Goal: Task Accomplishment & Management: Use online tool/utility

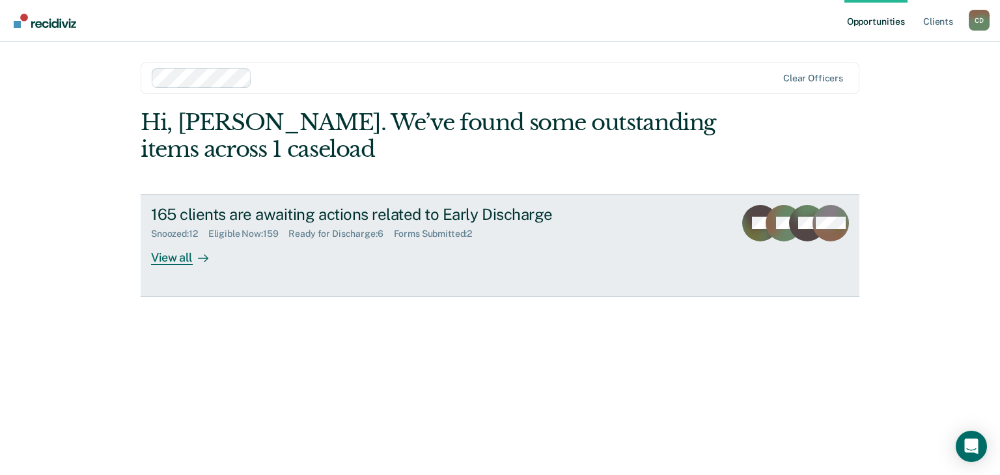
click at [165, 256] on div "View all" at bounding box center [187, 252] width 73 height 25
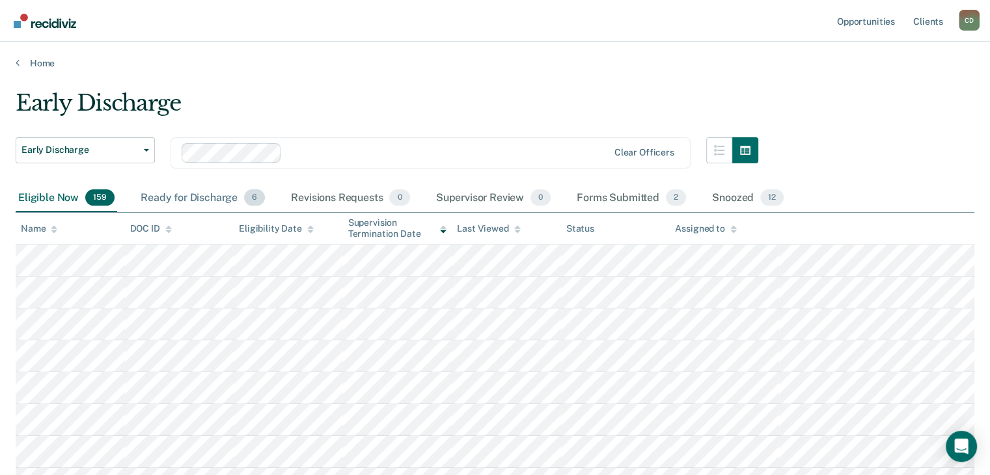
click at [207, 196] on div "Ready for Discharge 6" at bounding box center [203, 198] width 130 height 29
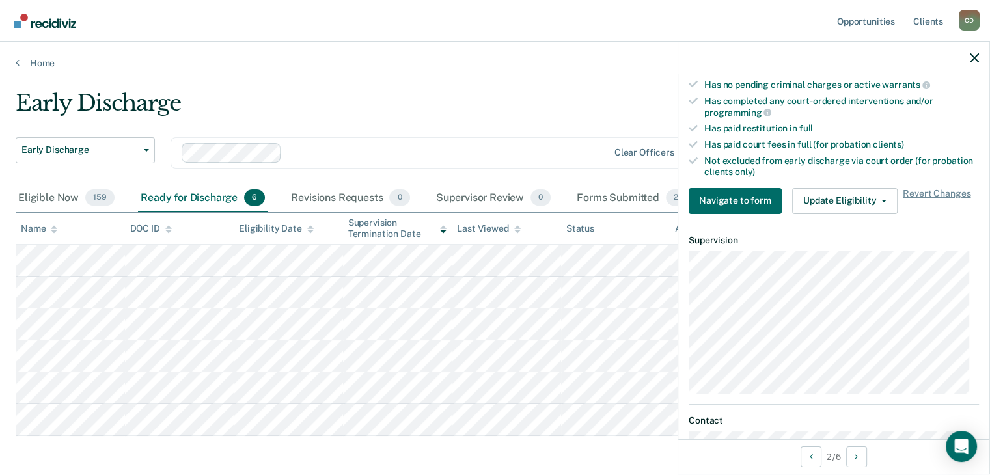
scroll to position [422, 0]
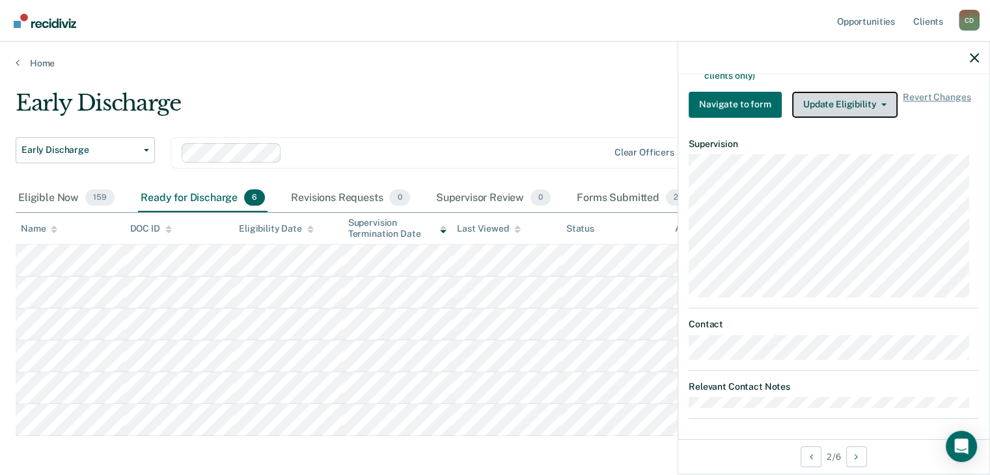
click at [839, 97] on button "Update Eligibility" at bounding box center [844, 105] width 105 height 26
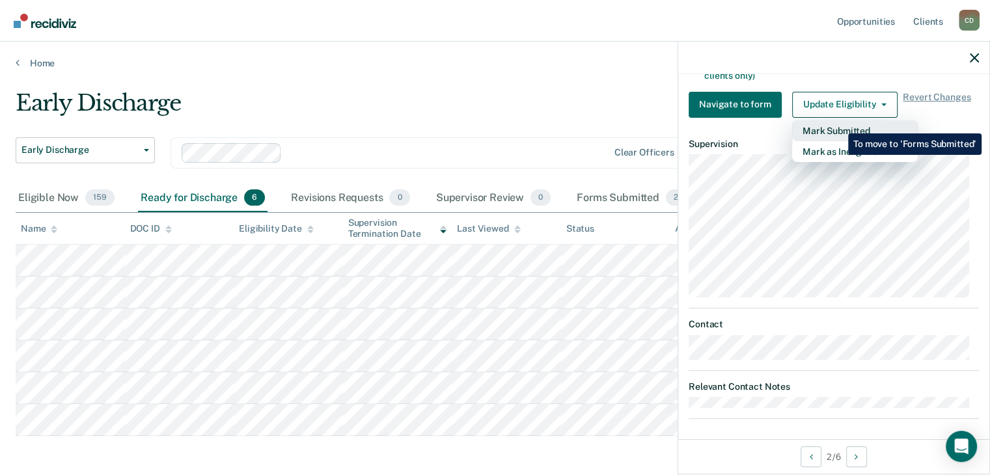
click at [838, 124] on button "Mark Submitted" at bounding box center [855, 130] width 126 height 21
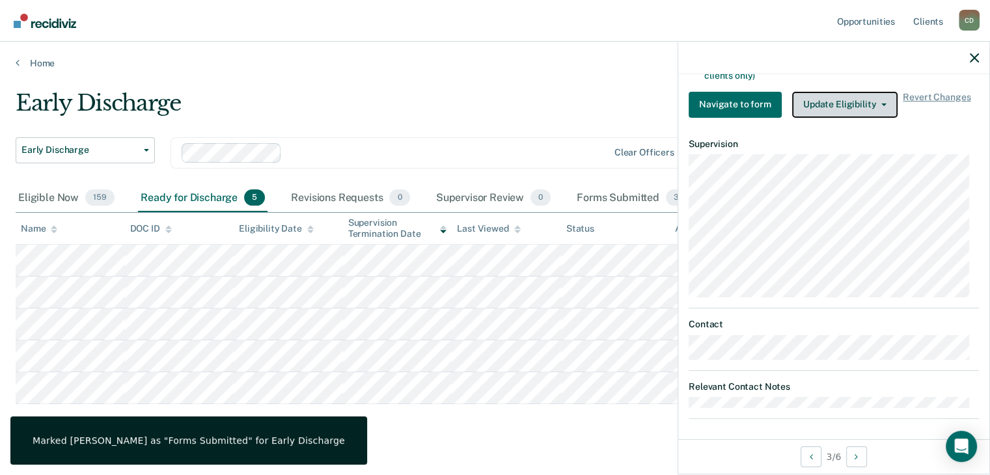
click at [859, 95] on button "Update Eligibility" at bounding box center [844, 105] width 105 height 26
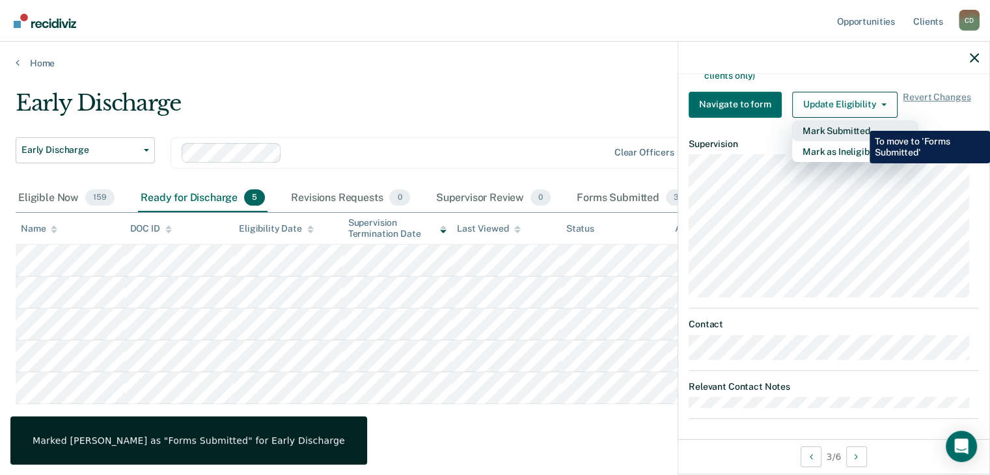
click at [860, 121] on button "Mark Submitted" at bounding box center [855, 130] width 126 height 21
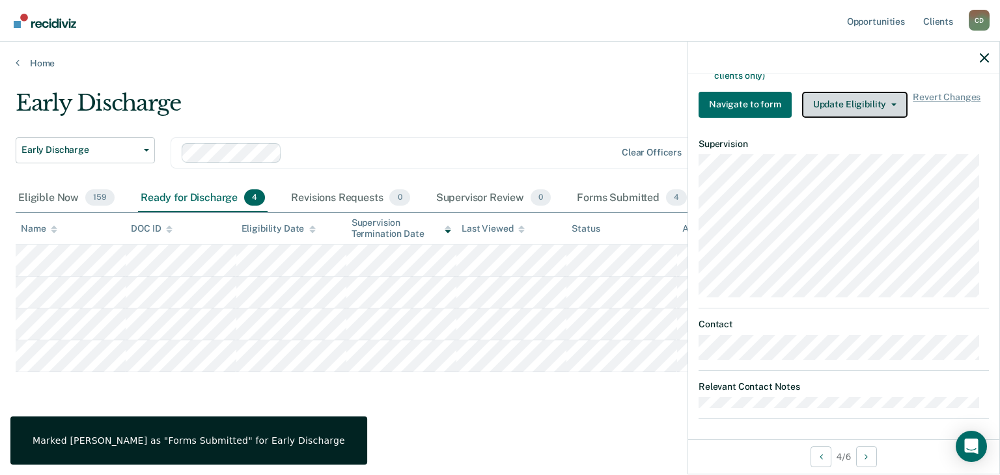
click at [839, 98] on button "Update Eligibility" at bounding box center [854, 105] width 105 height 26
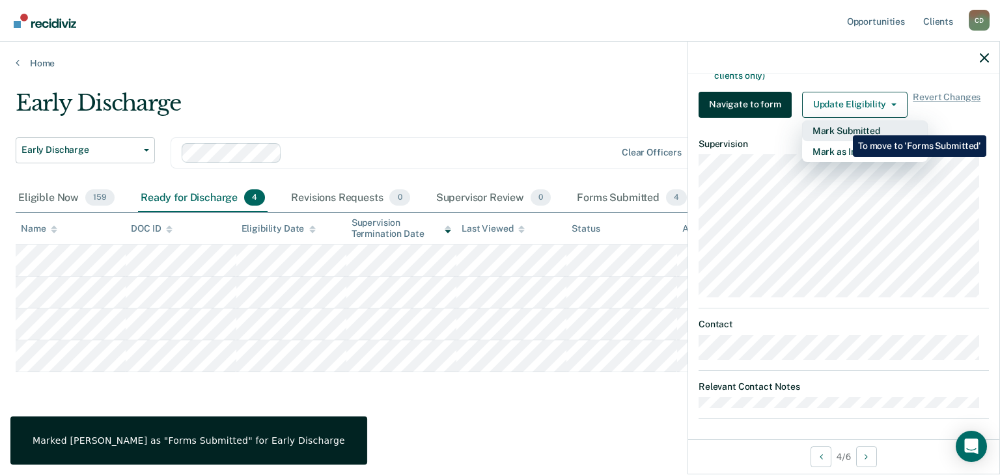
click at [842, 126] on button "Mark Submitted" at bounding box center [865, 130] width 126 height 21
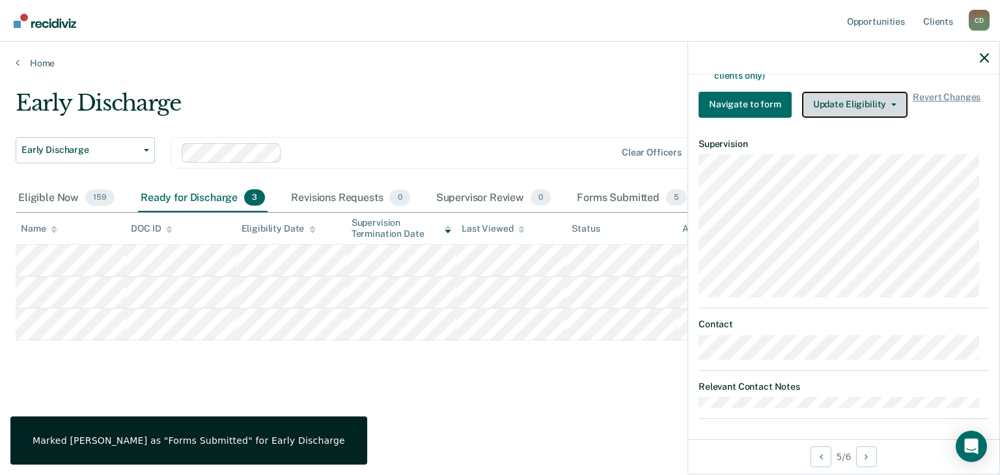
click at [855, 100] on button "Update Eligibility" at bounding box center [854, 105] width 105 height 26
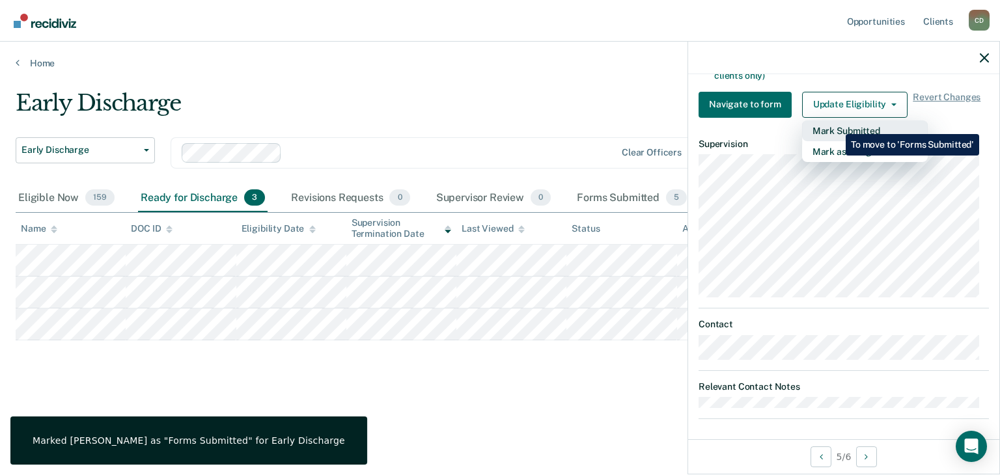
click at [836, 124] on button "Mark Submitted" at bounding box center [865, 130] width 126 height 21
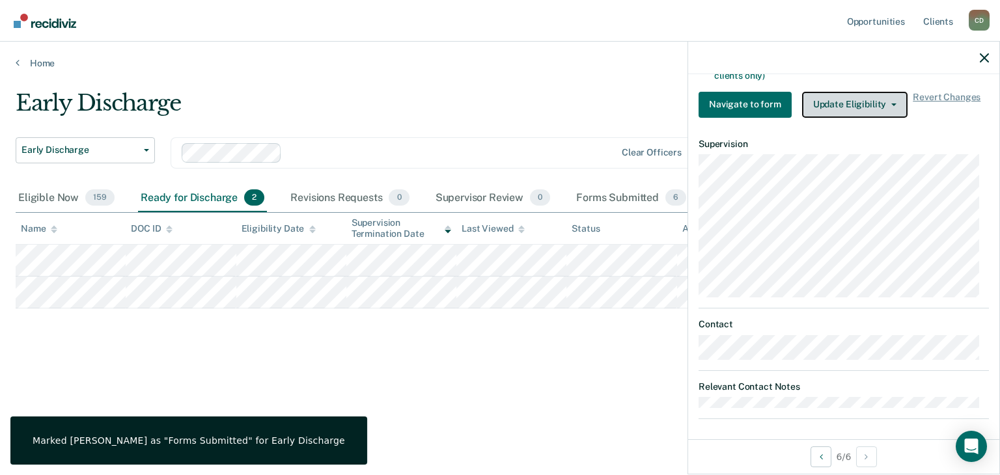
click at [847, 98] on button "Update Eligibility" at bounding box center [854, 105] width 105 height 26
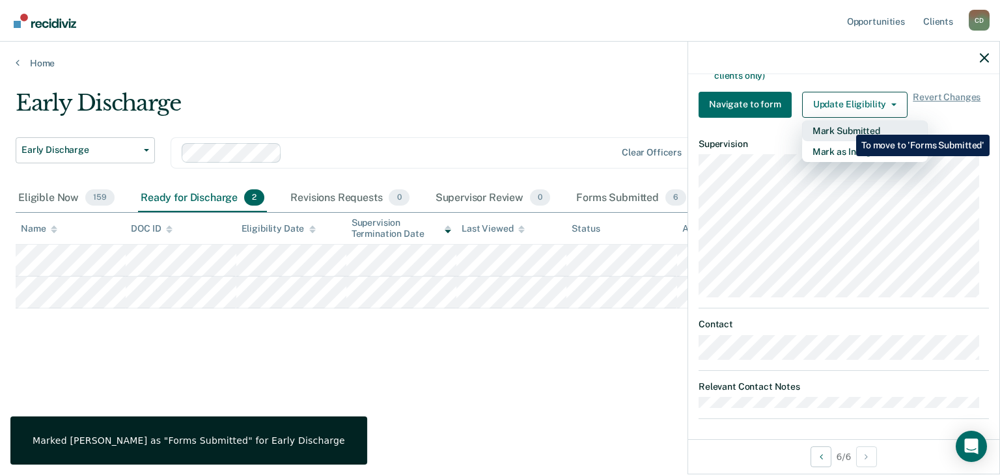
click at [846, 125] on button "Mark Submitted" at bounding box center [865, 130] width 126 height 21
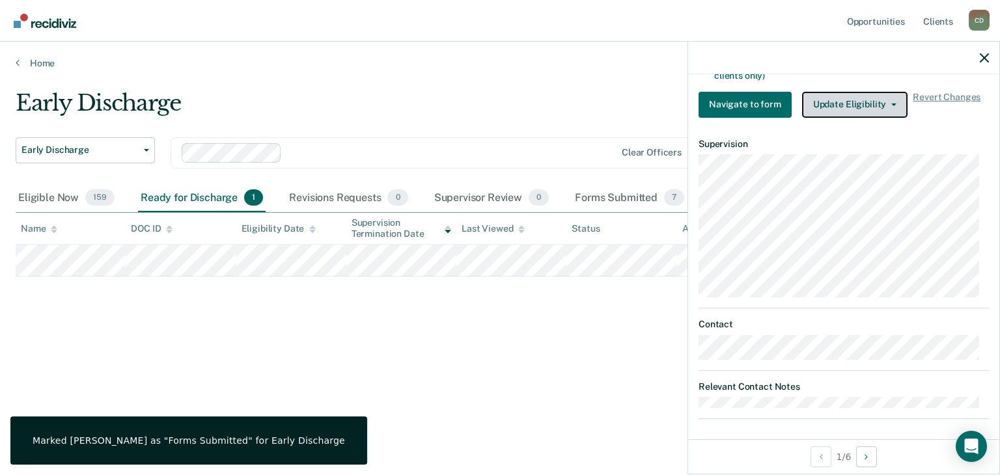
click at [834, 103] on button "Update Eligibility" at bounding box center [854, 105] width 105 height 26
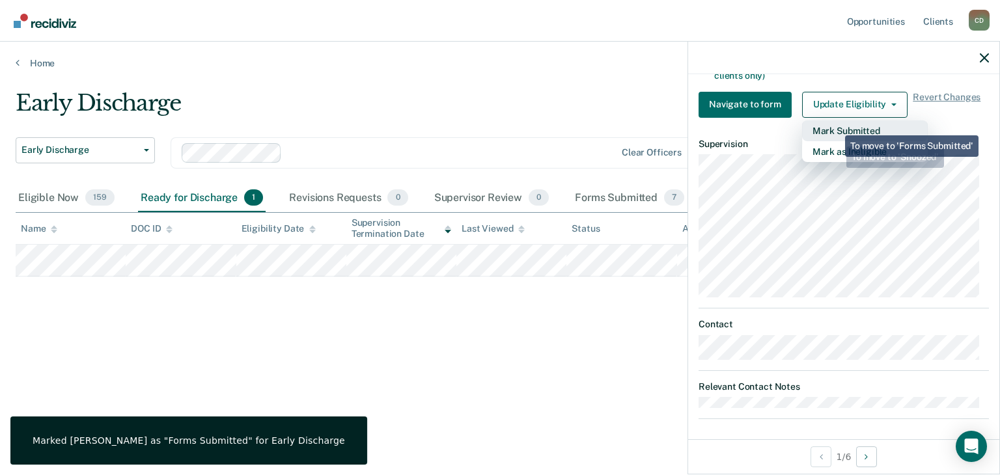
click at [835, 125] on button "Mark Submitted" at bounding box center [865, 130] width 126 height 21
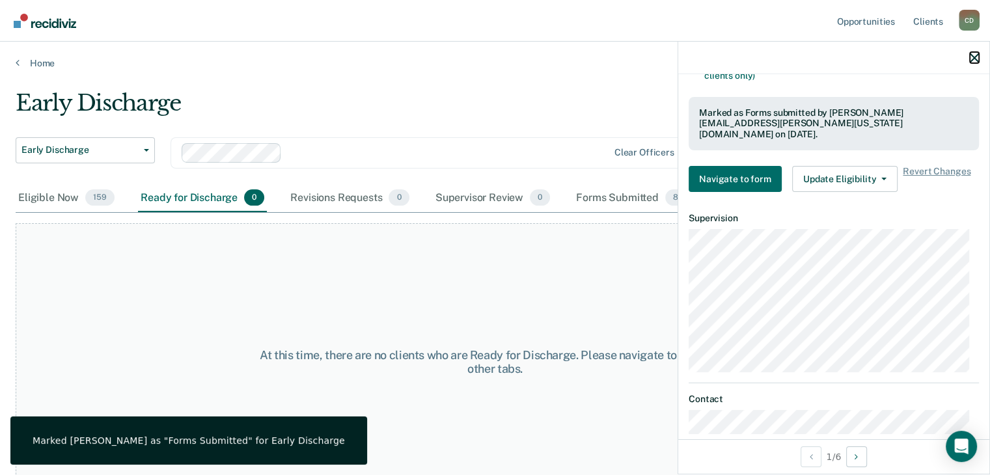
click at [974, 53] on button "button" at bounding box center [974, 57] width 9 height 11
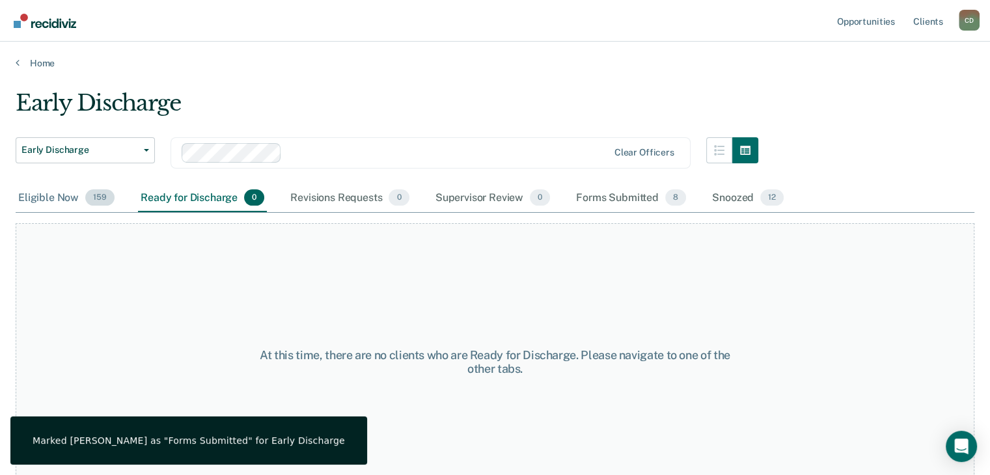
click at [58, 200] on div "Eligible Now 159" at bounding box center [67, 198] width 102 height 29
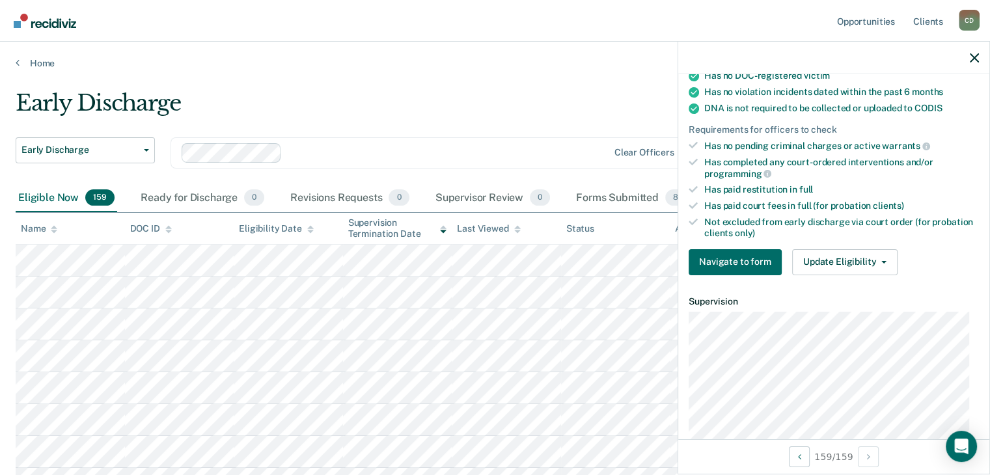
scroll to position [325, 0]
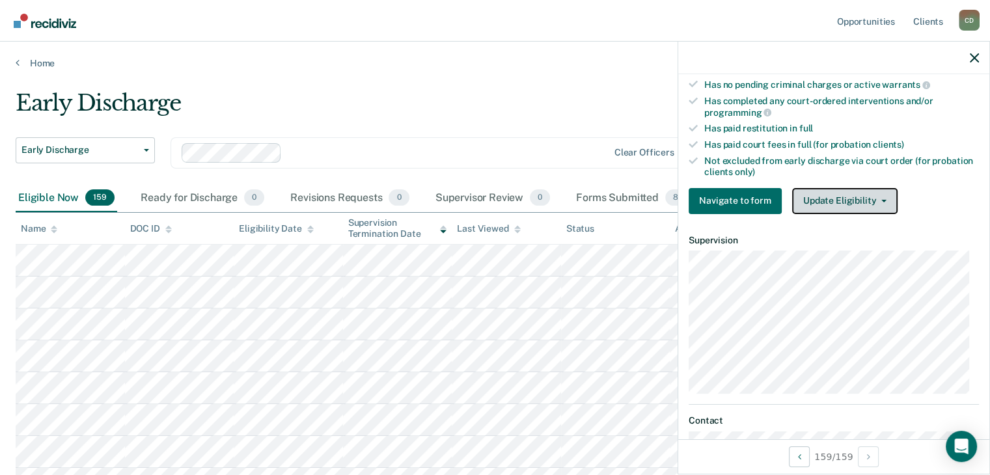
click at [849, 195] on button "Update Eligibility" at bounding box center [844, 201] width 105 height 26
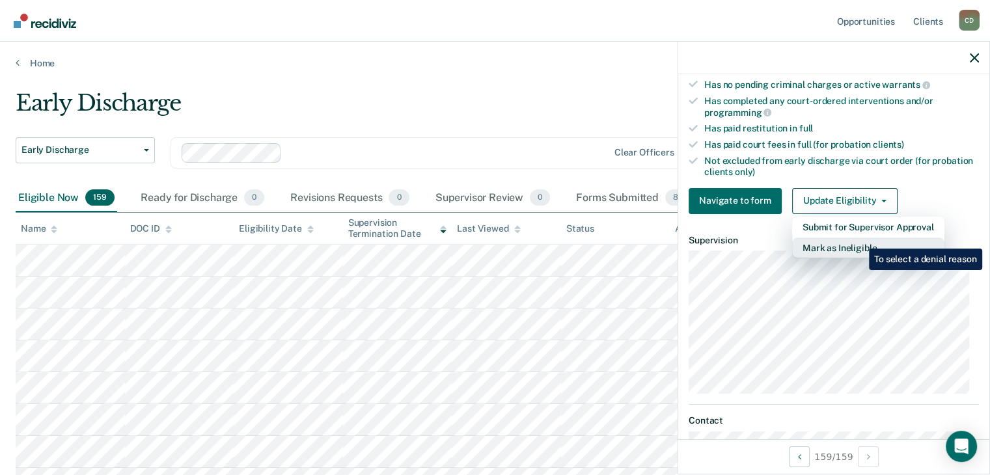
click at [859, 239] on button "Mark as Ineligible" at bounding box center [868, 248] width 152 height 21
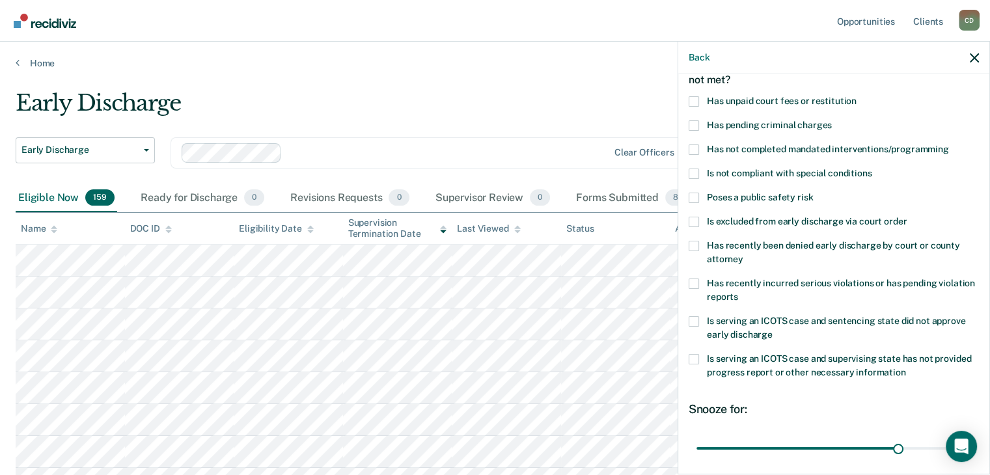
scroll to position [58, 0]
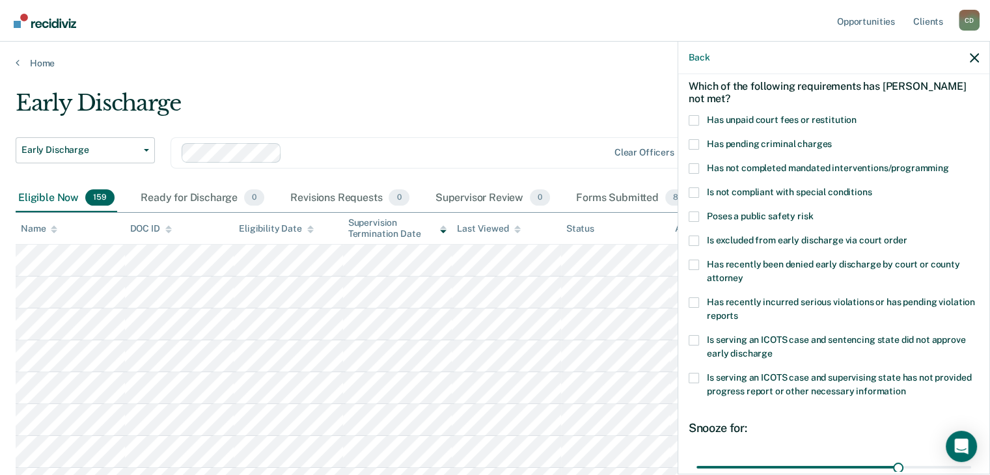
click at [687, 297] on div "JB Which of the following requirements has [PERSON_NAME] not met? Has unpaid co…" at bounding box center [833, 273] width 311 height 398
drag, startPoint x: 690, startPoint y: 300, endPoint x: 730, endPoint y: 311, distance: 41.7
click at [691, 300] on span at bounding box center [694, 302] width 10 height 10
click at [738, 311] on input "Has recently incurred serious violations or has pending violation reports" at bounding box center [738, 311] width 0 height 0
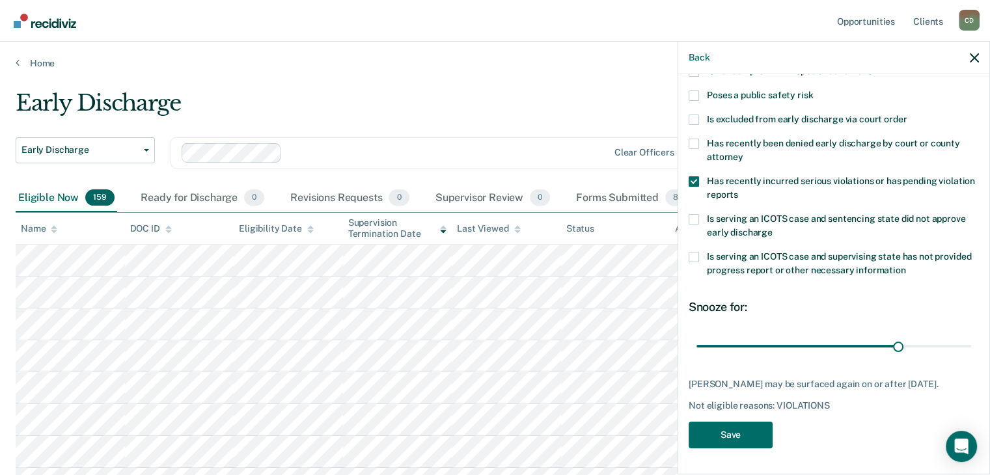
scroll to position [188, 0]
drag, startPoint x: 889, startPoint y: 336, endPoint x: 898, endPoint y: 350, distance: 16.8
click at [898, 350] on input "range" at bounding box center [834, 346] width 275 height 23
type input "30"
click at [889, 342] on input "range" at bounding box center [834, 346] width 275 height 23
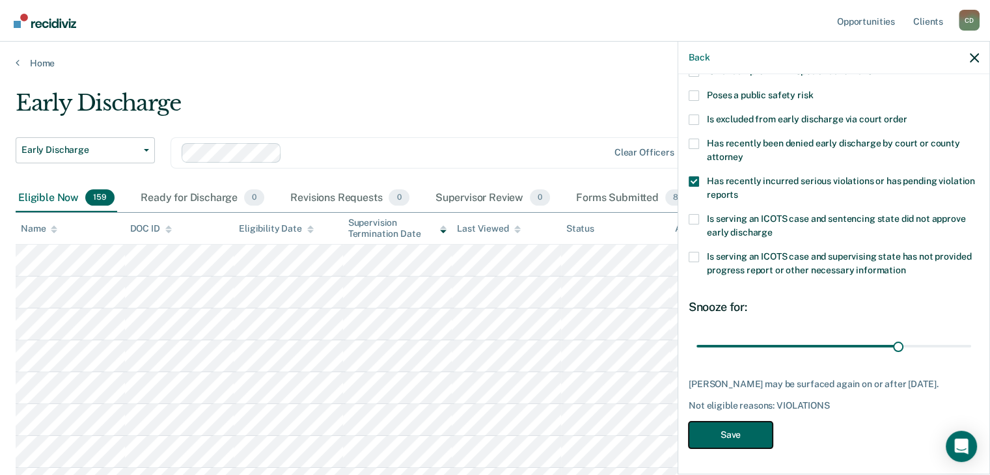
click at [745, 435] on button "Save" at bounding box center [731, 435] width 84 height 27
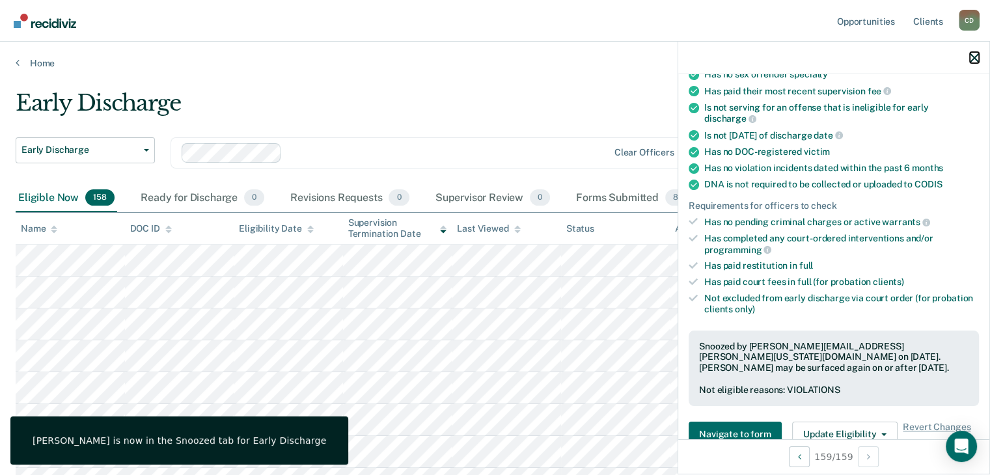
click at [974, 59] on icon "button" at bounding box center [974, 57] width 9 height 9
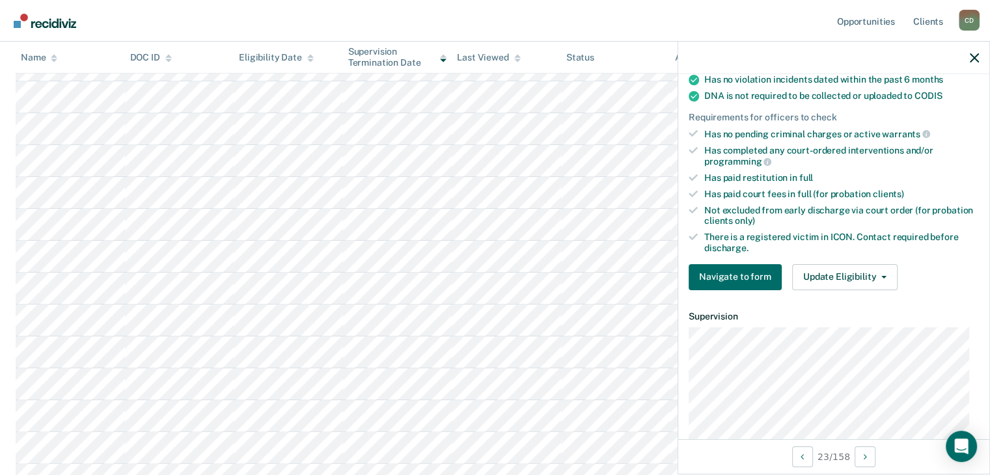
scroll to position [325, 0]
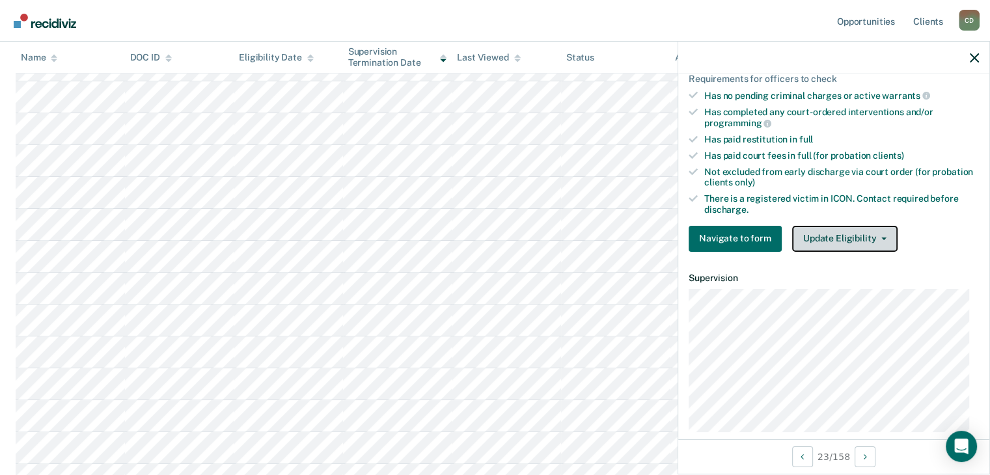
click at [838, 232] on button "Update Eligibility" at bounding box center [844, 239] width 105 height 26
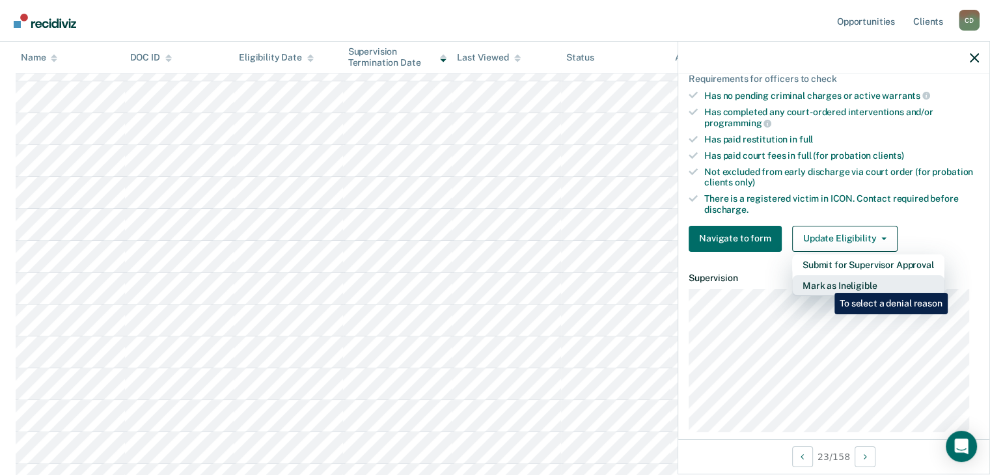
click at [825, 283] on button "Mark as Ineligible" at bounding box center [868, 285] width 152 height 21
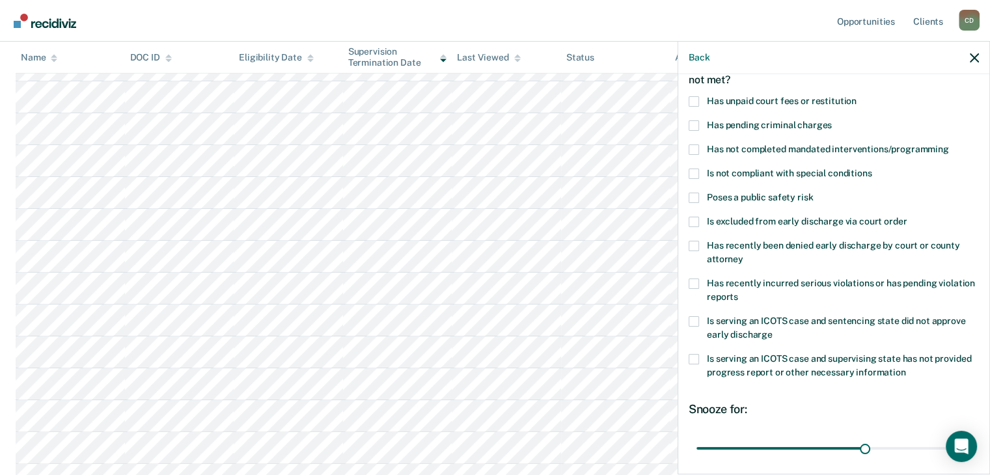
scroll to position [58, 0]
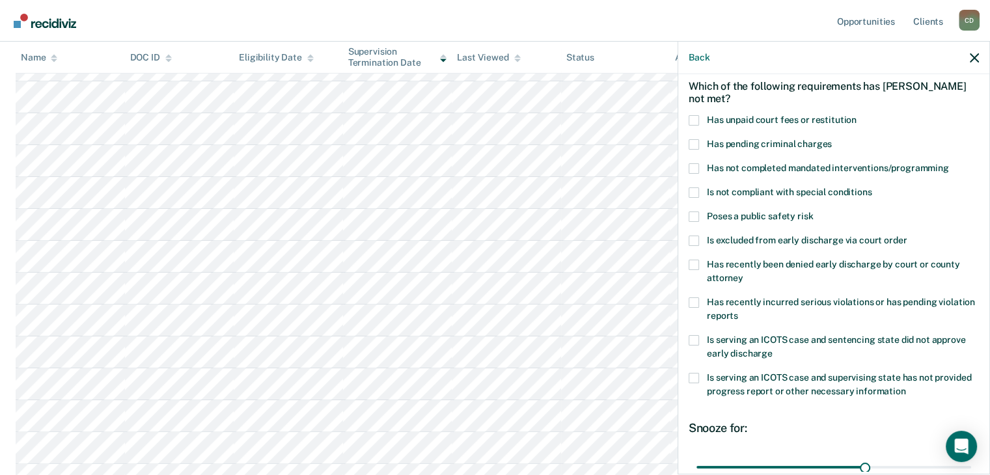
click at [691, 115] on span at bounding box center [694, 120] width 10 height 10
click at [857, 115] on input "Has unpaid court fees or restitution" at bounding box center [857, 115] width 0 height 0
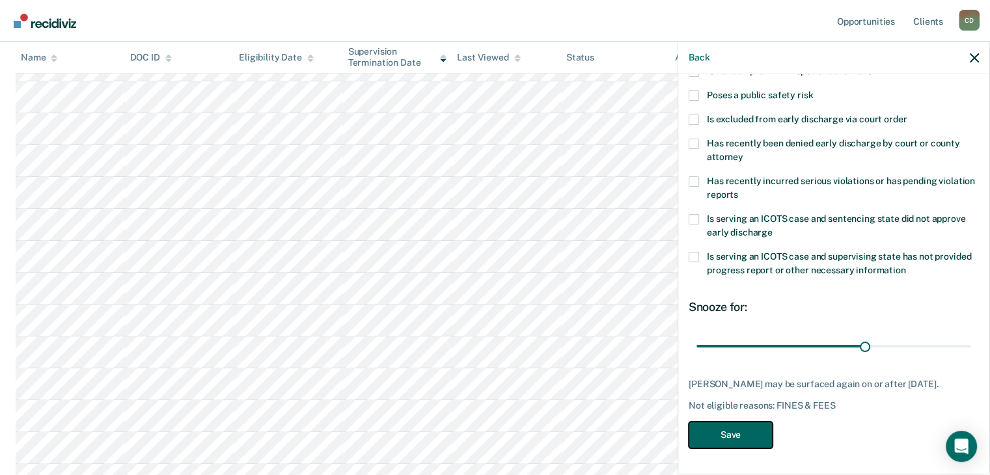
click at [742, 440] on button "Save" at bounding box center [731, 435] width 84 height 27
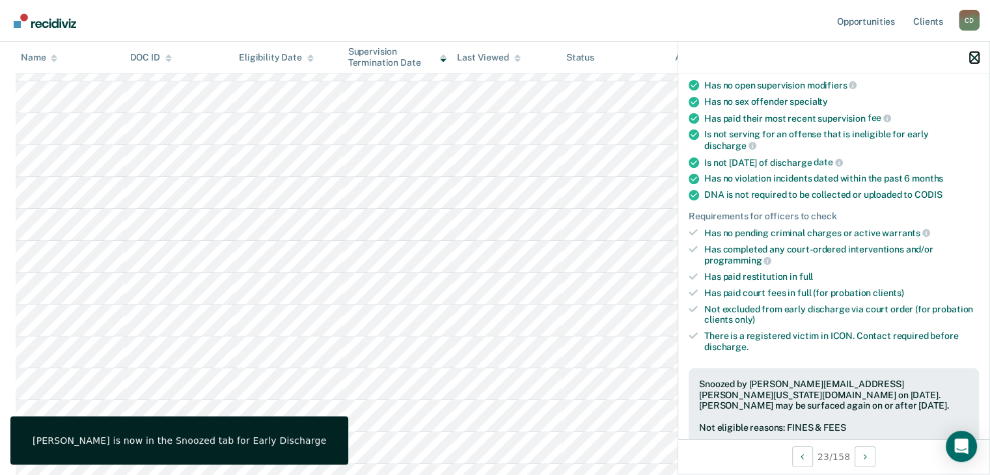
click at [974, 55] on icon "button" at bounding box center [974, 57] width 9 height 9
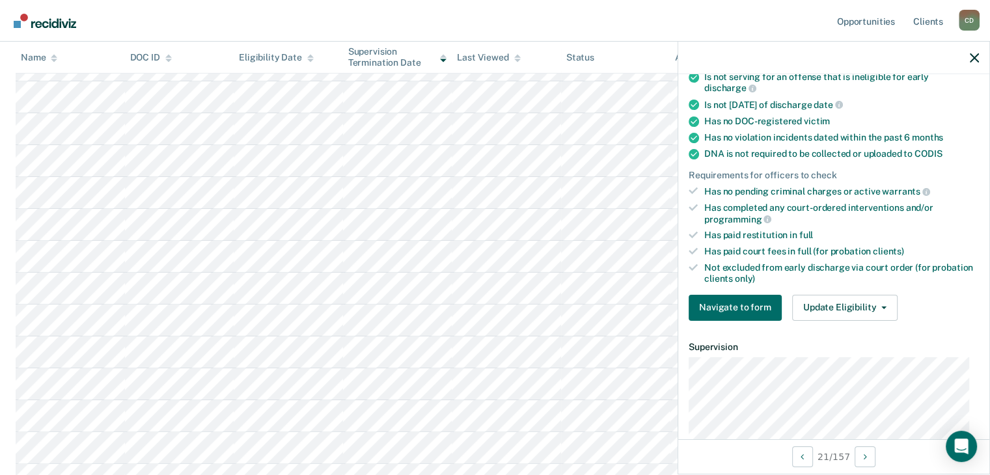
scroll to position [325, 0]
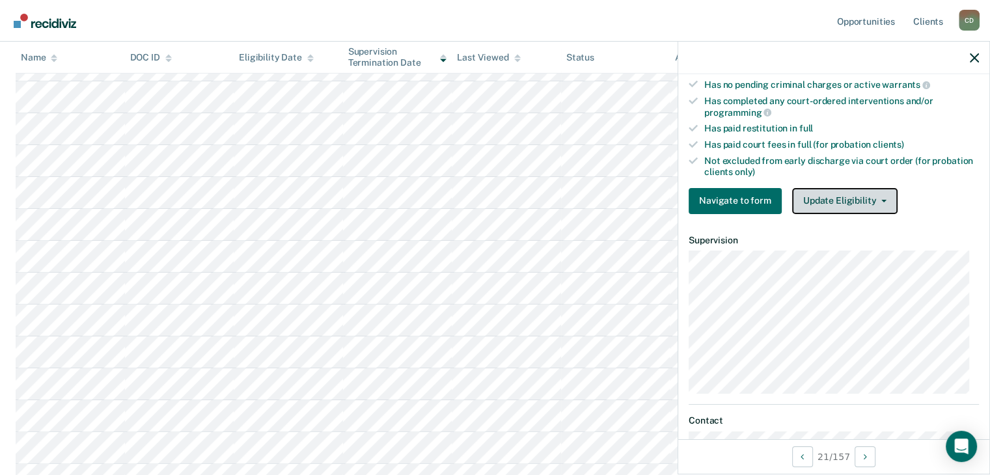
click at [838, 193] on button "Update Eligibility" at bounding box center [844, 201] width 105 height 26
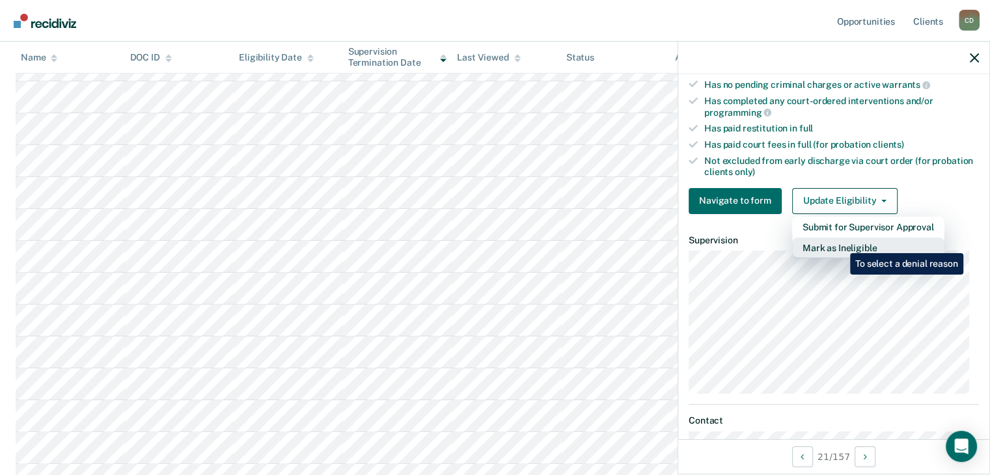
click at [840, 243] on button "Mark as Ineligible" at bounding box center [868, 248] width 152 height 21
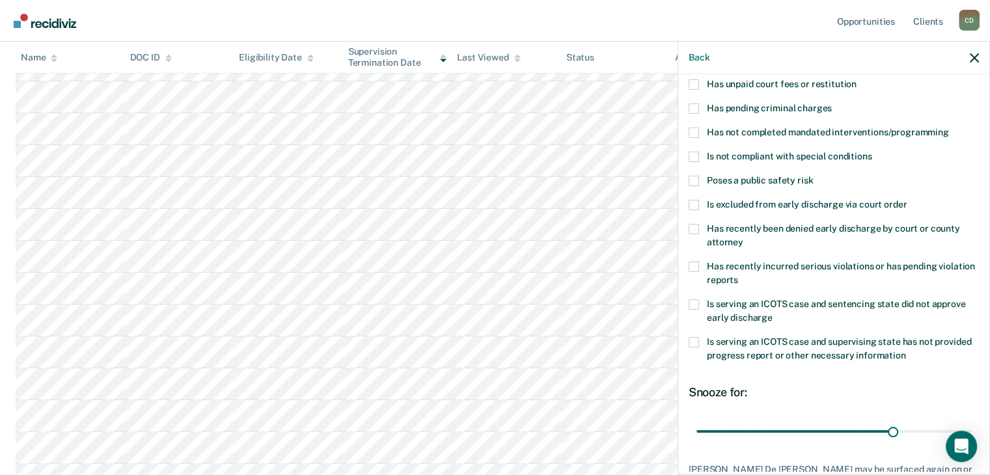
scroll to position [0, 0]
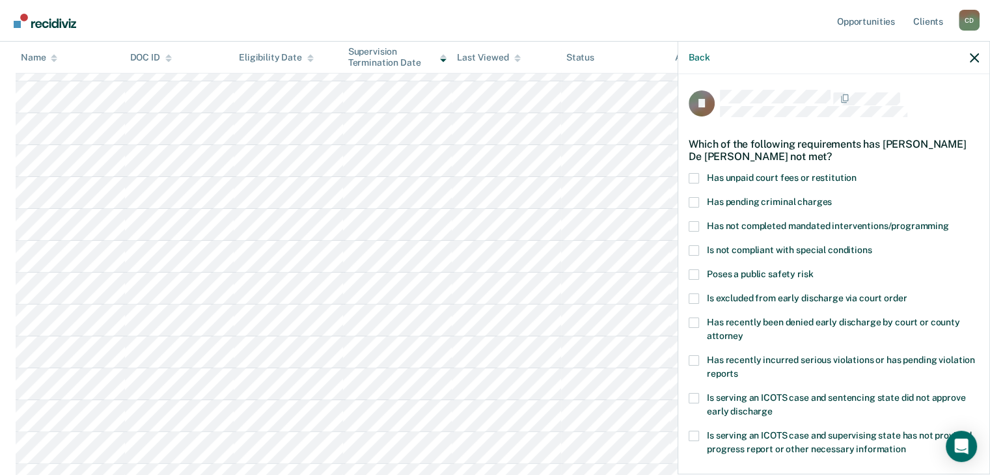
click at [695, 174] on span at bounding box center [694, 178] width 10 height 10
click at [857, 173] on input "Has unpaid court fees or restitution" at bounding box center [857, 173] width 0 height 0
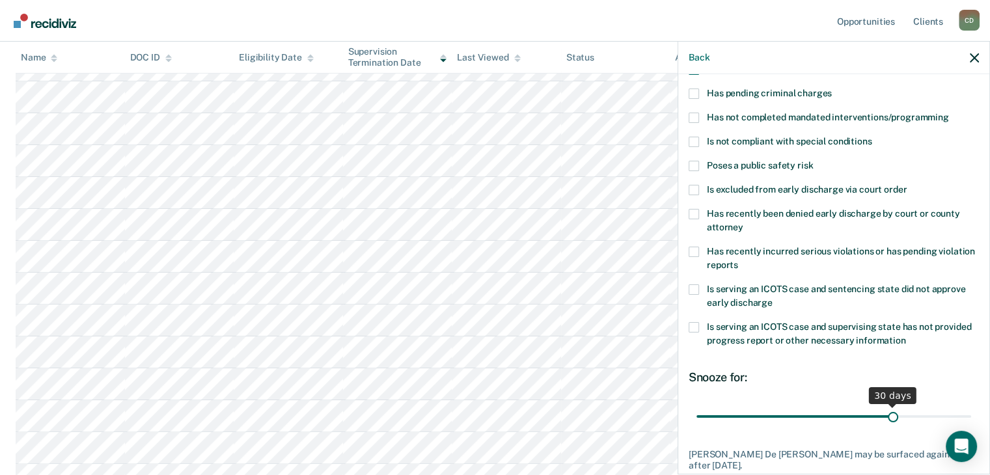
scroll to position [188, 0]
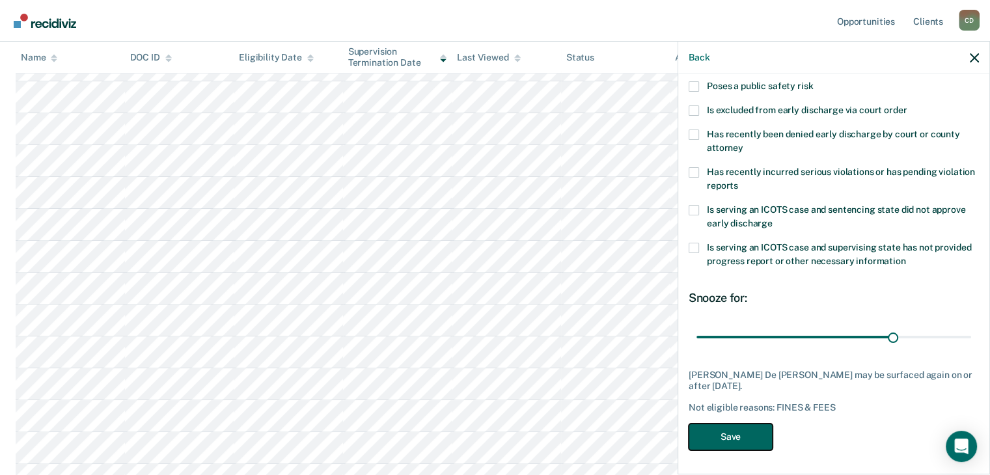
click at [735, 438] on button "Save" at bounding box center [731, 437] width 84 height 27
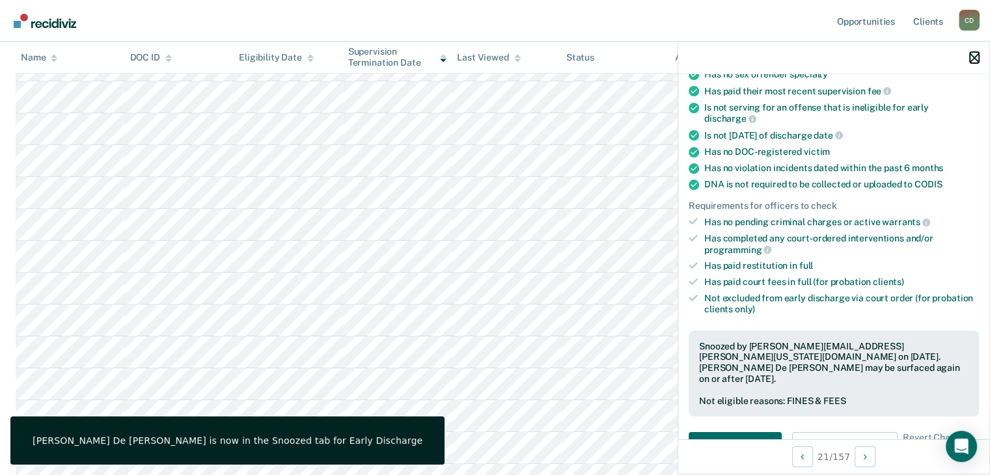
drag, startPoint x: 974, startPoint y: 55, endPoint x: 942, endPoint y: 50, distance: 33.0
click at [974, 55] on icon "button" at bounding box center [974, 57] width 9 height 9
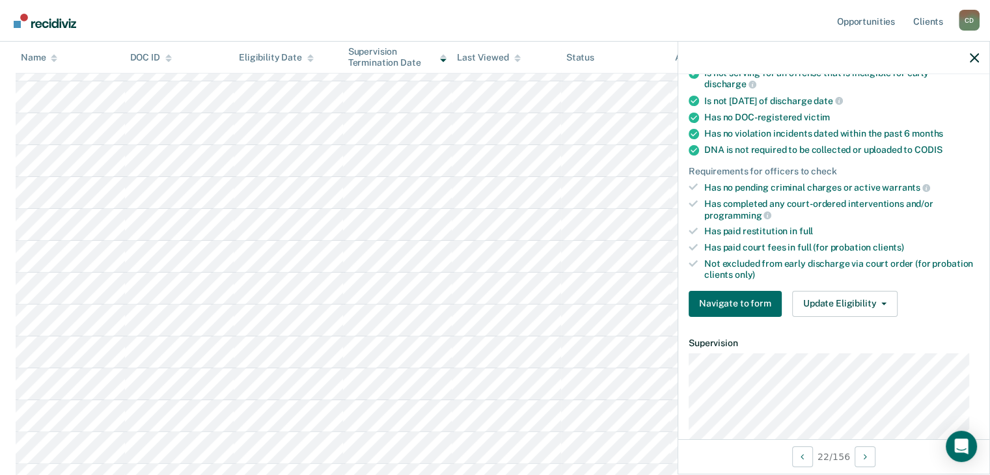
scroll to position [260, 0]
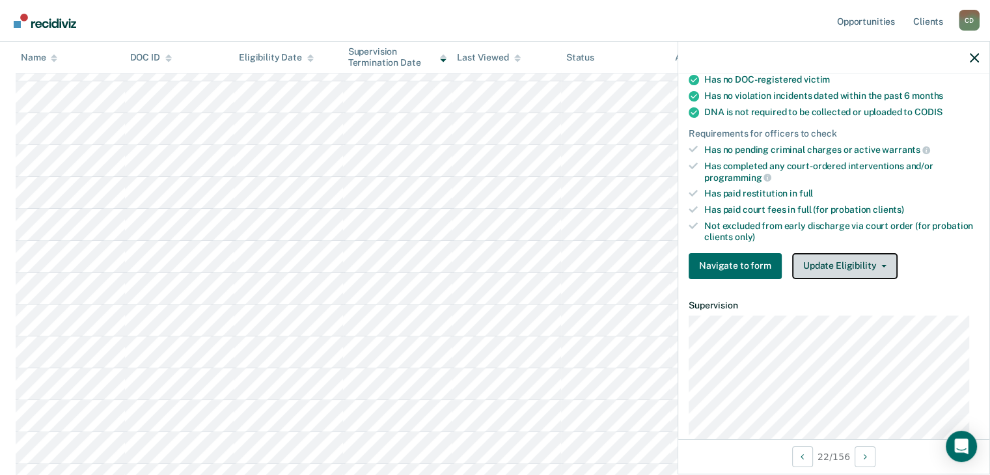
click at [844, 254] on button "Update Eligibility" at bounding box center [844, 266] width 105 height 26
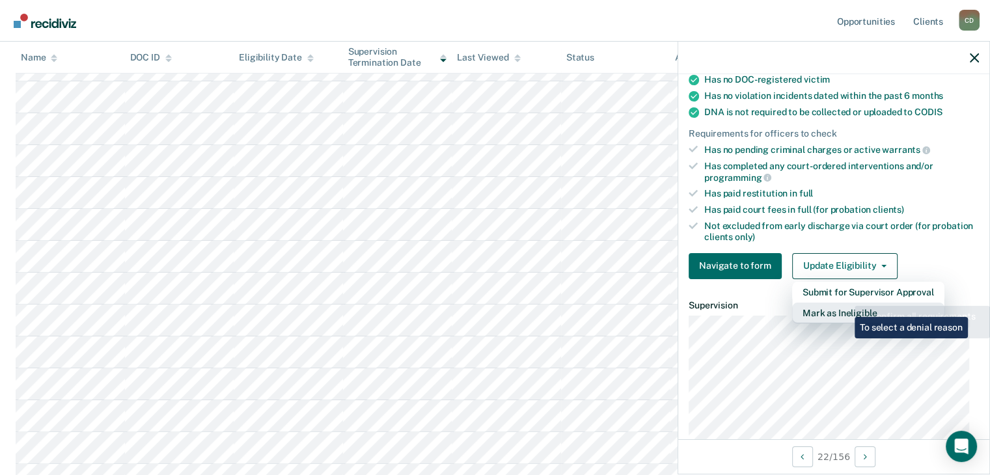
click at [845, 307] on button "Mark as Ineligible" at bounding box center [868, 313] width 152 height 21
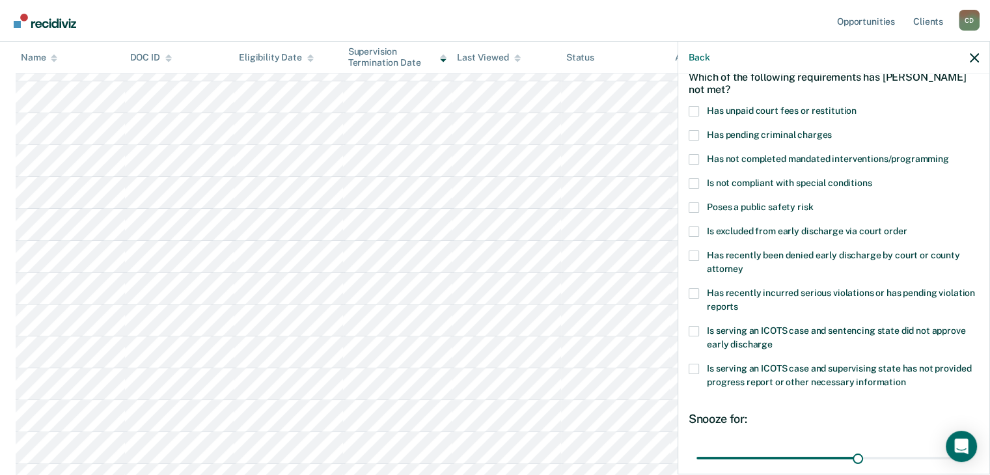
scroll to position [47, 0]
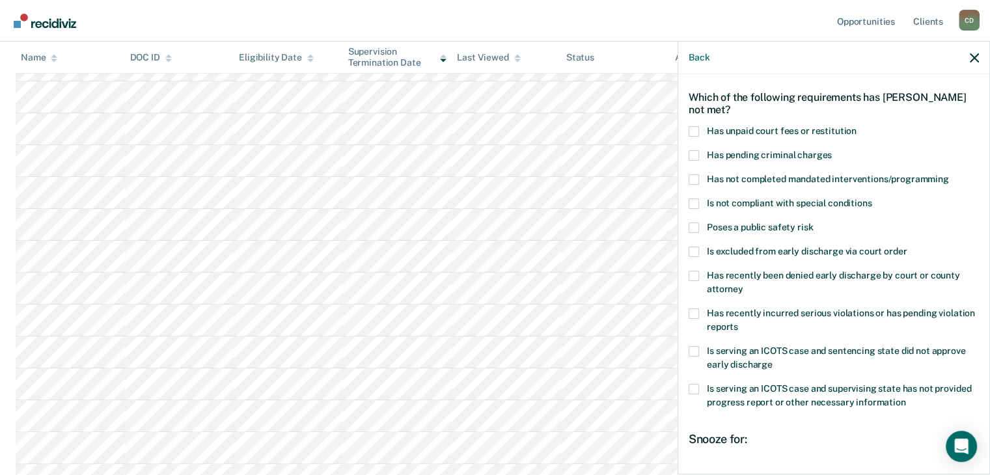
click at [692, 177] on span at bounding box center [694, 179] width 10 height 10
click at [949, 174] on input "Has not completed mandated interventions/programming" at bounding box center [949, 174] width 0 height 0
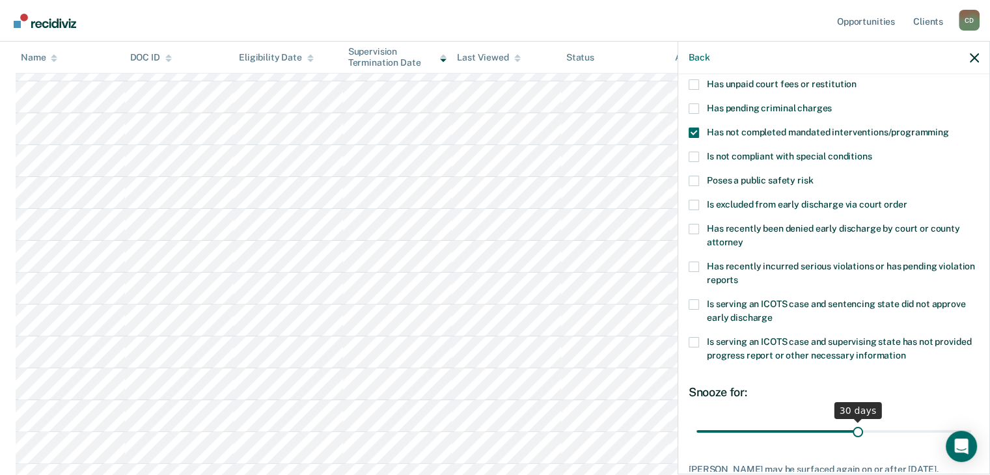
scroll to position [177, 0]
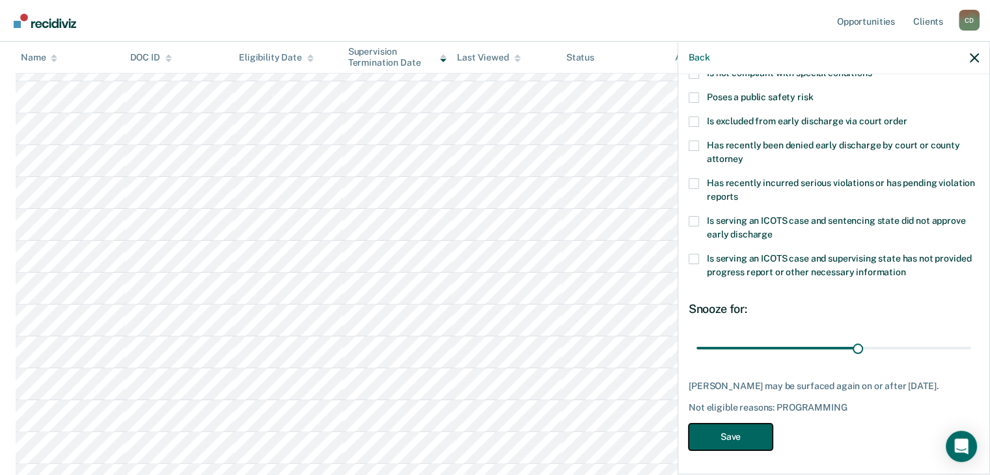
click at [749, 441] on button "Save" at bounding box center [731, 437] width 84 height 27
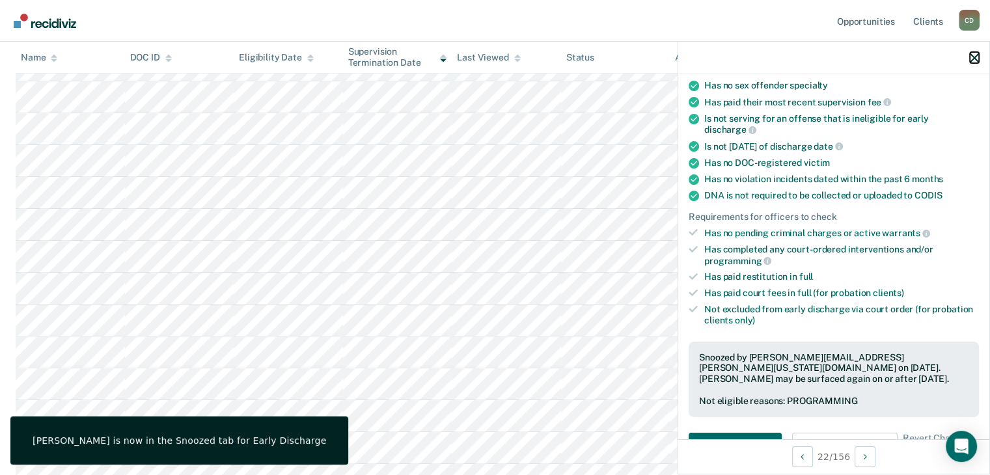
click at [973, 53] on button "button" at bounding box center [974, 57] width 9 height 11
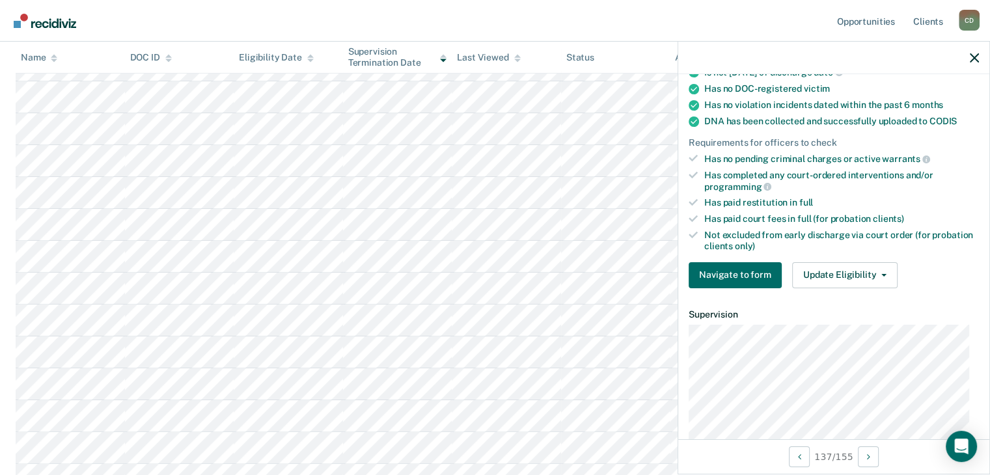
scroll to position [260, 0]
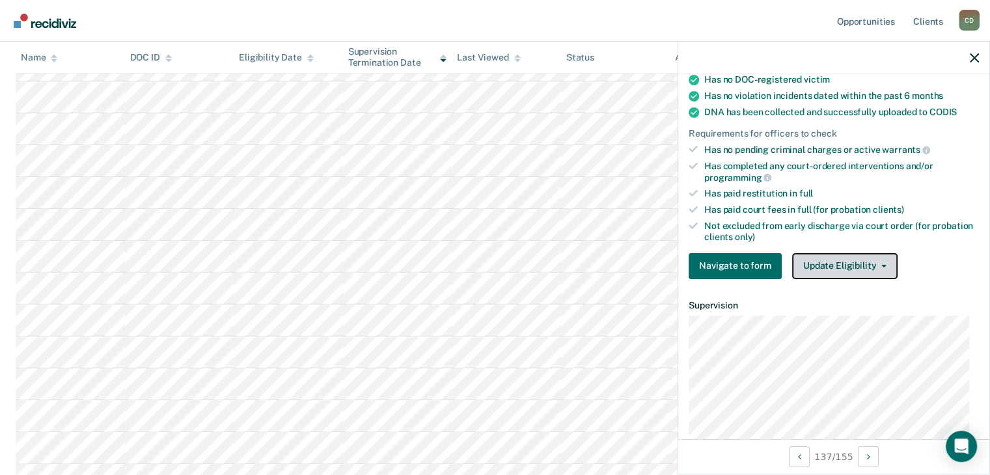
click at [820, 268] on button "Update Eligibility" at bounding box center [844, 266] width 105 height 26
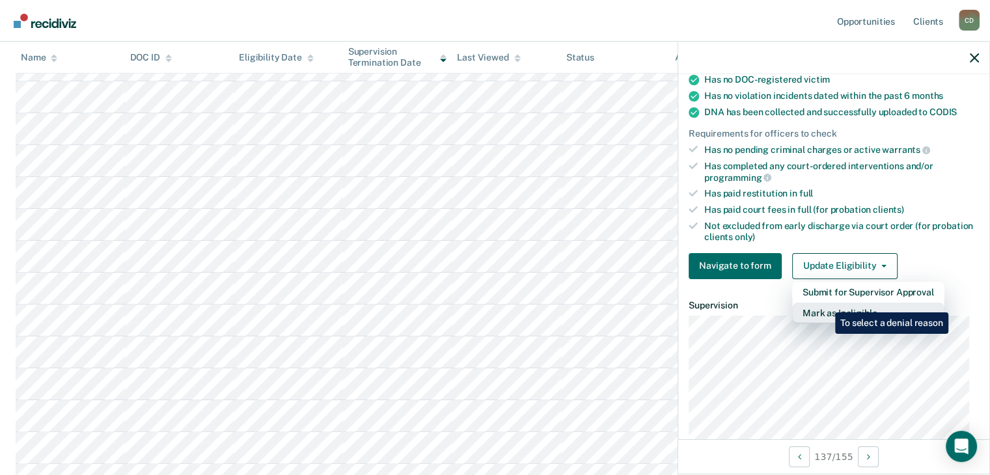
click at [825, 303] on button "Mark as Ineligible" at bounding box center [868, 313] width 152 height 21
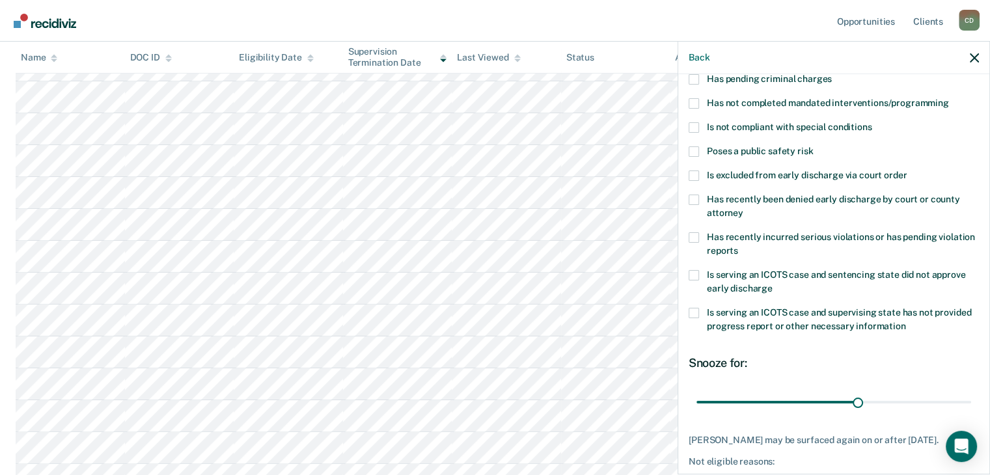
scroll to position [58, 0]
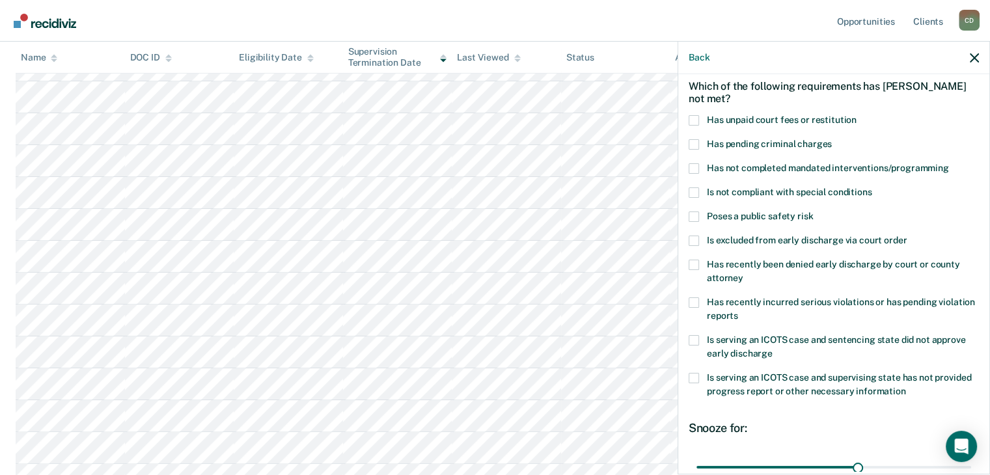
click at [691, 168] on span at bounding box center [694, 168] width 10 height 10
click at [949, 163] on input "Has not completed mandated interventions/programming" at bounding box center [949, 163] width 0 height 0
click at [694, 165] on span at bounding box center [694, 168] width 10 height 10
click at [949, 163] on input "Has not completed mandated interventions/programming" at bounding box center [949, 163] width 0 height 0
click at [693, 122] on span at bounding box center [694, 120] width 10 height 10
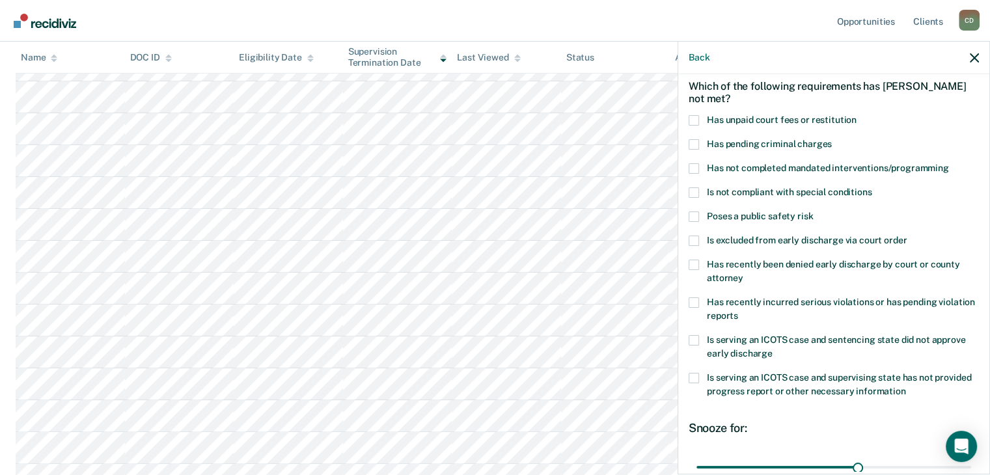
click at [857, 115] on input "Has unpaid court fees or restitution" at bounding box center [857, 115] width 0 height 0
click at [692, 301] on span at bounding box center [694, 302] width 10 height 10
click at [738, 311] on input "Has recently incurred serious violations or has pending violation reports" at bounding box center [738, 311] width 0 height 0
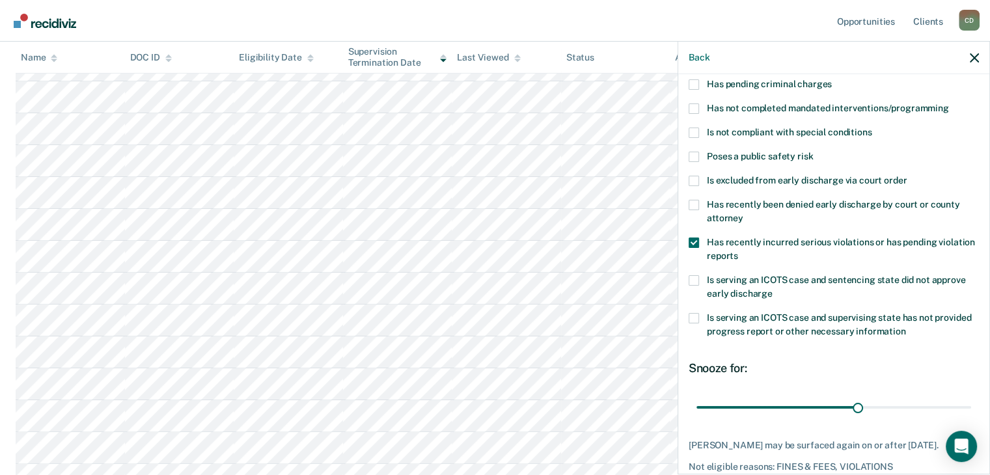
scroll to position [188, 0]
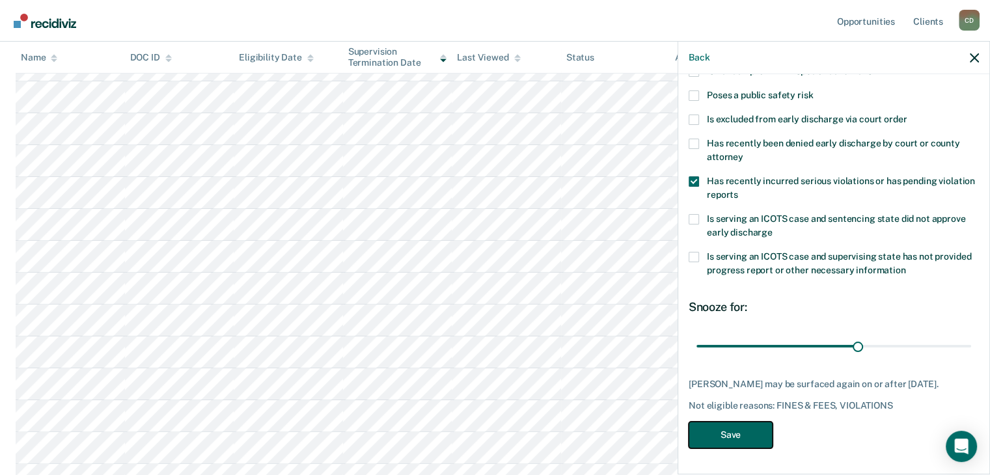
click at [726, 433] on button "Save" at bounding box center [731, 435] width 84 height 27
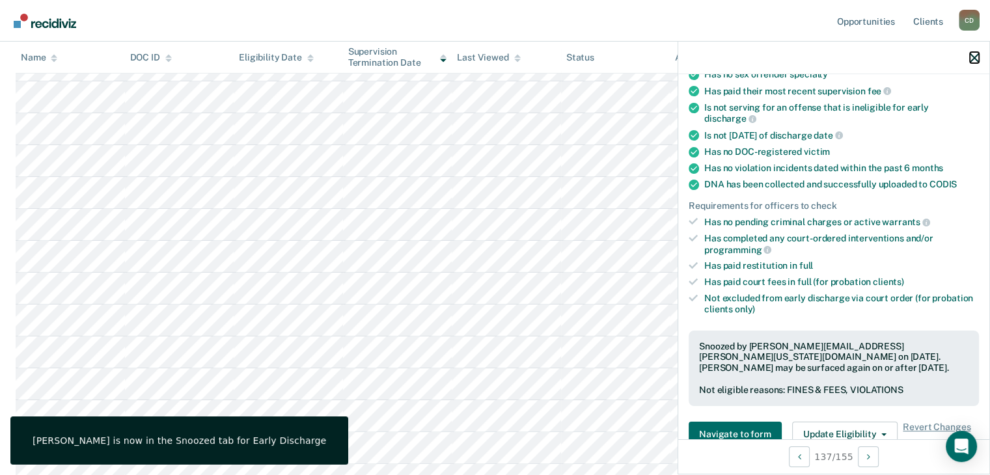
click at [975, 57] on icon "button" at bounding box center [974, 57] width 9 height 9
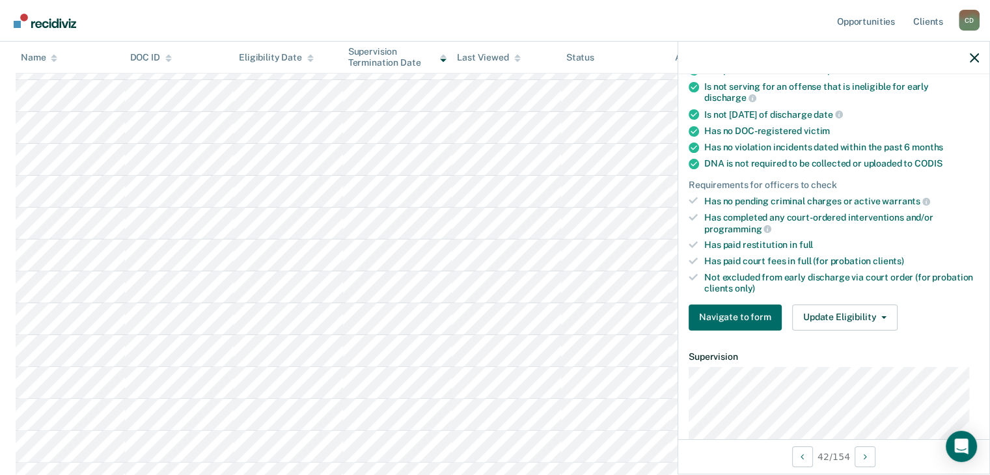
scroll to position [260, 0]
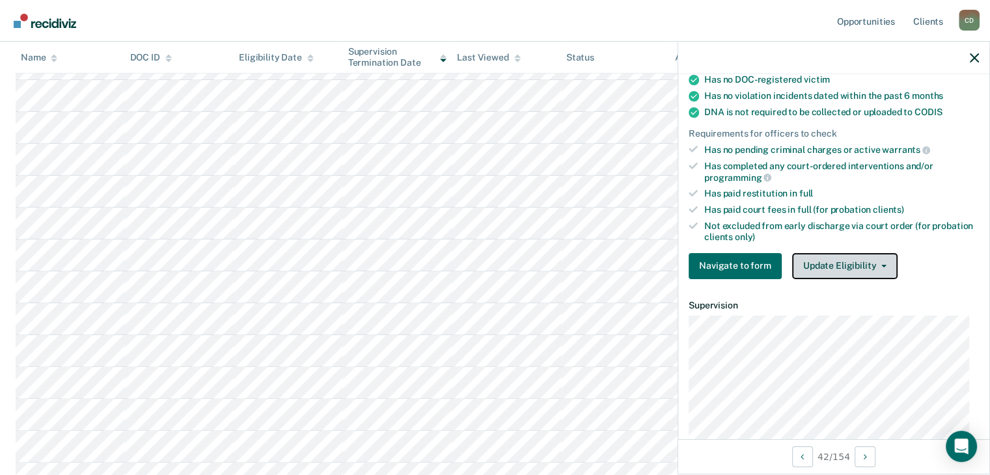
drag, startPoint x: 830, startPoint y: 259, endPoint x: 835, endPoint y: 272, distance: 13.8
click at [830, 259] on button "Update Eligibility" at bounding box center [844, 266] width 105 height 26
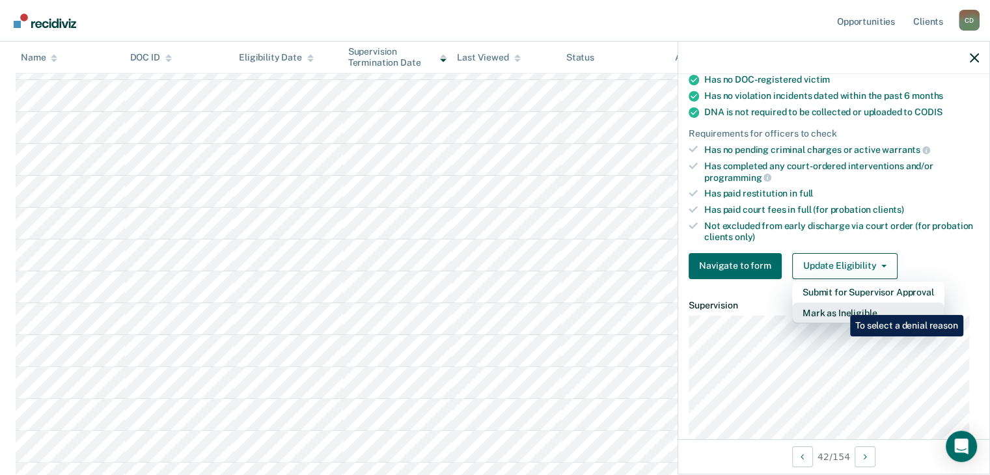
click at [840, 305] on button "Mark as Ineligible" at bounding box center [868, 313] width 152 height 21
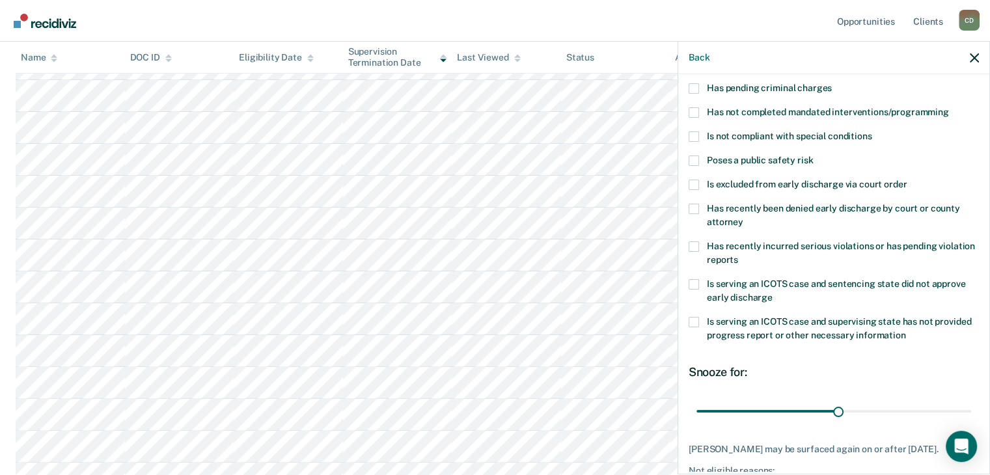
scroll to position [112, 0]
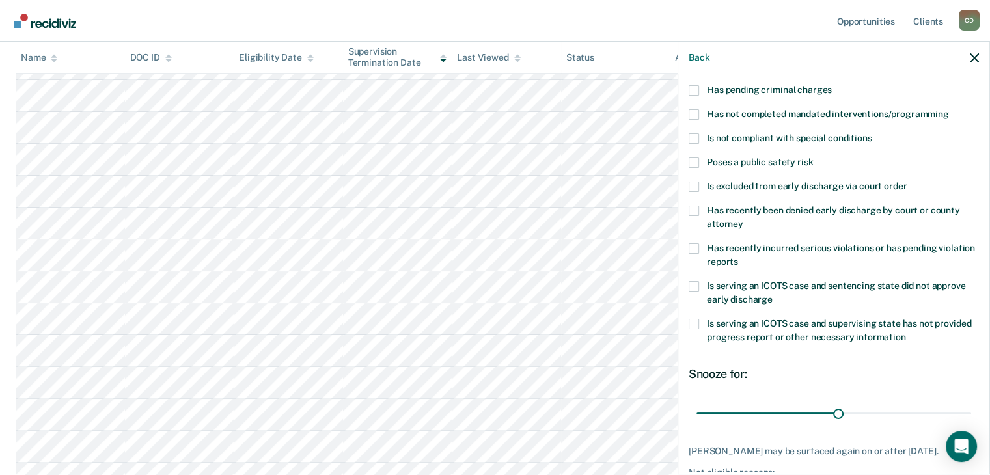
click at [700, 113] on label "Has not completed mandated interventions/programming" at bounding box center [834, 116] width 290 height 14
click at [949, 109] on input "Has not completed mandated interventions/programming" at bounding box center [949, 109] width 0 height 0
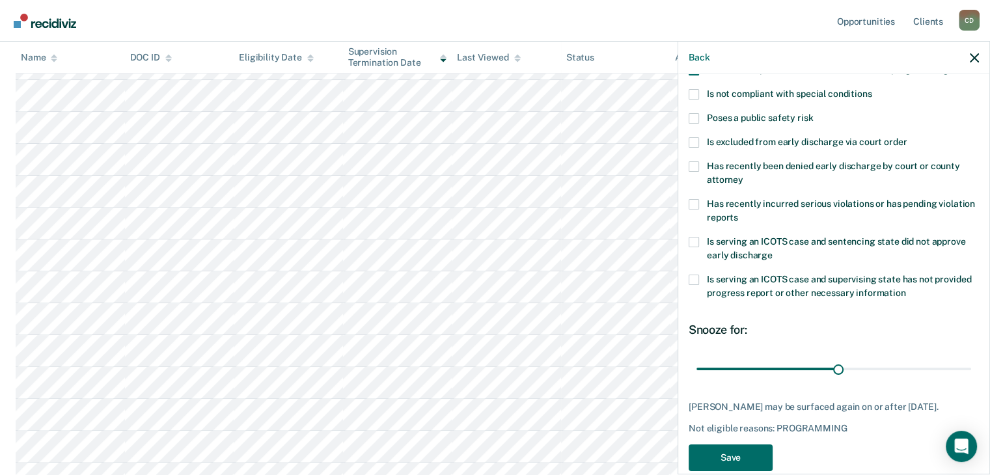
scroll to position [177, 0]
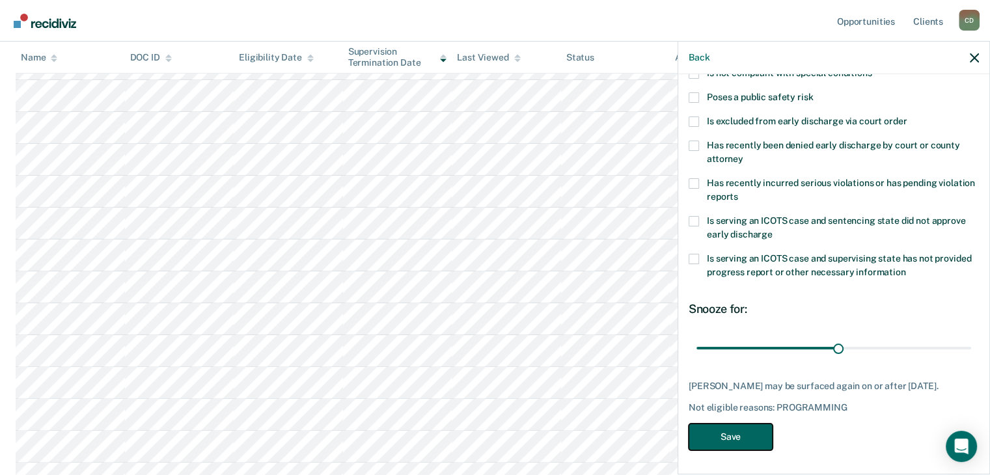
click at [742, 432] on button "Save" at bounding box center [731, 437] width 84 height 27
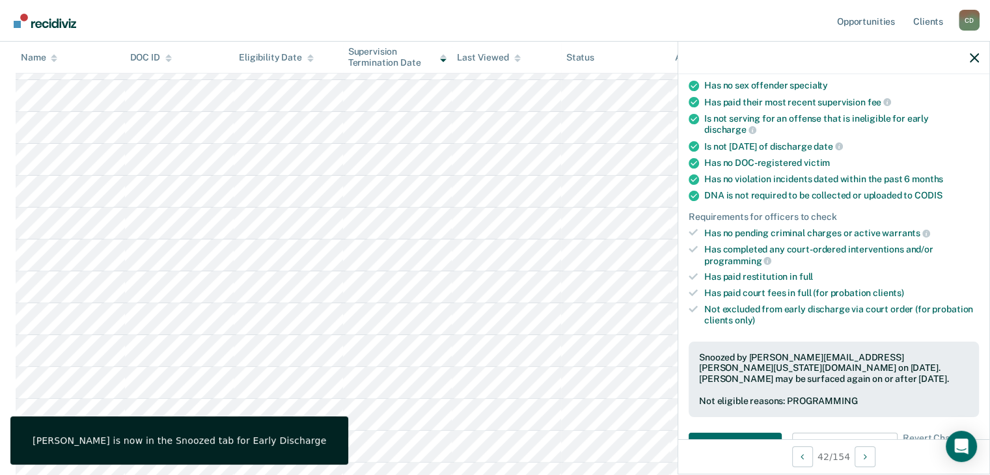
click at [969, 61] on div at bounding box center [833, 58] width 311 height 33
click at [972, 61] on icon "button" at bounding box center [974, 57] width 9 height 9
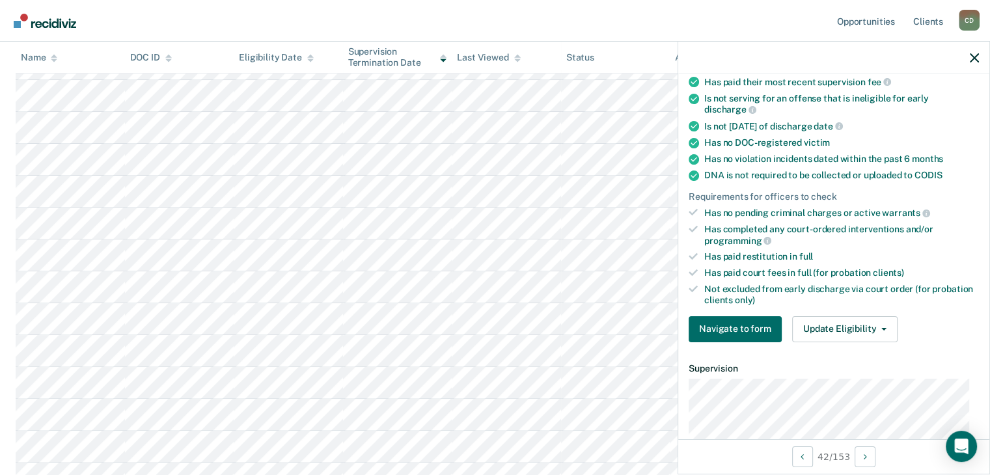
scroll to position [260, 0]
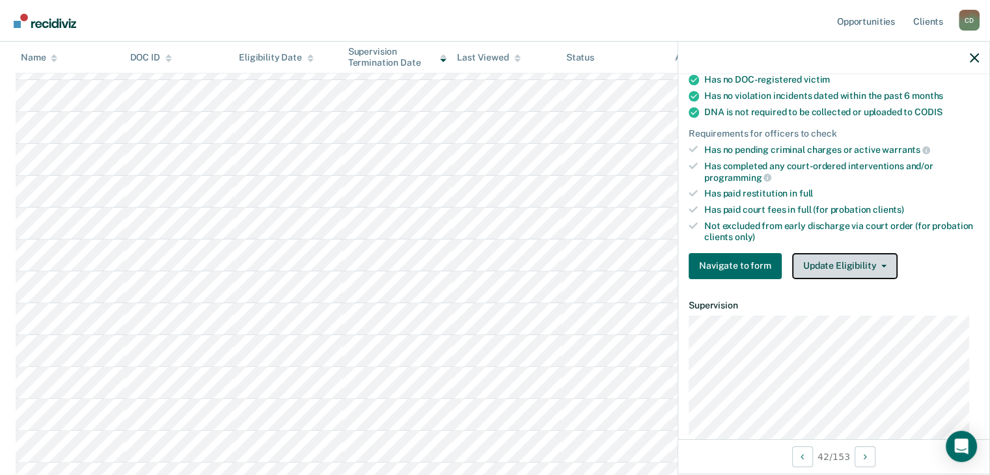
drag, startPoint x: 833, startPoint y: 262, endPoint x: 831, endPoint y: 277, distance: 14.6
click at [833, 262] on button "Update Eligibility" at bounding box center [844, 266] width 105 height 26
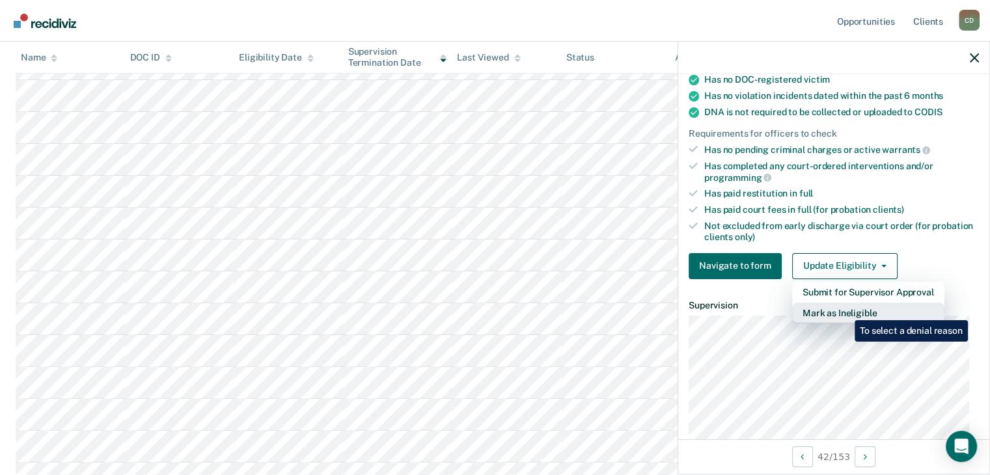
click at [845, 311] on button "Mark as Ineligible" at bounding box center [868, 313] width 152 height 21
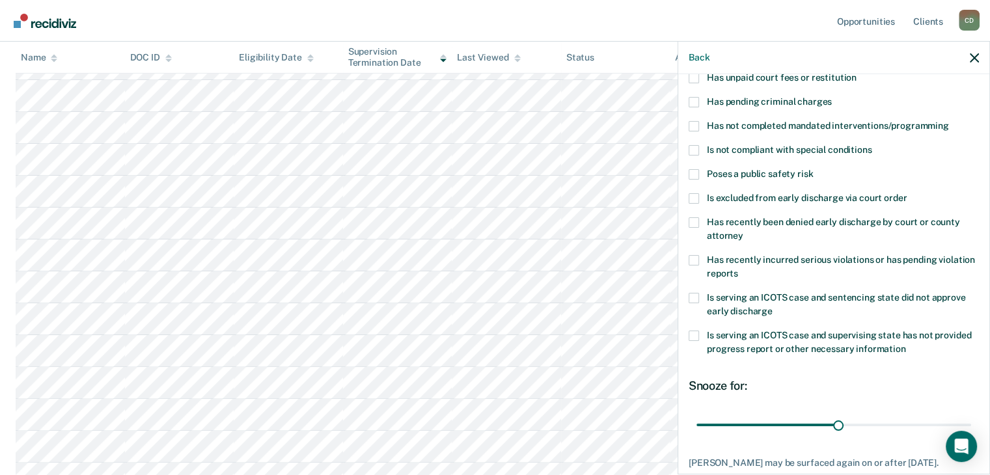
scroll to position [58, 0]
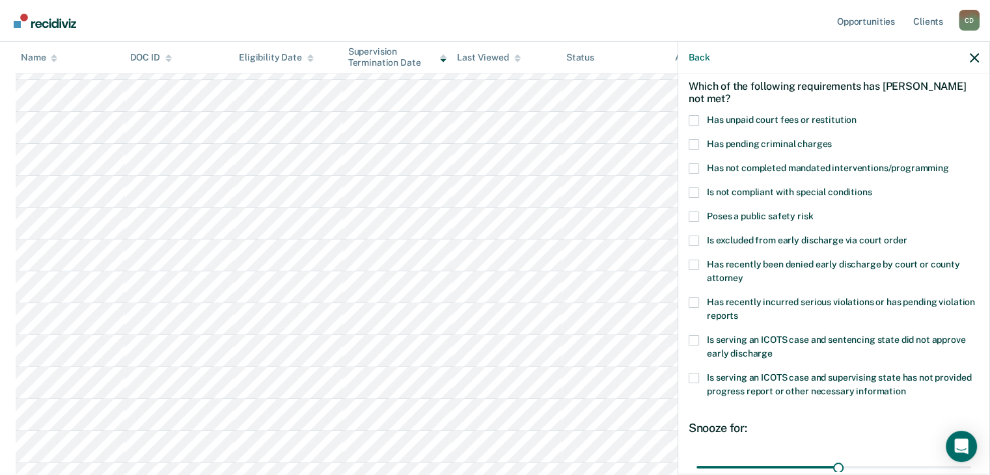
click at [685, 167] on div "[PERSON_NAME] of the following requirements has [PERSON_NAME] not met? Has unpa…" at bounding box center [833, 273] width 311 height 398
click at [697, 165] on span at bounding box center [694, 168] width 10 height 10
click at [949, 163] on input "Has not completed mandated interventions/programming" at bounding box center [949, 163] width 0 height 0
click at [695, 120] on span at bounding box center [694, 120] width 10 height 10
click at [857, 115] on input "Has unpaid court fees or restitution" at bounding box center [857, 115] width 0 height 0
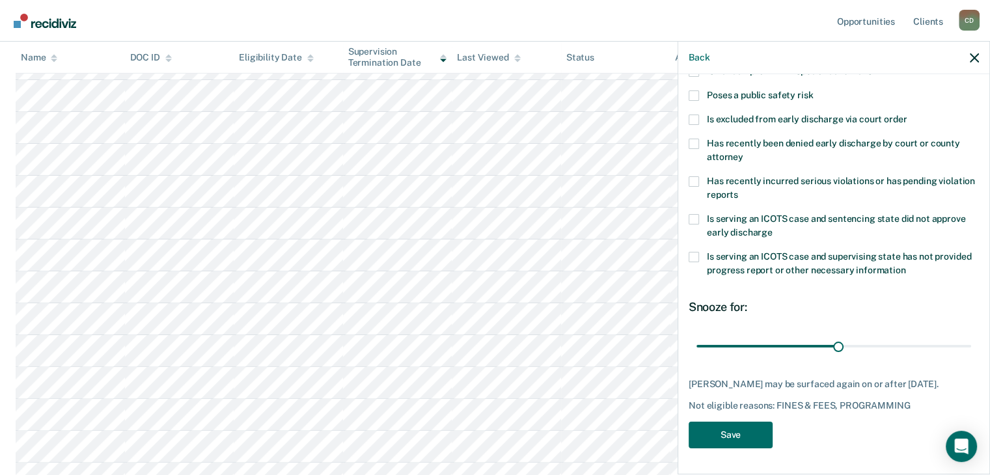
scroll to position [188, 0]
click at [741, 435] on button "Save" at bounding box center [731, 435] width 84 height 27
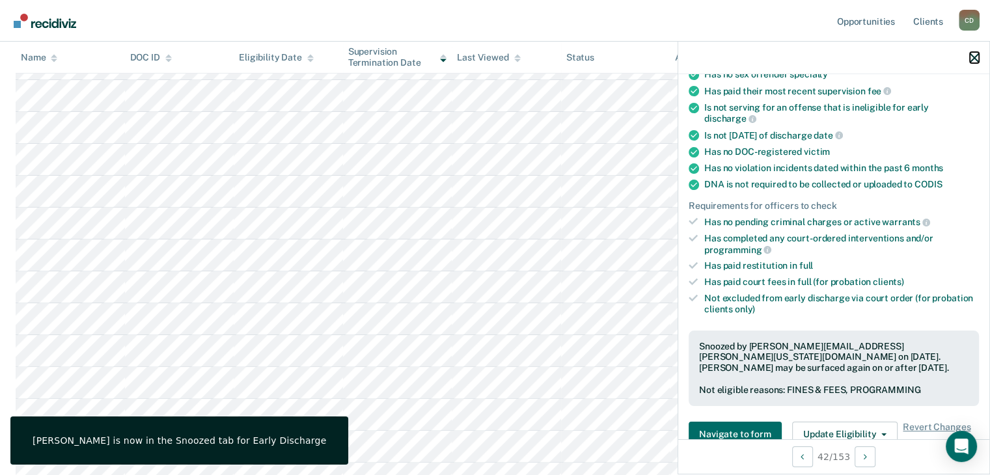
click at [974, 57] on icon "button" at bounding box center [974, 57] width 9 height 9
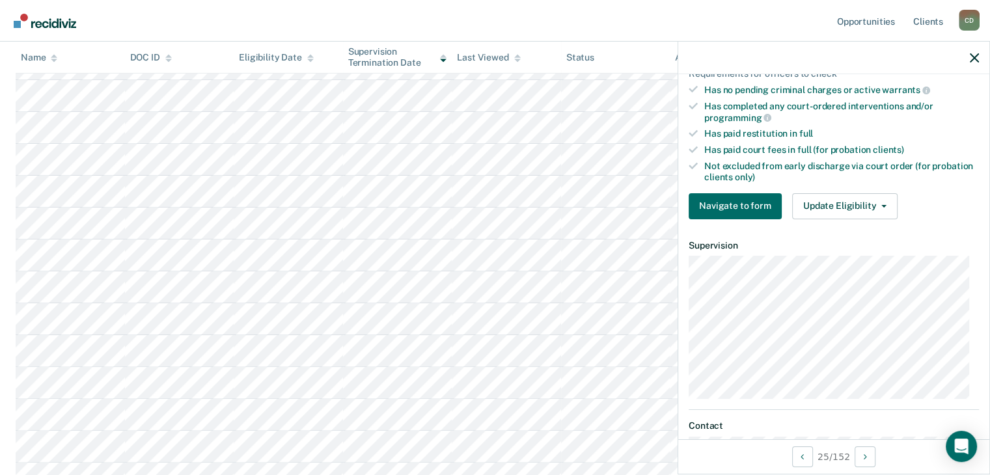
scroll to position [325, 0]
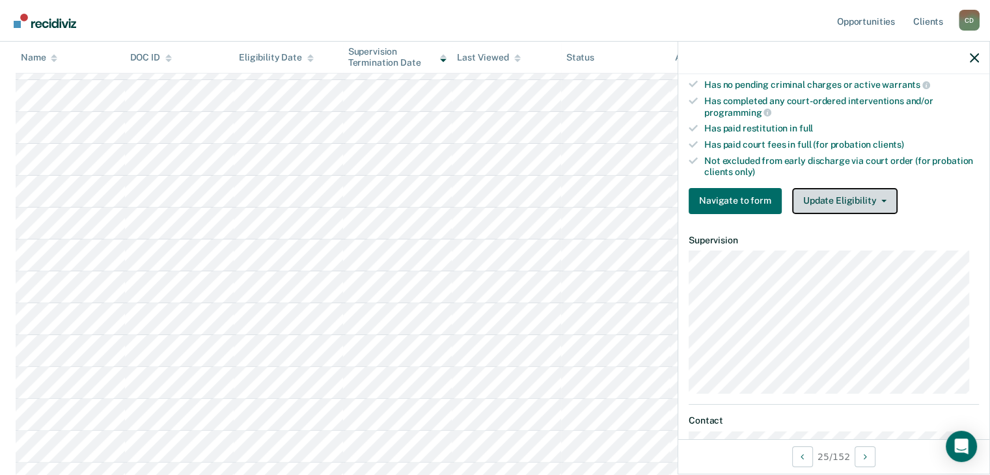
click at [857, 196] on button "Update Eligibility" at bounding box center [844, 201] width 105 height 26
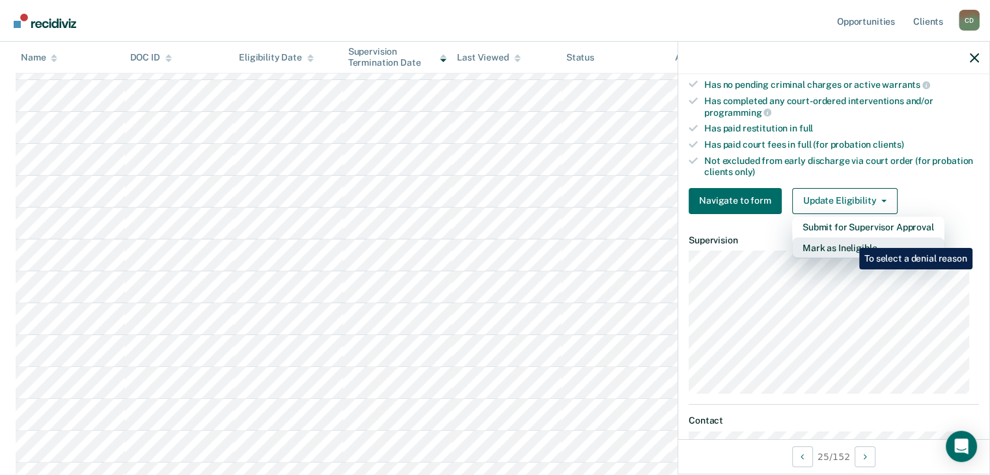
click at [850, 238] on button "Mark as Ineligible" at bounding box center [868, 248] width 152 height 21
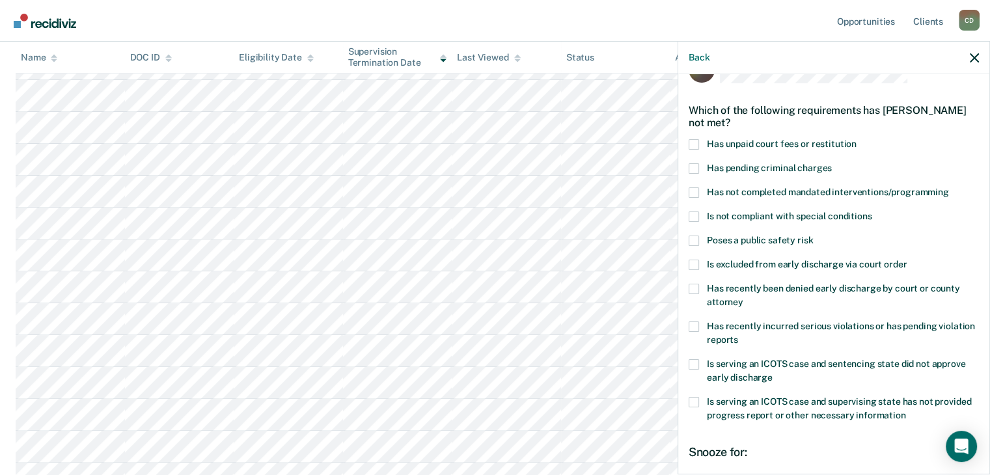
scroll to position [0, 0]
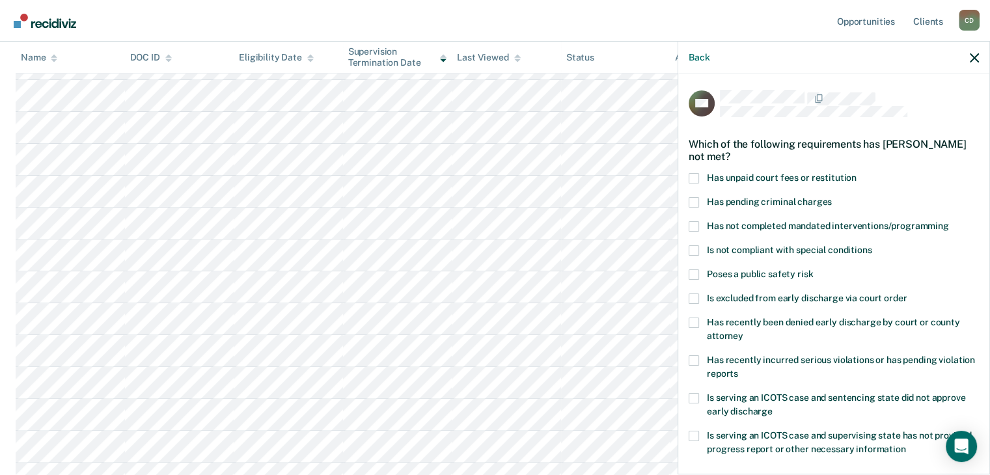
click at [693, 224] on span at bounding box center [694, 226] width 10 height 10
click at [949, 221] on input "Has not completed mandated interventions/programming" at bounding box center [949, 221] width 0 height 0
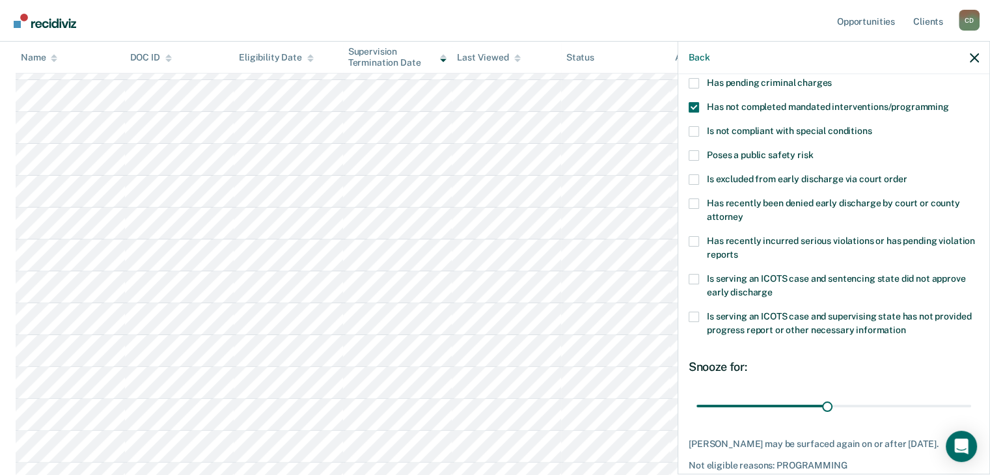
scroll to position [188, 0]
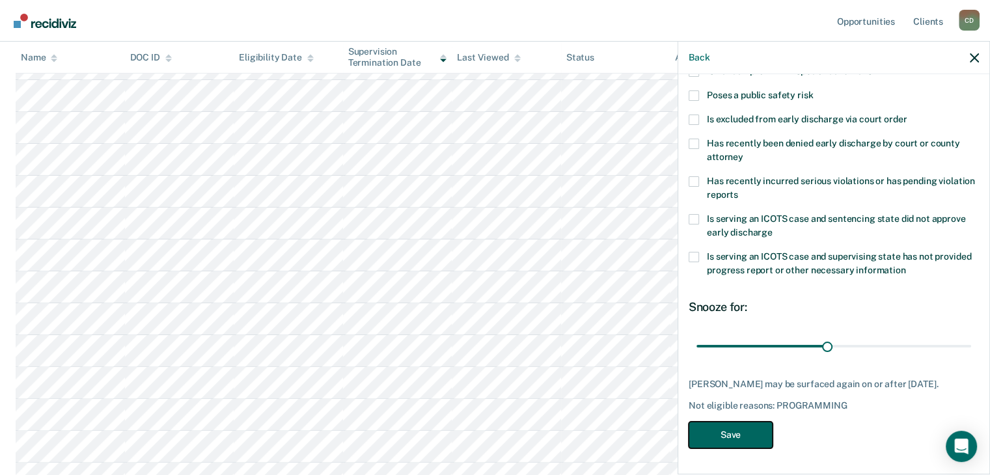
click at [747, 441] on button "Save" at bounding box center [731, 435] width 84 height 27
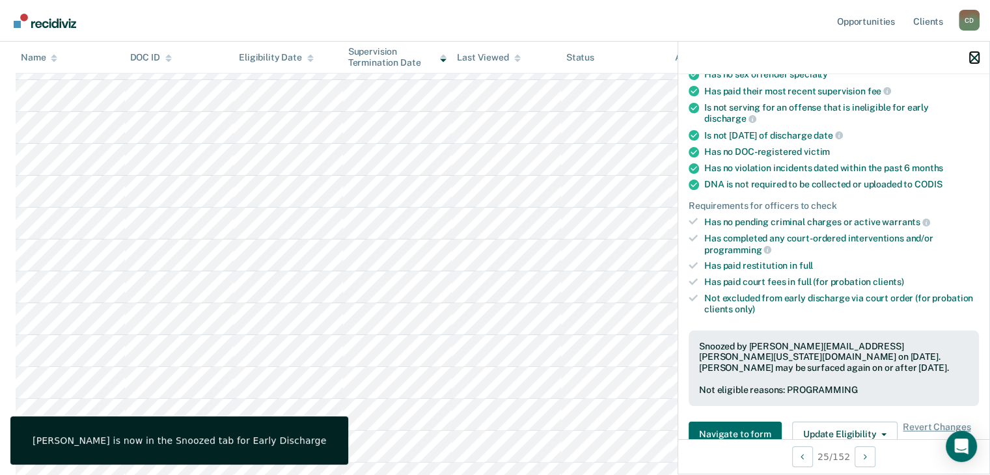
click at [971, 58] on icon "button" at bounding box center [974, 57] width 9 height 9
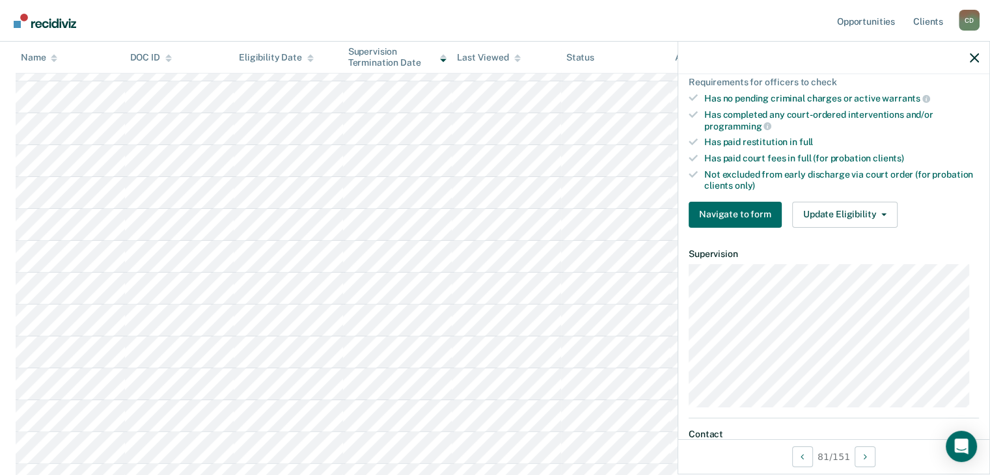
scroll to position [325, 0]
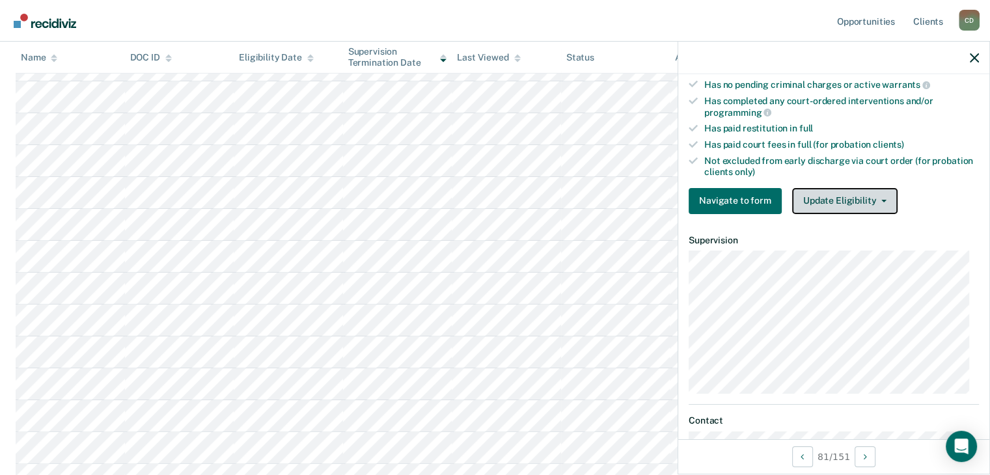
click at [851, 193] on button "Update Eligibility" at bounding box center [844, 201] width 105 height 26
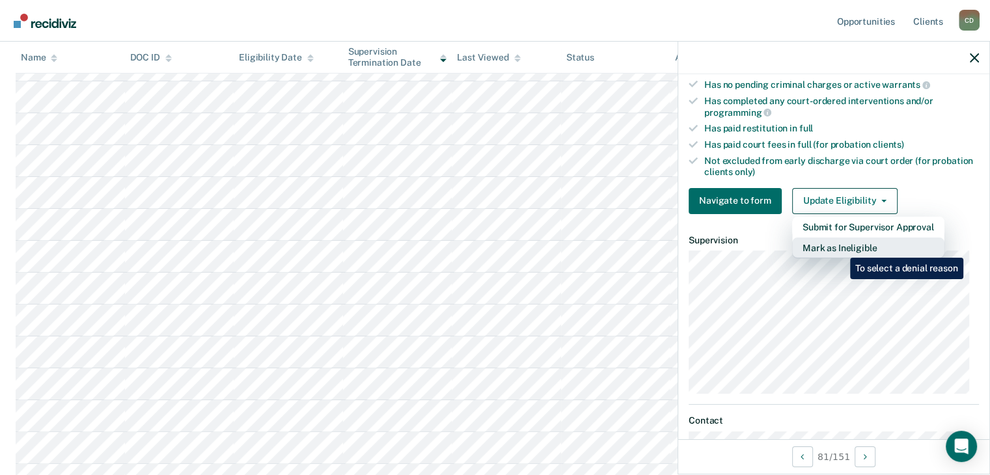
click at [840, 248] on button "Mark as Ineligible" at bounding box center [868, 248] width 152 height 21
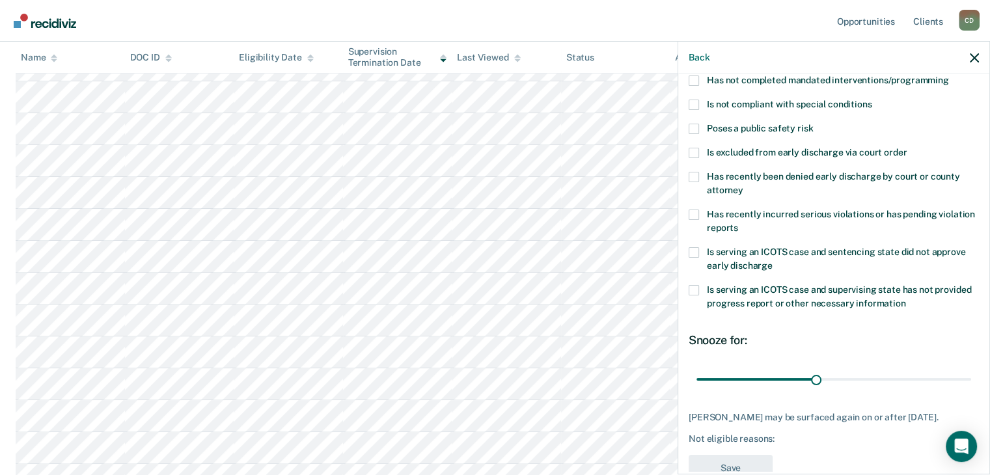
scroll to position [123, 0]
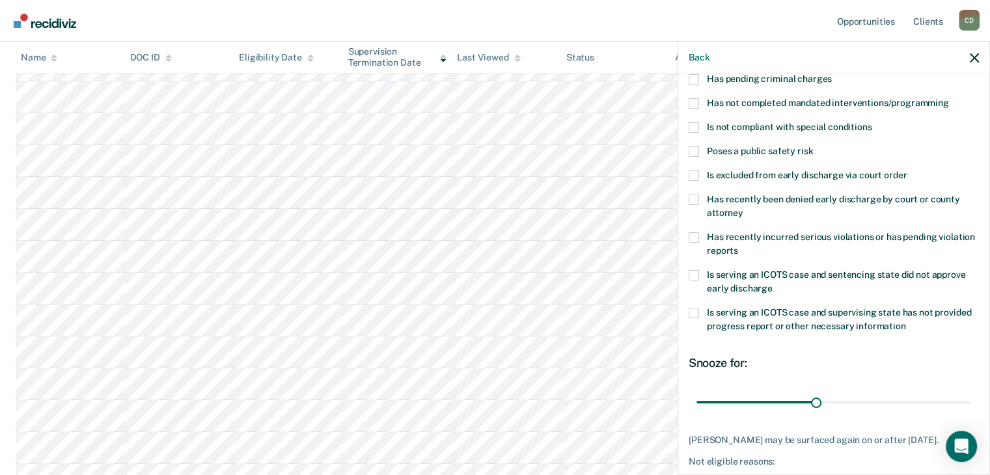
click at [693, 102] on span at bounding box center [694, 103] width 10 height 10
click at [949, 98] on input "Has not completed mandated interventions/programming" at bounding box center [949, 98] width 0 height 0
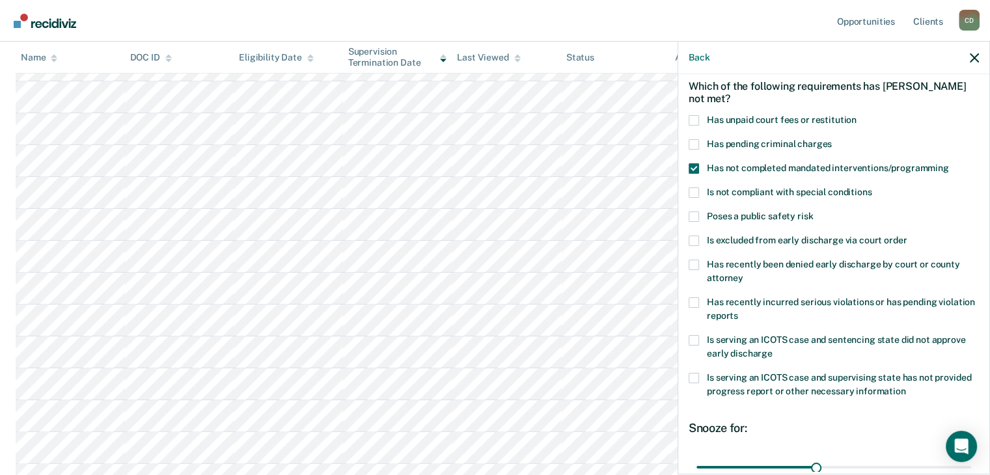
click at [698, 115] on span at bounding box center [694, 120] width 10 height 10
click at [857, 115] on input "Has unpaid court fees or restitution" at bounding box center [857, 115] width 0 height 0
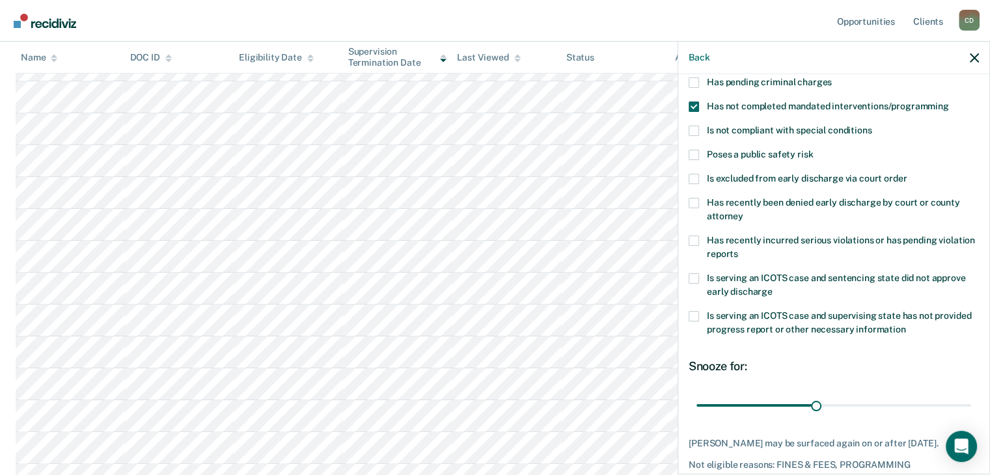
scroll to position [188, 0]
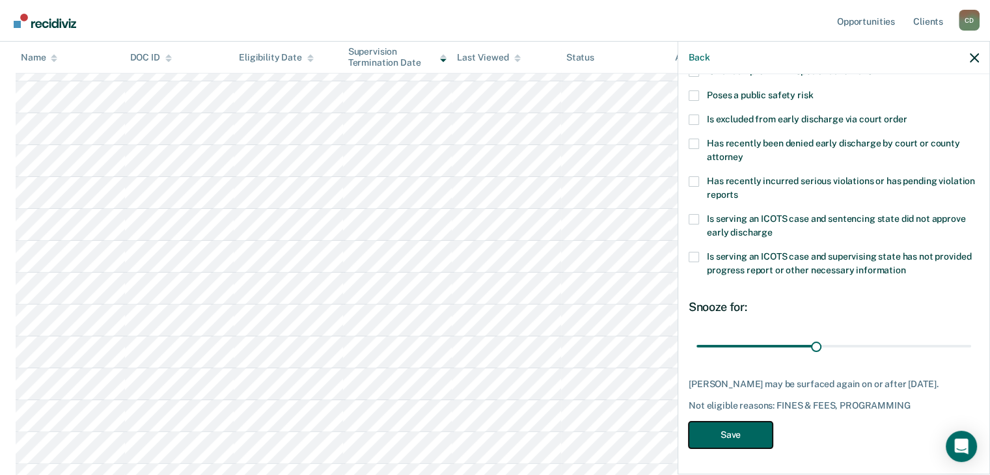
click at [745, 443] on button "Save" at bounding box center [731, 435] width 84 height 27
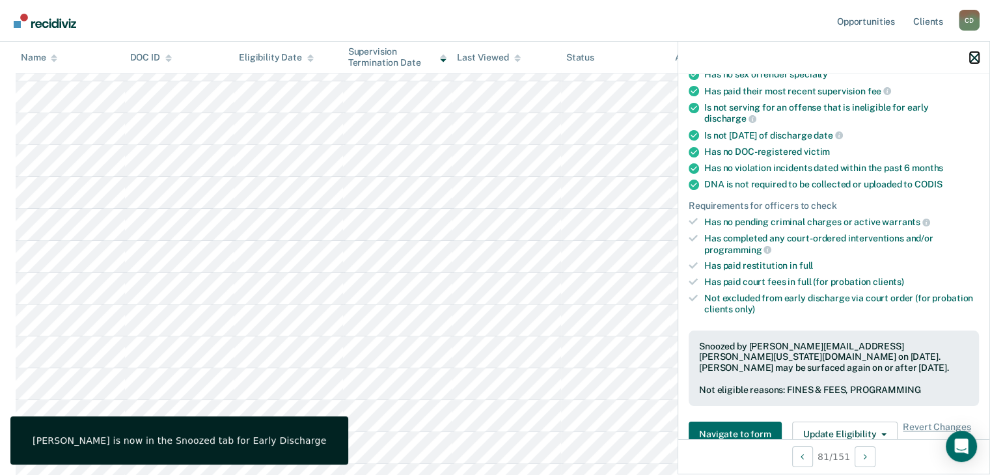
drag, startPoint x: 975, startPoint y: 55, endPoint x: 868, endPoint y: 72, distance: 108.7
click at [975, 55] on icon "button" at bounding box center [974, 57] width 9 height 9
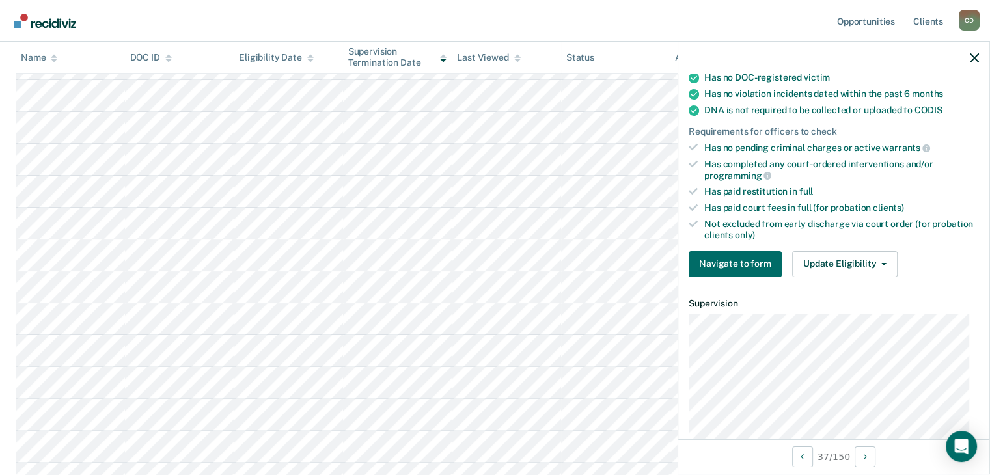
scroll to position [325, 0]
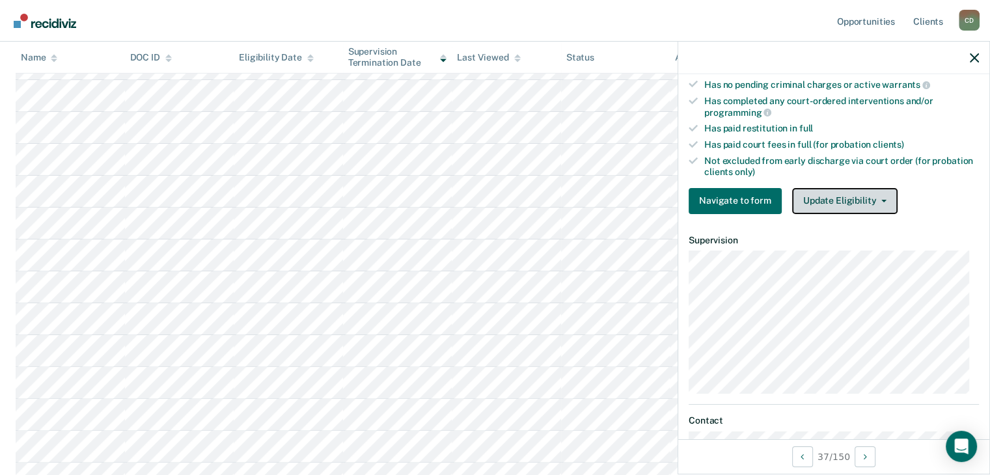
click at [831, 197] on button "Update Eligibility" at bounding box center [844, 201] width 105 height 26
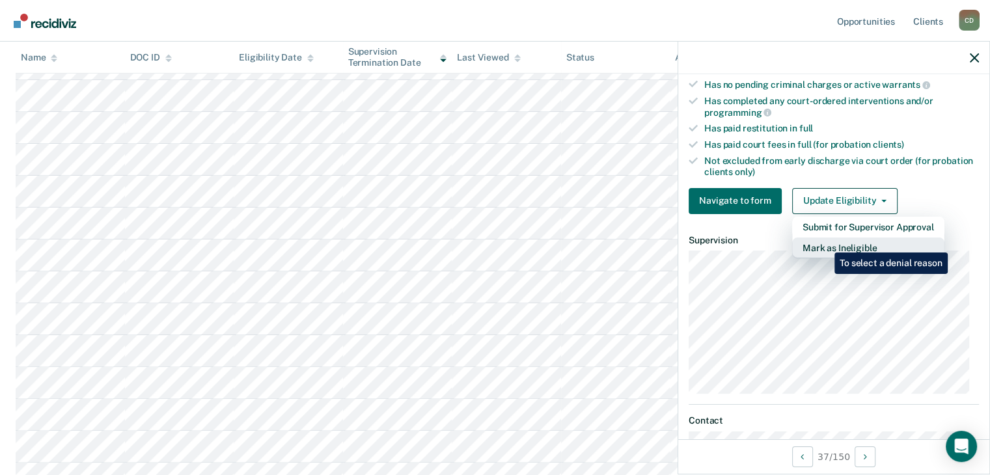
click at [825, 243] on button "Mark as Ineligible" at bounding box center [868, 248] width 152 height 21
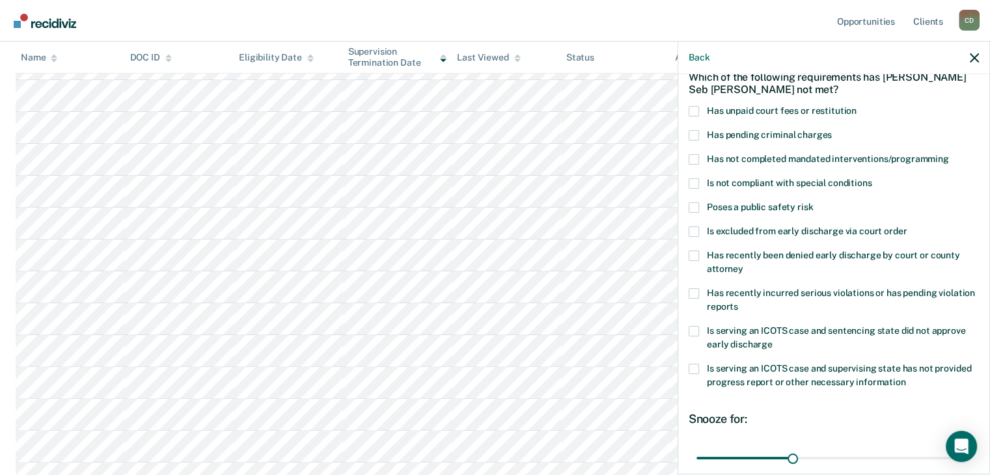
scroll to position [0, 0]
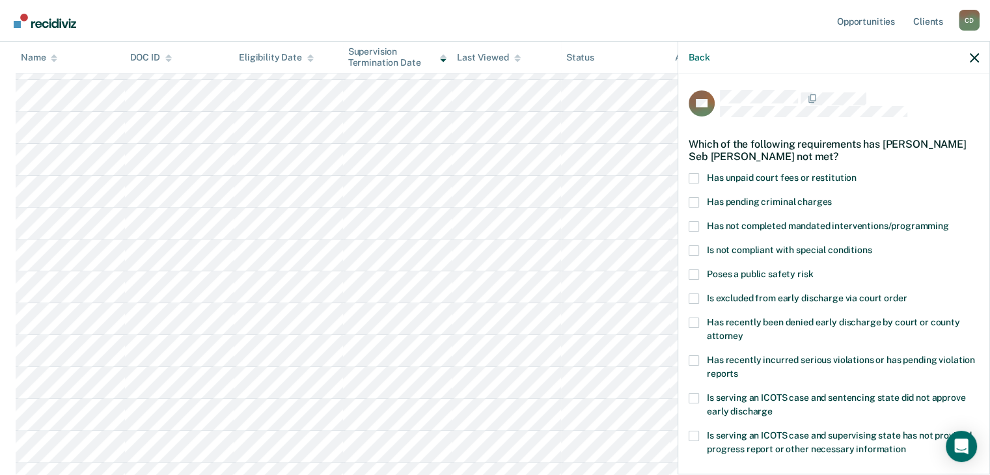
click at [693, 180] on span at bounding box center [694, 178] width 10 height 10
click at [857, 173] on input "Has unpaid court fees or restitution" at bounding box center [857, 173] width 0 height 0
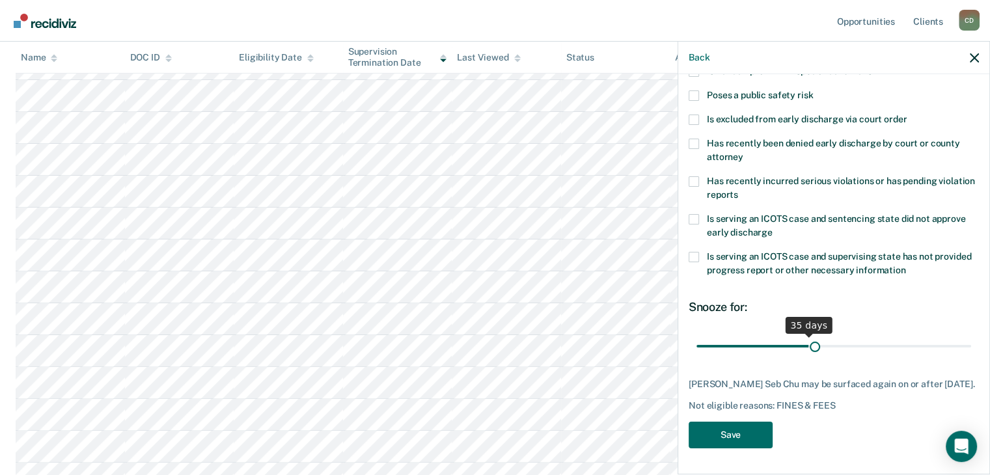
scroll to position [188, 0]
drag, startPoint x: 789, startPoint y: 335, endPoint x: 881, endPoint y: 336, distance: 92.4
type input "60"
click at [881, 336] on input "range" at bounding box center [834, 346] width 275 height 23
click at [735, 437] on button "Save" at bounding box center [731, 435] width 84 height 27
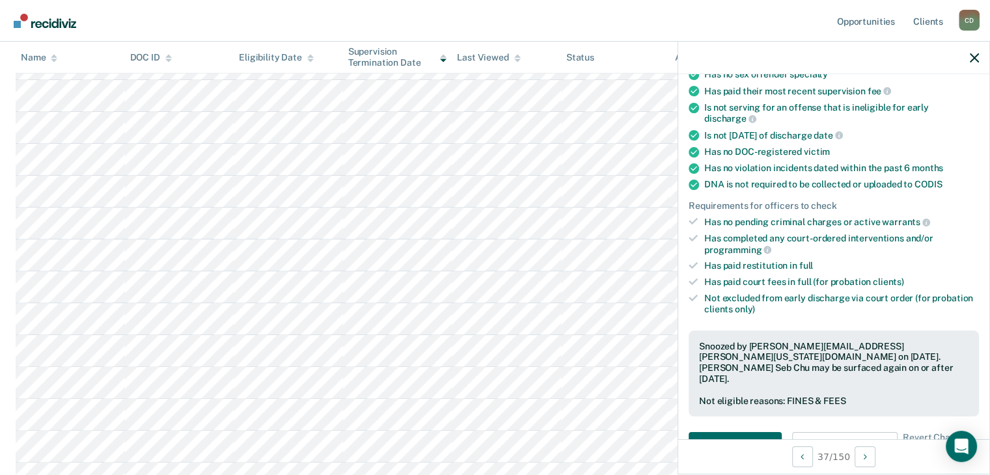
click at [974, 51] on div at bounding box center [833, 58] width 311 height 33
click at [976, 55] on icon "button" at bounding box center [974, 57] width 9 height 9
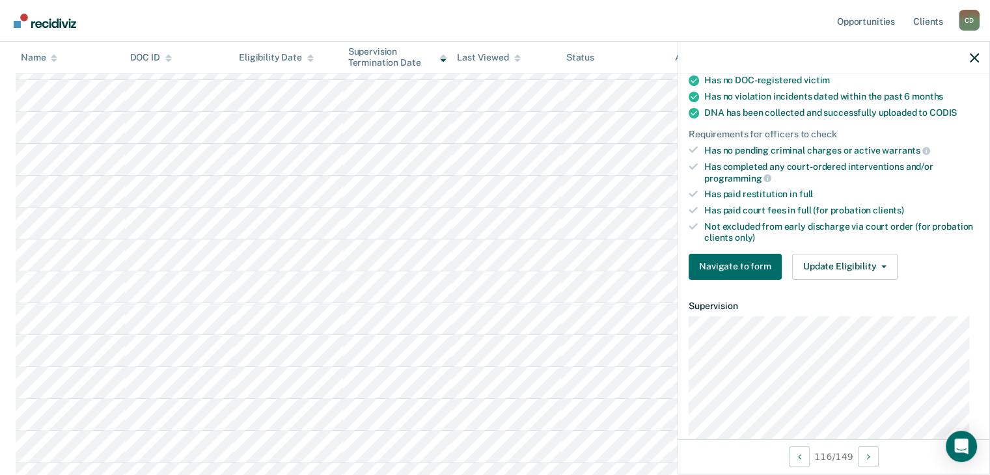
scroll to position [325, 0]
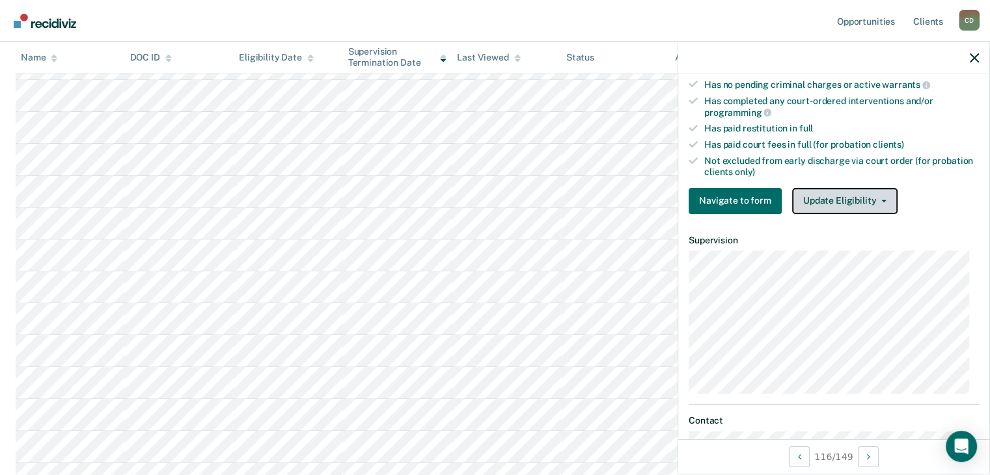
click at [841, 199] on button "Update Eligibility" at bounding box center [844, 201] width 105 height 26
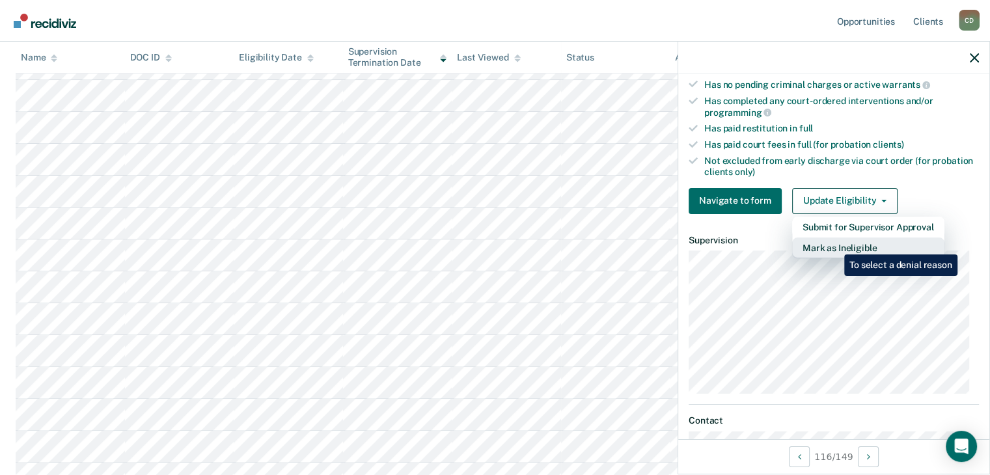
click at [835, 245] on button "Mark as Ineligible" at bounding box center [868, 248] width 152 height 21
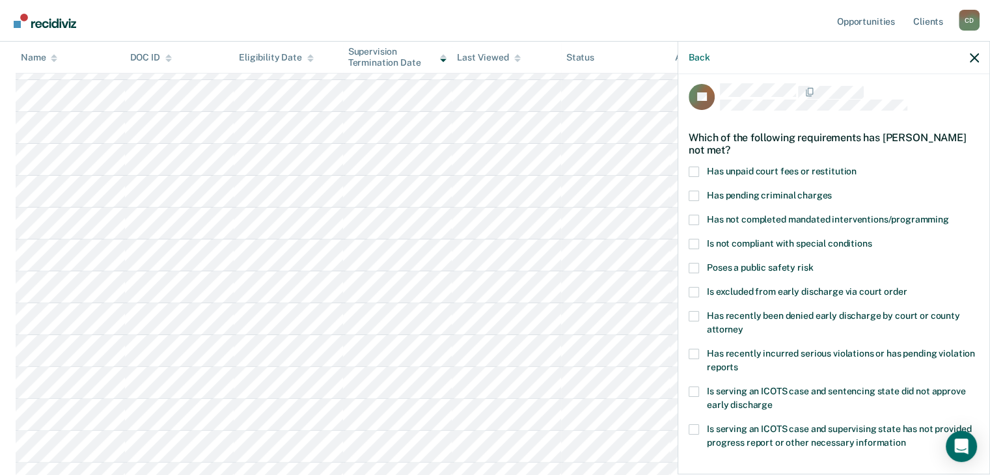
scroll to position [0, 0]
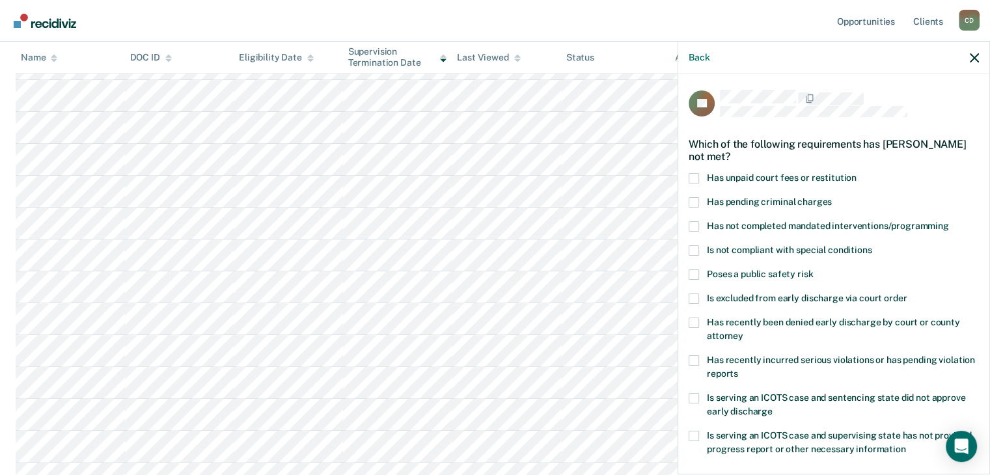
click at [689, 224] on span at bounding box center [694, 226] width 10 height 10
click at [949, 221] on input "Has not completed mandated interventions/programming" at bounding box center [949, 221] width 0 height 0
click at [693, 248] on span at bounding box center [694, 250] width 10 height 10
click at [872, 245] on input "Is not compliant with special conditions" at bounding box center [872, 245] width 0 height 0
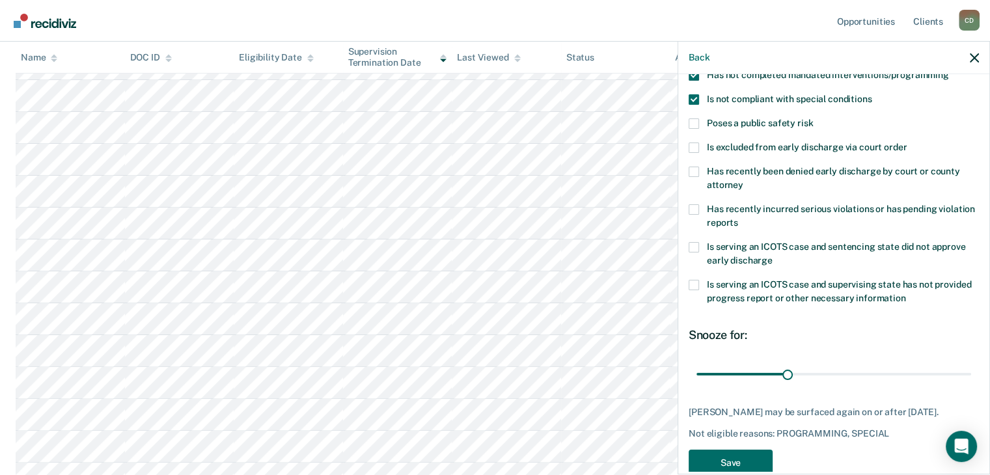
scroll to position [177, 0]
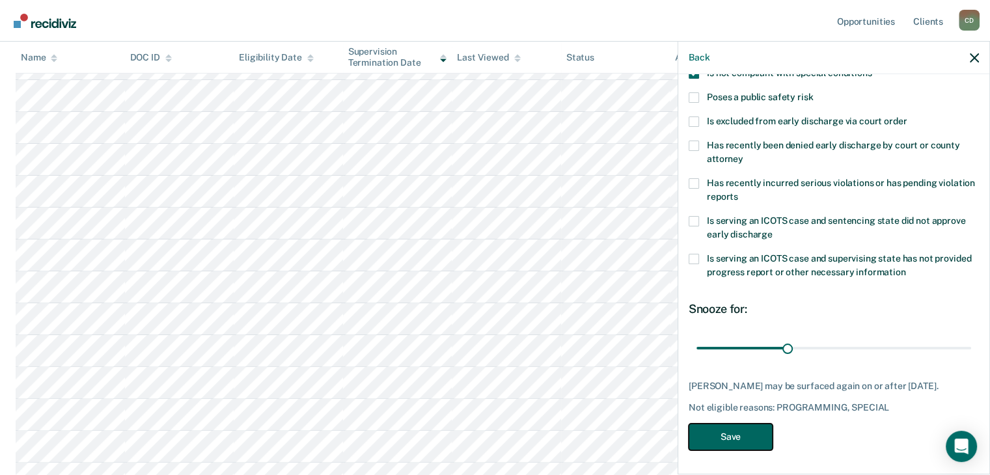
click at [734, 435] on button "Save" at bounding box center [731, 437] width 84 height 27
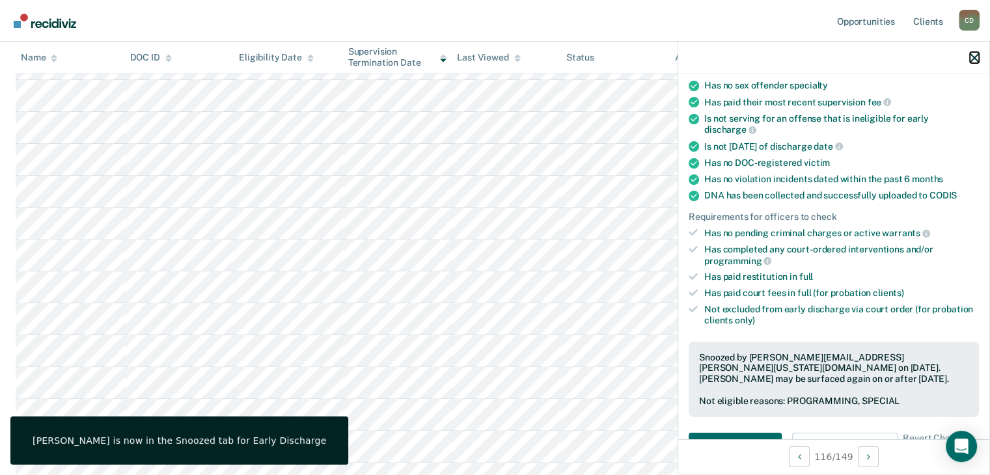
click at [976, 55] on icon "button" at bounding box center [974, 57] width 9 height 9
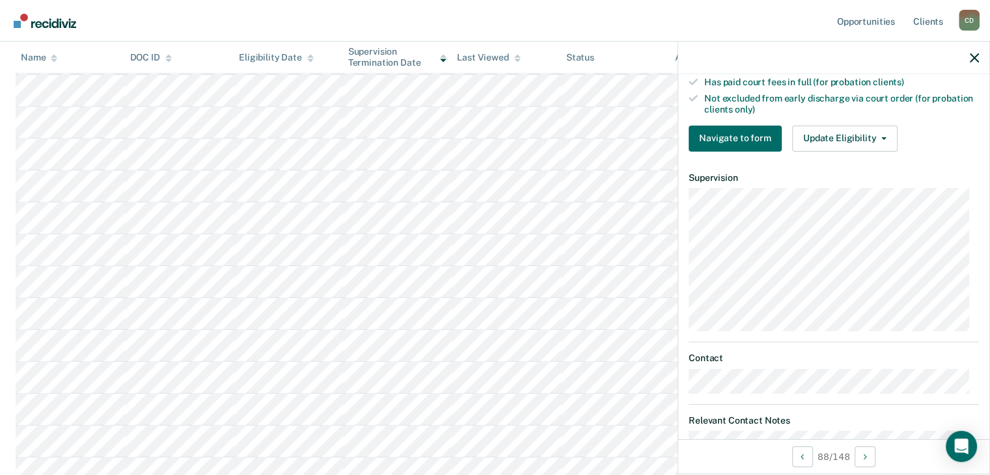
scroll to position [391, 0]
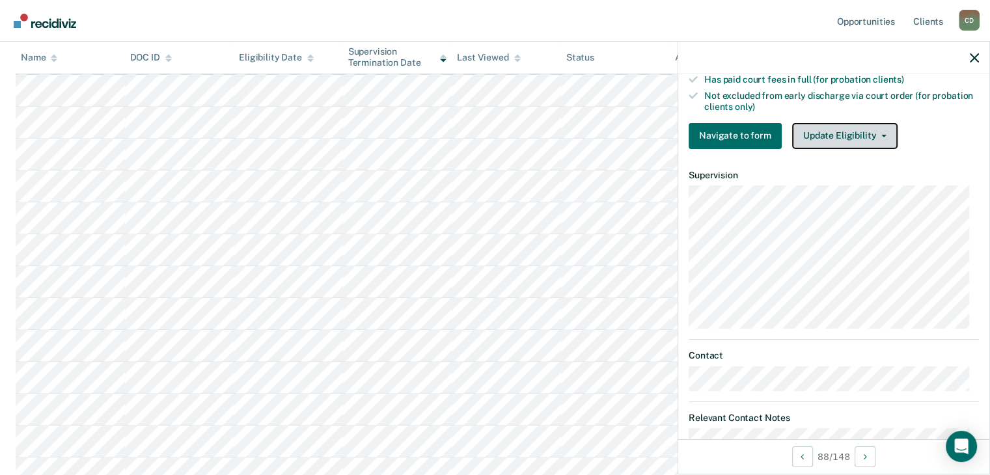
click at [849, 133] on button "Update Eligibility" at bounding box center [844, 136] width 105 height 26
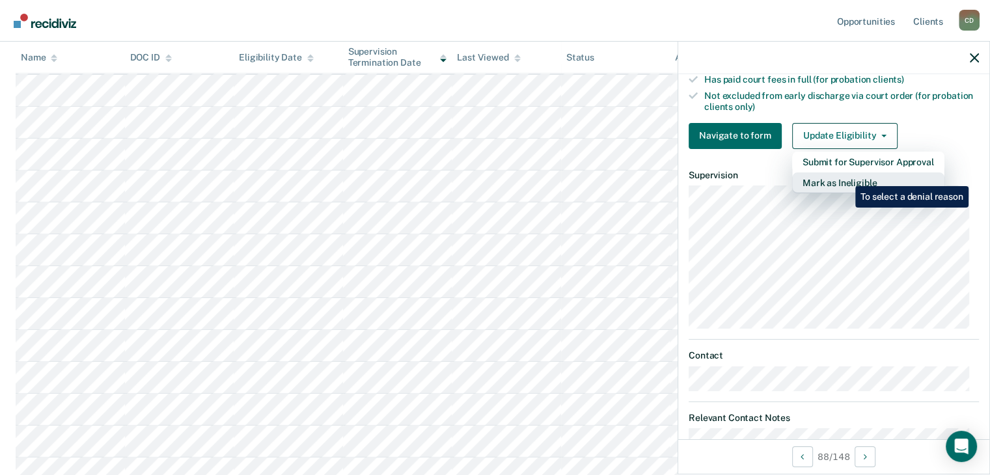
click at [846, 176] on button "Mark as Ineligible" at bounding box center [868, 183] width 152 height 21
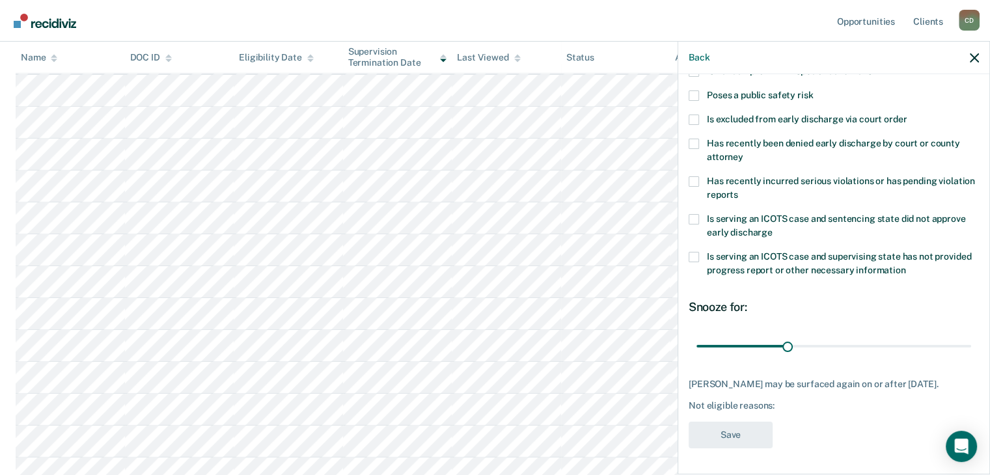
scroll to position [58, 0]
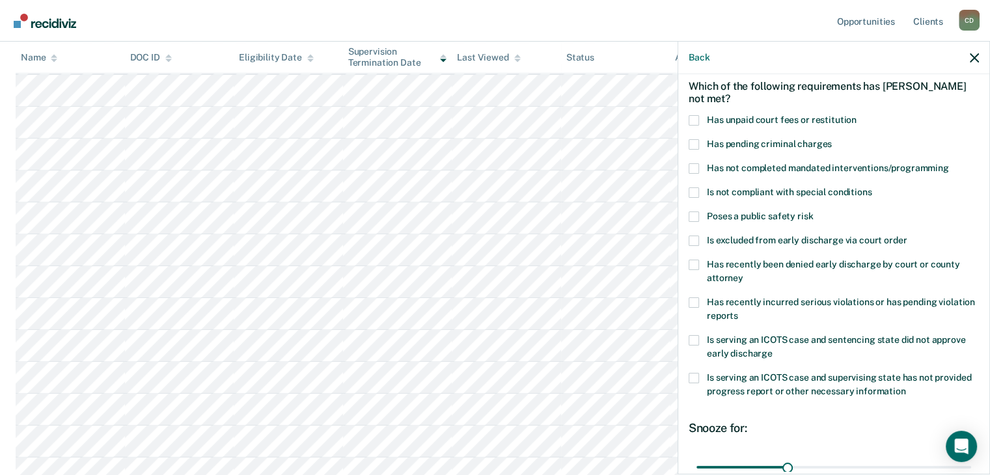
click at [698, 303] on label "Has recently incurred serious violations or has pending violation reports" at bounding box center [834, 310] width 290 height 27
click at [738, 311] on input "Has recently incurred serious violations or has pending violation reports" at bounding box center [738, 311] width 0 height 0
click at [694, 118] on span at bounding box center [694, 120] width 10 height 10
click at [857, 115] on input "Has unpaid court fees or restitution" at bounding box center [857, 115] width 0 height 0
click at [693, 167] on span at bounding box center [694, 168] width 10 height 10
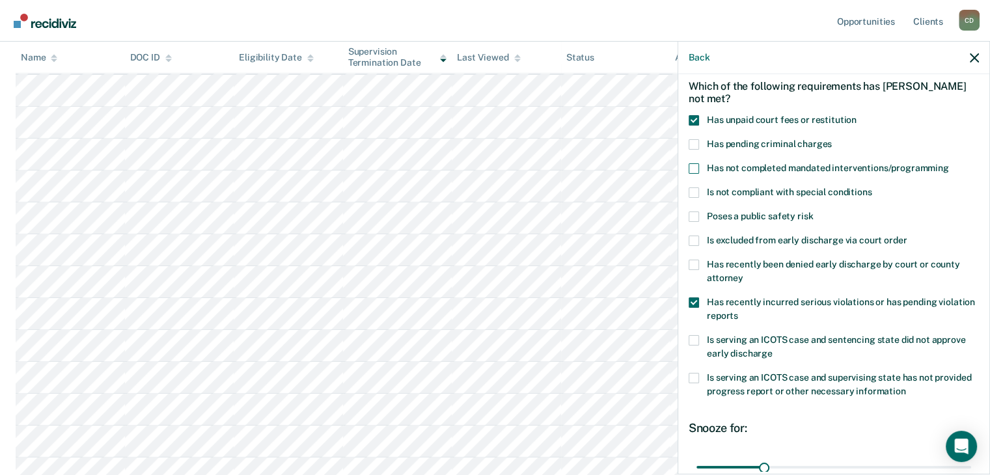
click at [949, 163] on input "Has not completed mandated interventions/programming" at bounding box center [949, 163] width 0 height 0
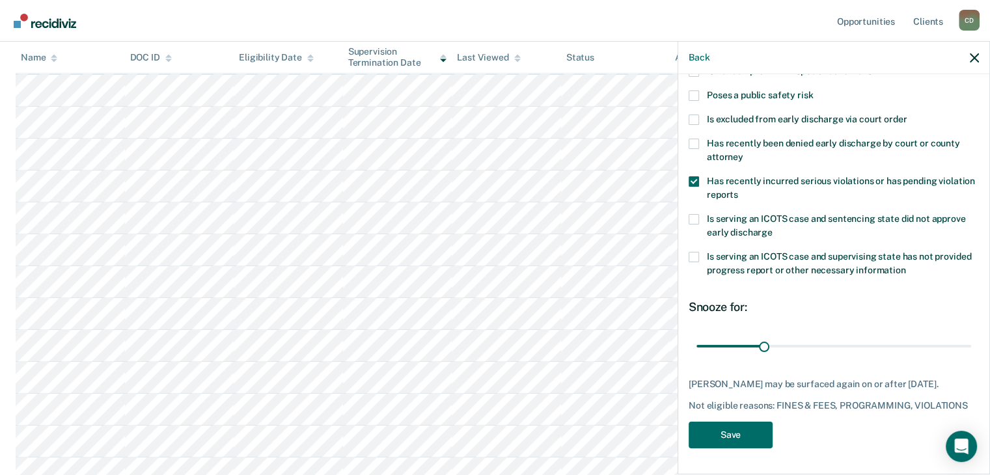
scroll to position [188, 0]
drag, startPoint x: 760, startPoint y: 335, endPoint x: 824, endPoint y: 333, distance: 64.5
type input "60"
click at [824, 335] on input "range" at bounding box center [834, 346] width 275 height 23
click at [730, 444] on button "Save" at bounding box center [731, 435] width 84 height 27
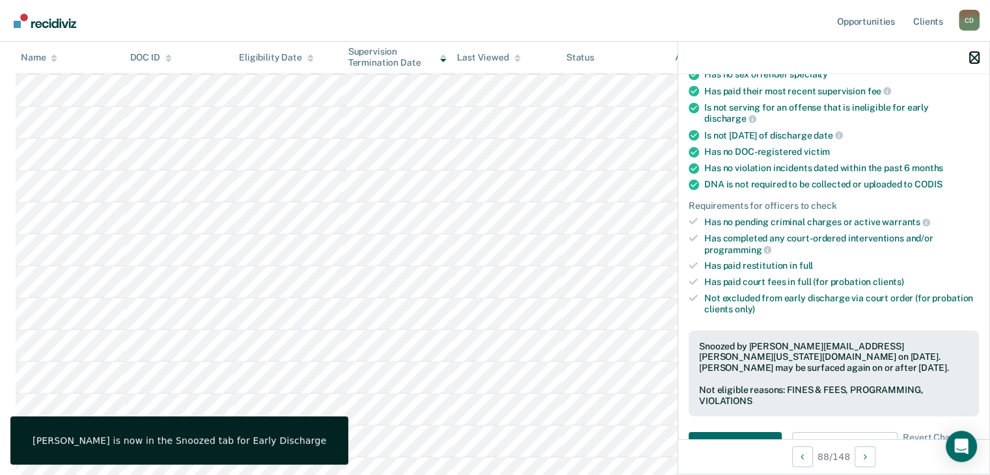
click at [977, 59] on icon "button" at bounding box center [974, 57] width 9 height 9
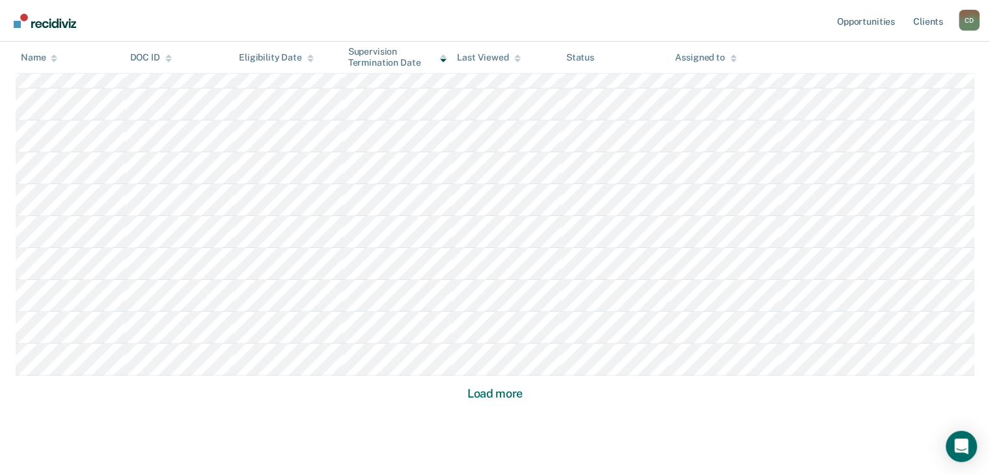
scroll to position [846, 0]
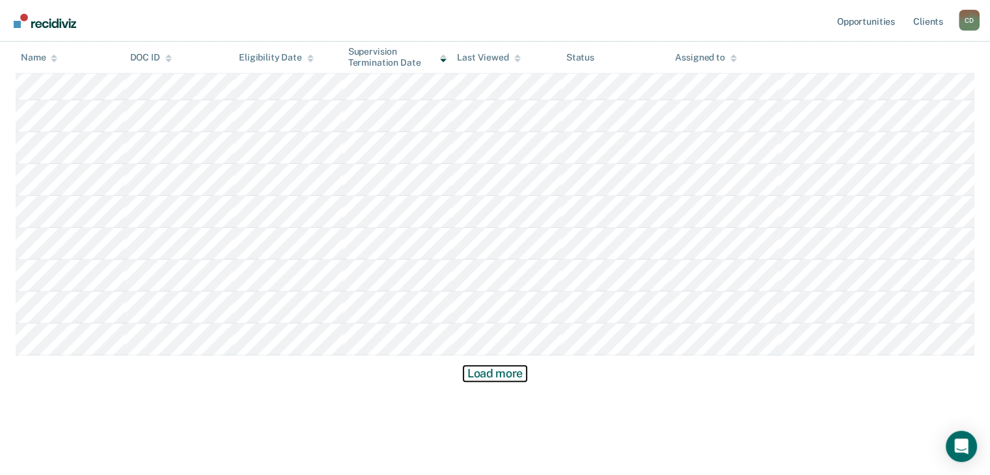
click at [487, 378] on button "Load more" at bounding box center [494, 374] width 63 height 16
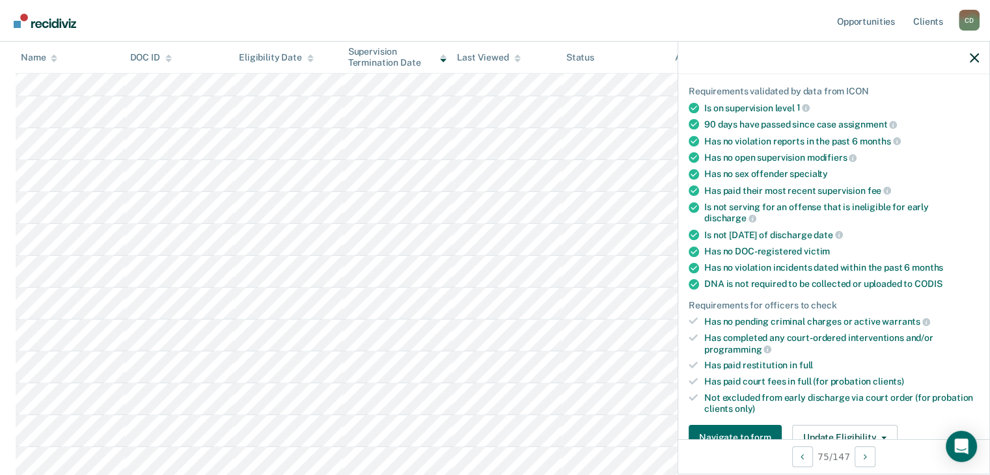
scroll to position [260, 0]
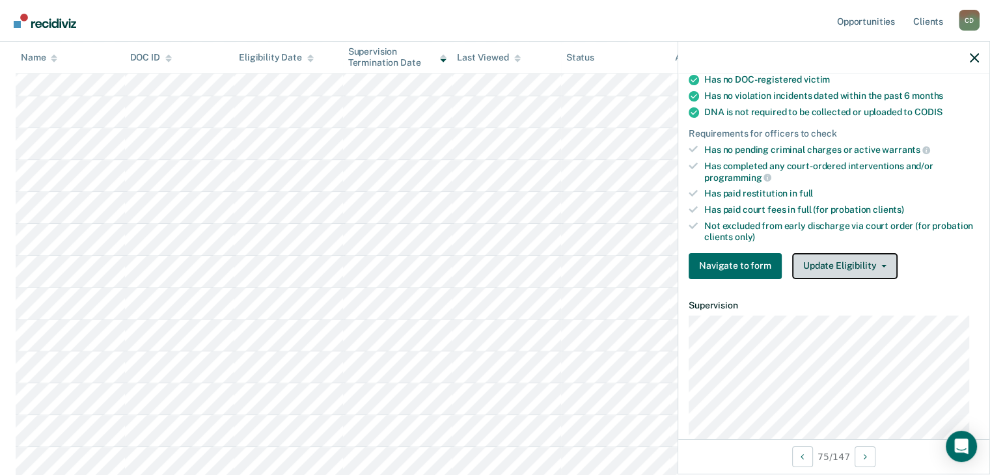
click at [850, 263] on button "Update Eligibility" at bounding box center [844, 266] width 105 height 26
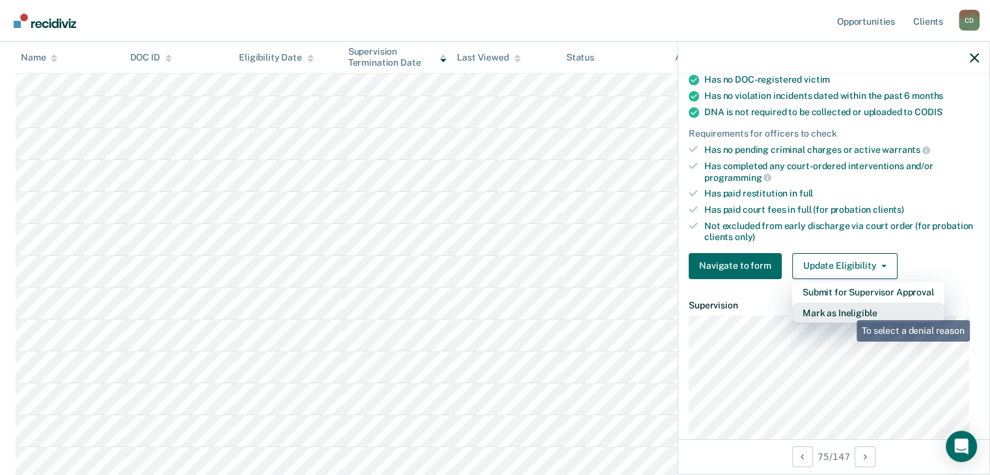
click at [847, 310] on button "Mark as Ineligible" at bounding box center [868, 313] width 152 height 21
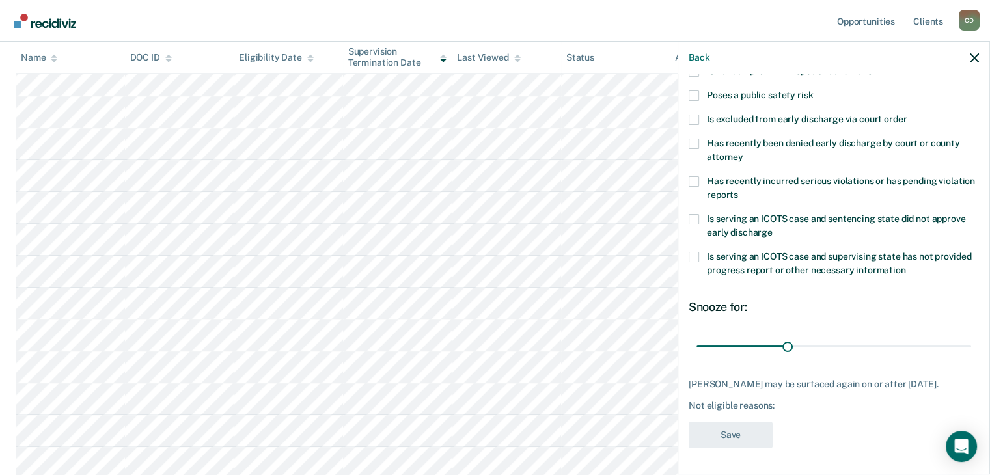
scroll to position [0, 0]
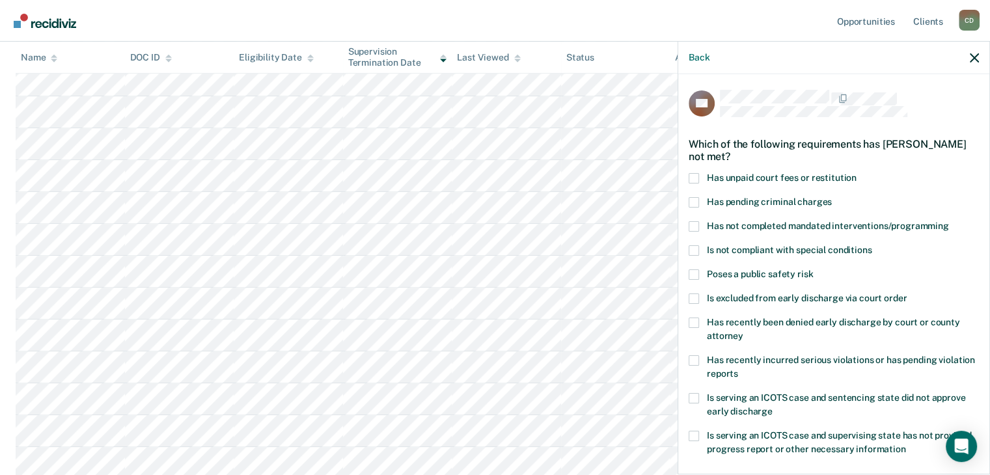
click at [702, 173] on label "Has unpaid court fees or restitution" at bounding box center [834, 180] width 290 height 14
click at [857, 173] on input "Has unpaid court fees or restitution" at bounding box center [857, 173] width 0 height 0
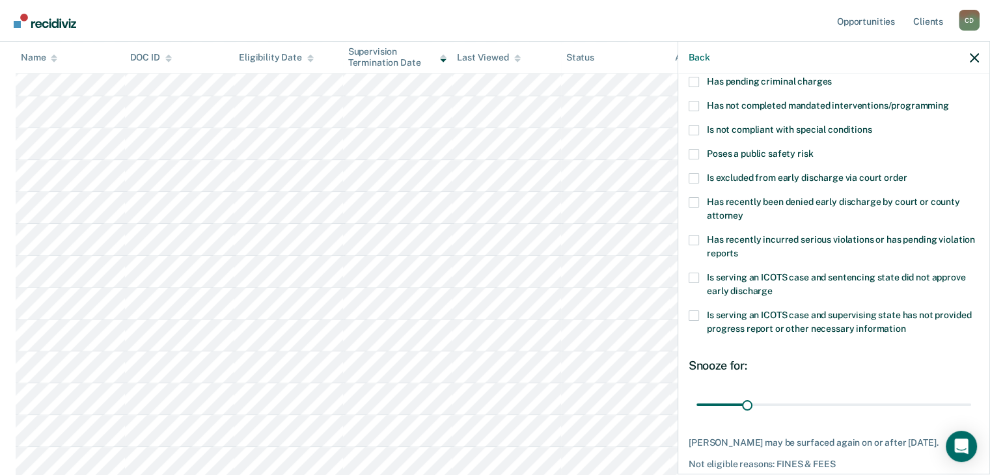
scroll to position [188, 0]
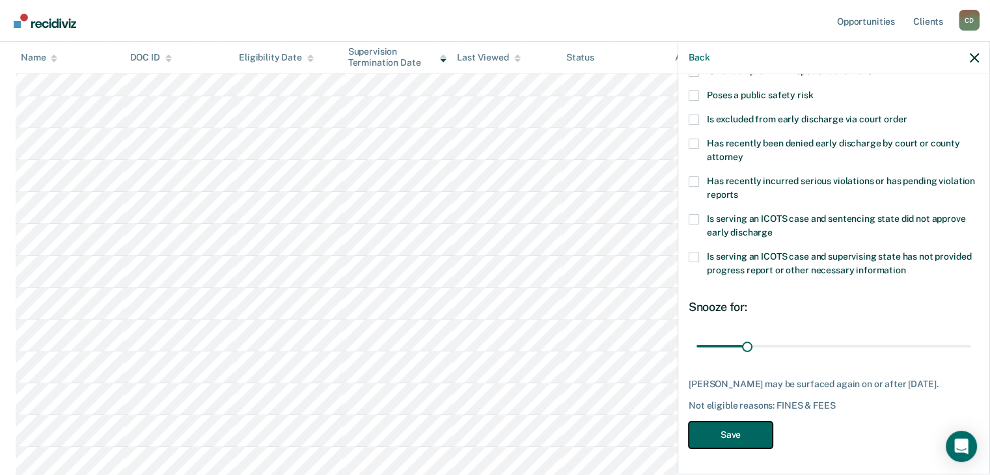
click at [737, 434] on button "Save" at bounding box center [731, 435] width 84 height 27
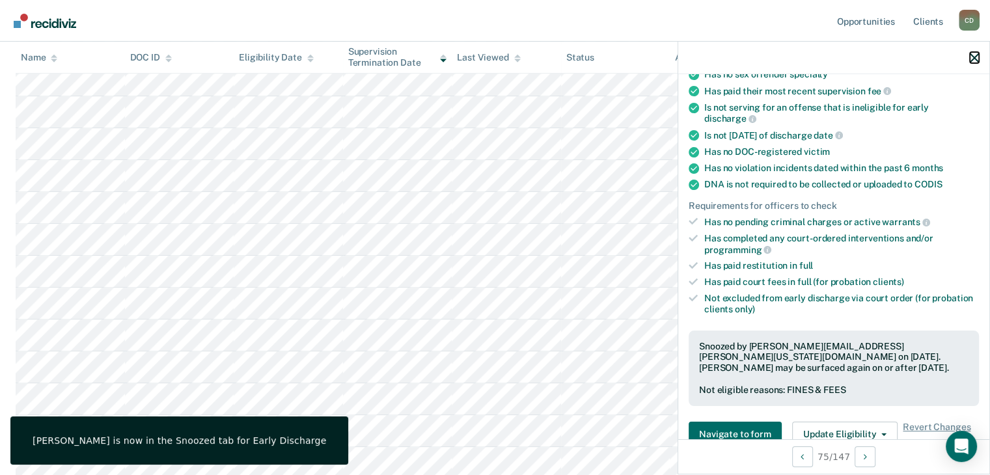
click at [976, 62] on icon "button" at bounding box center [974, 57] width 9 height 9
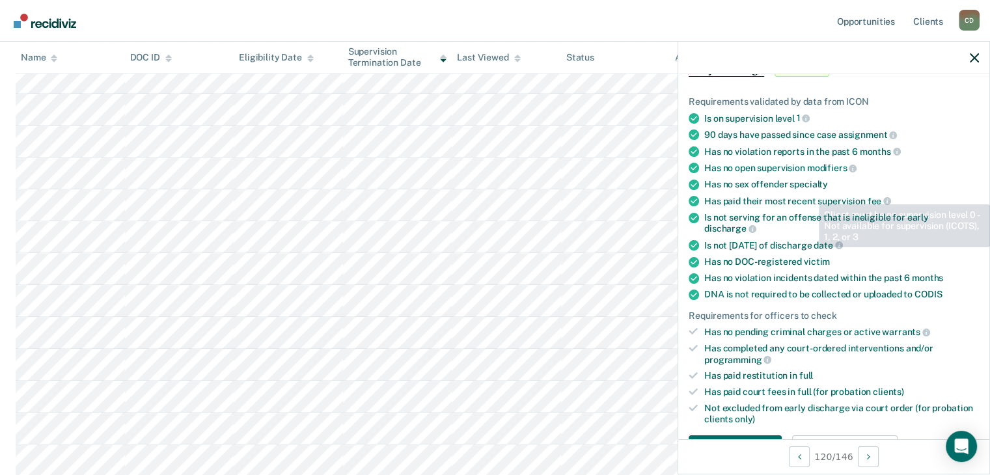
scroll to position [195, 0]
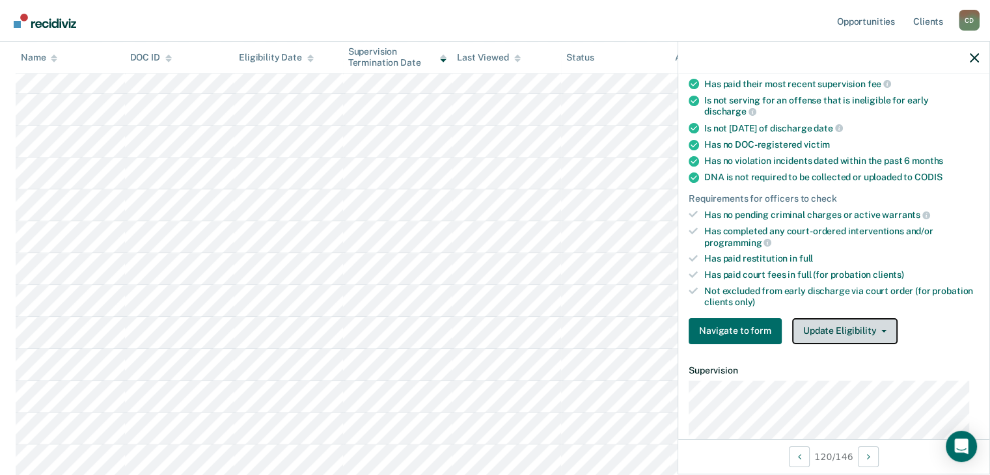
click at [820, 326] on button "Update Eligibility" at bounding box center [844, 331] width 105 height 26
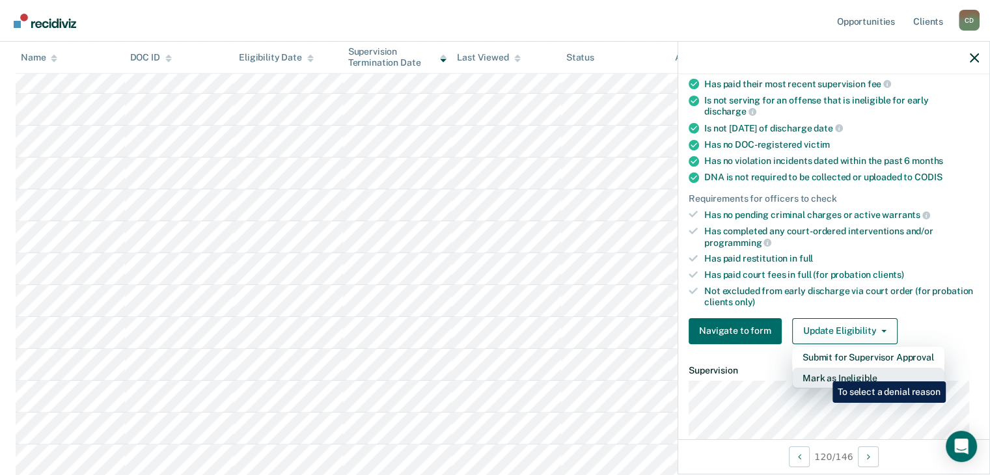
click at [823, 372] on button "Mark as Ineligible" at bounding box center [868, 378] width 152 height 21
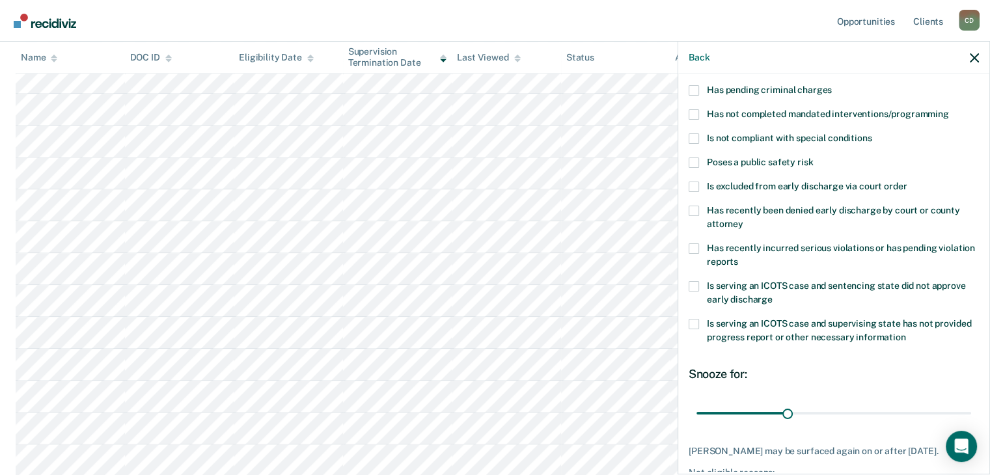
scroll to position [47, 0]
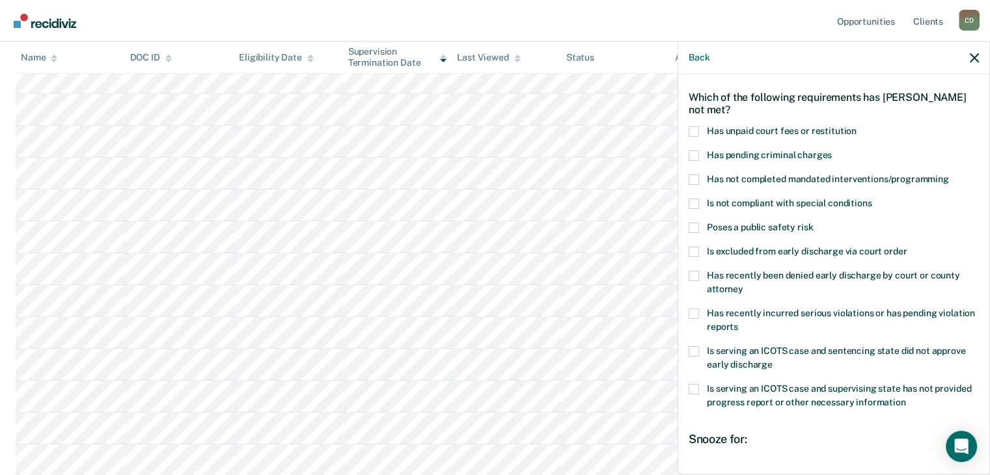
click at [693, 177] on span at bounding box center [694, 179] width 10 height 10
click at [949, 174] on input "Has not completed mandated interventions/programming" at bounding box center [949, 174] width 0 height 0
click at [697, 204] on span at bounding box center [694, 204] width 10 height 10
click at [872, 199] on input "Is not compliant with special conditions" at bounding box center [872, 199] width 0 height 0
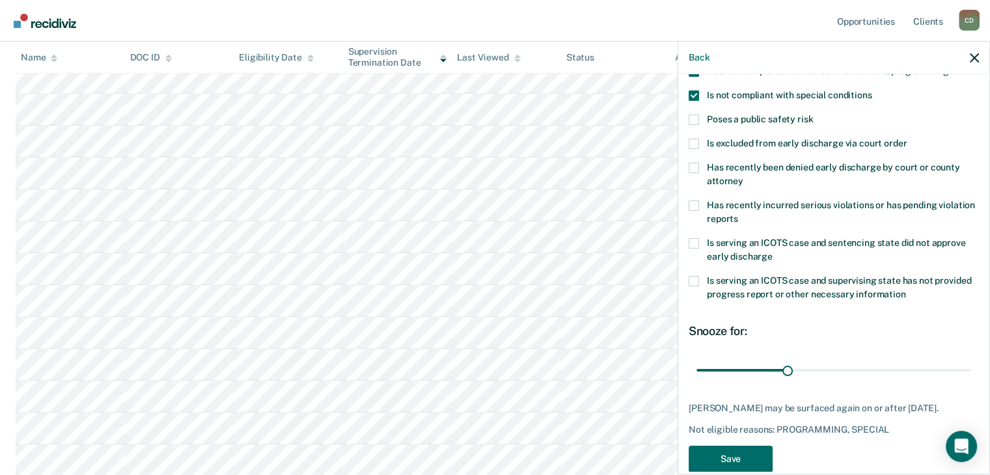
scroll to position [177, 0]
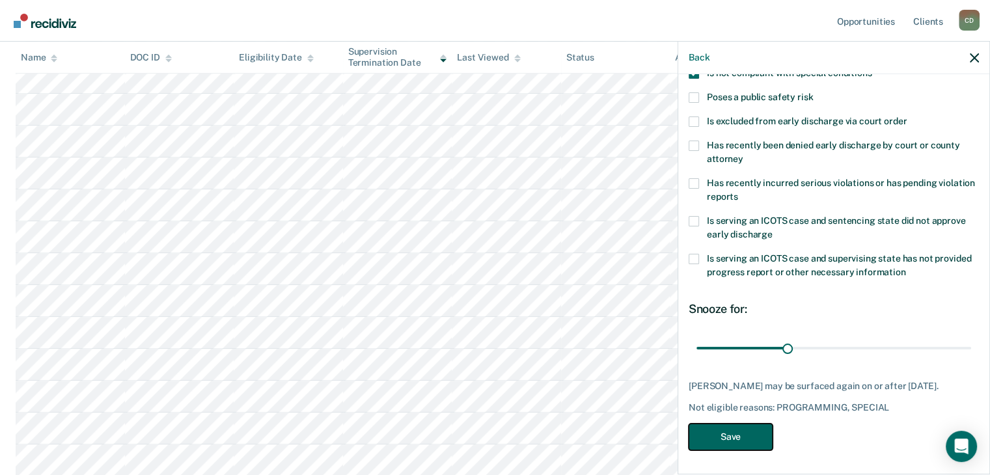
click at [749, 445] on button "Save" at bounding box center [731, 437] width 84 height 27
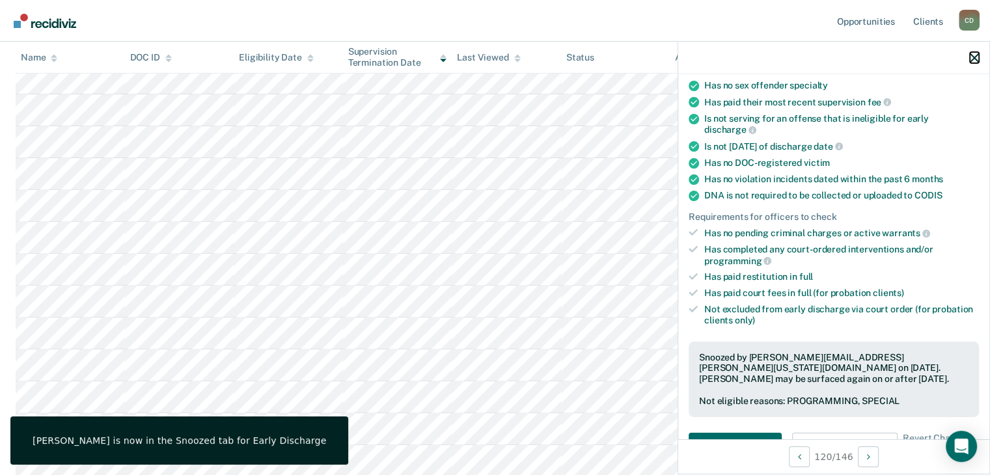
click at [970, 53] on button "button" at bounding box center [974, 57] width 9 height 11
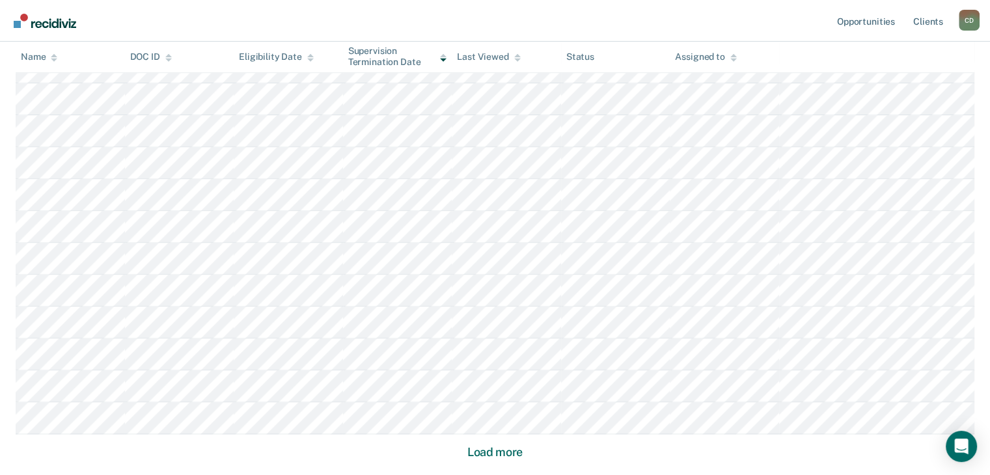
scroll to position [1739, 0]
click at [487, 435] on button "Load more" at bounding box center [494, 438] width 63 height 16
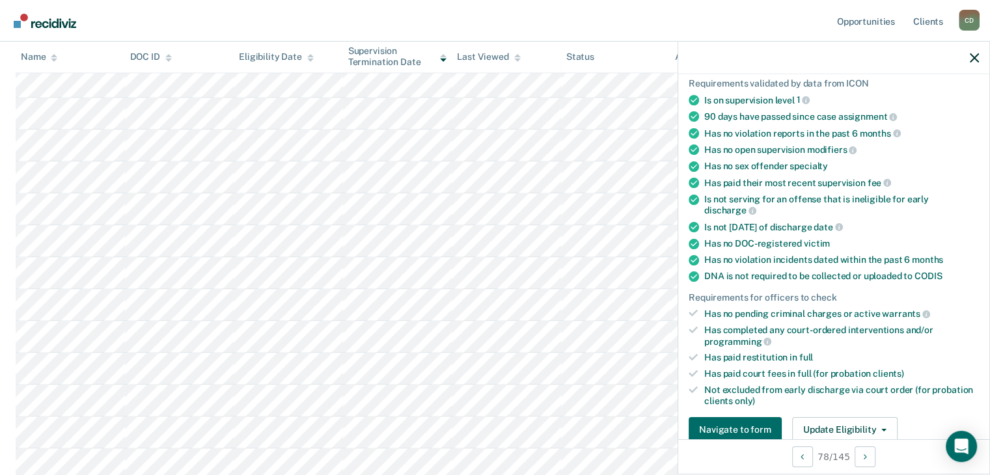
scroll to position [161, 0]
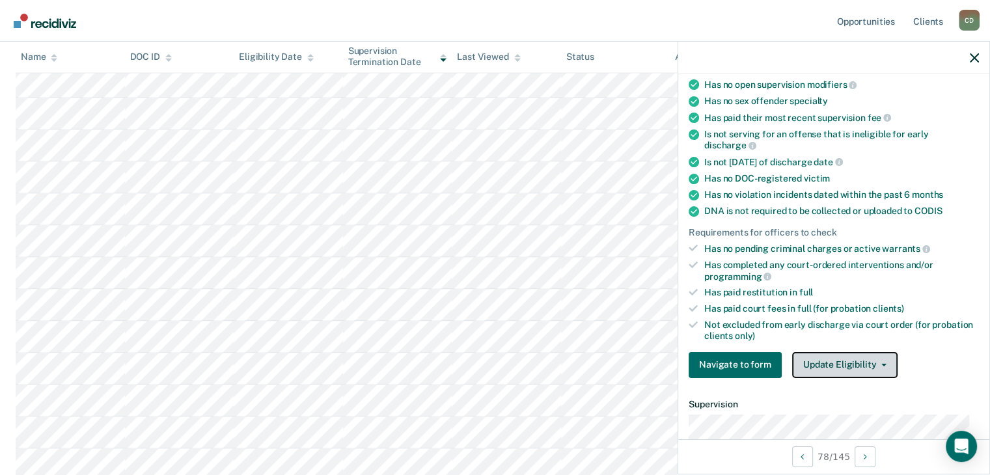
click at [857, 362] on button "Update Eligibility" at bounding box center [844, 365] width 105 height 26
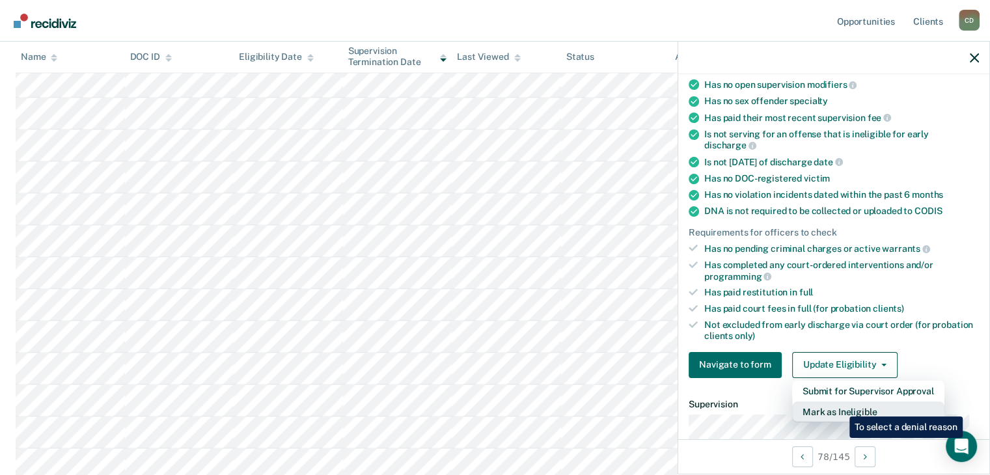
click at [840, 407] on button "Mark as Ineligible" at bounding box center [868, 412] width 152 height 21
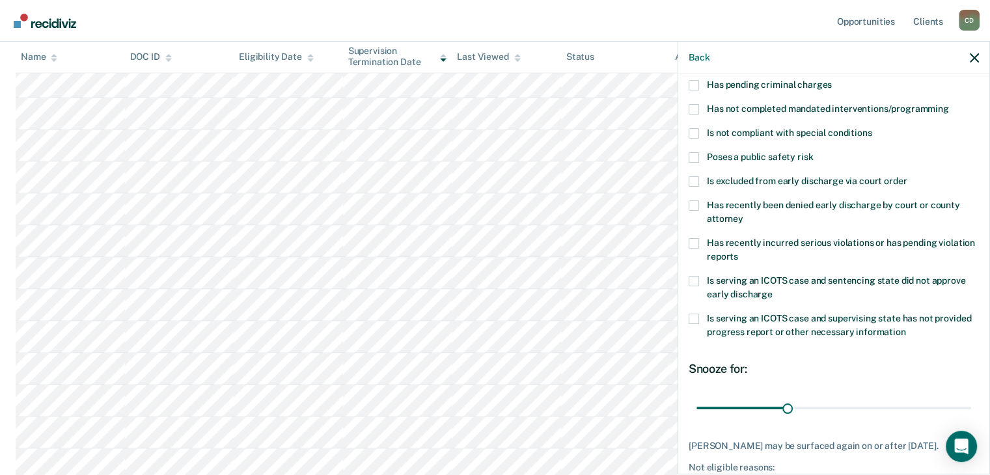
scroll to position [96, 0]
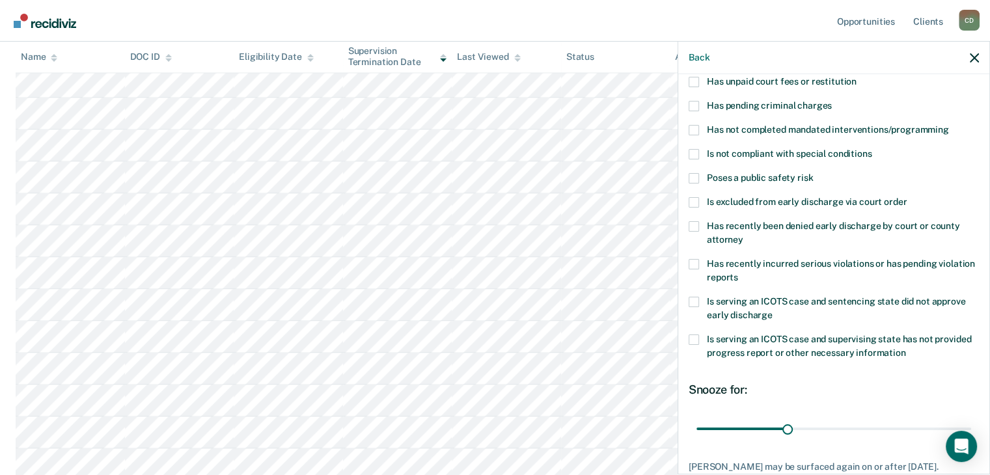
click at [695, 131] on span at bounding box center [694, 130] width 10 height 10
click at [949, 125] on input "Has not completed mandated interventions/programming" at bounding box center [949, 125] width 0 height 0
click at [694, 201] on span at bounding box center [694, 202] width 10 height 10
click at [907, 197] on input "Is excluded from early discharge via court order" at bounding box center [907, 197] width 0 height 0
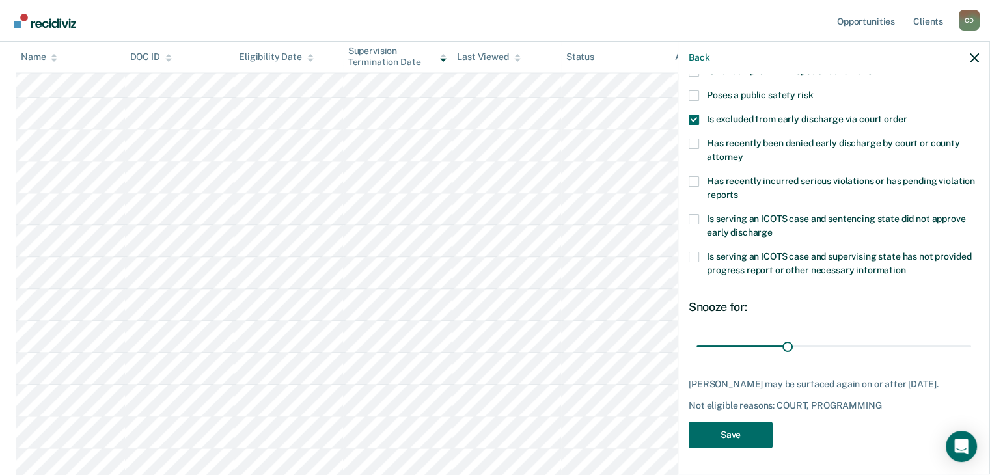
scroll to position [188, 0]
click at [754, 430] on button "Save" at bounding box center [731, 435] width 84 height 27
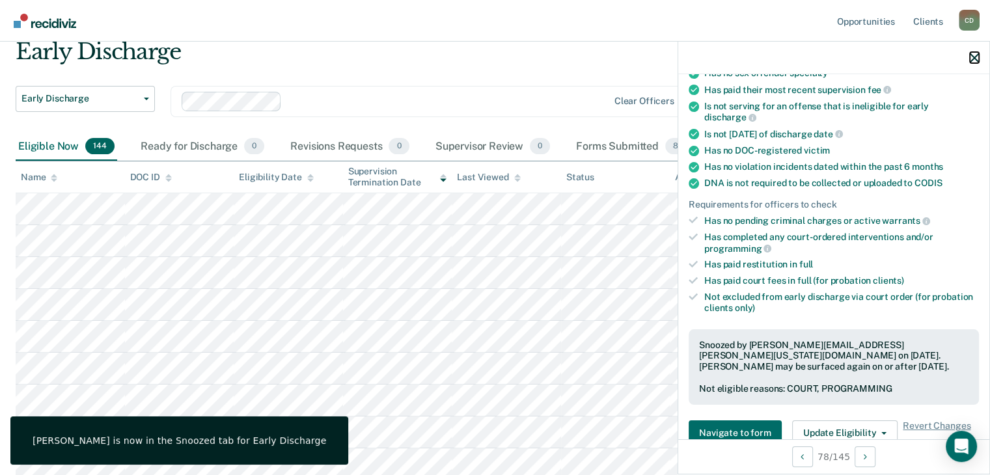
click at [975, 53] on button "button" at bounding box center [974, 57] width 9 height 11
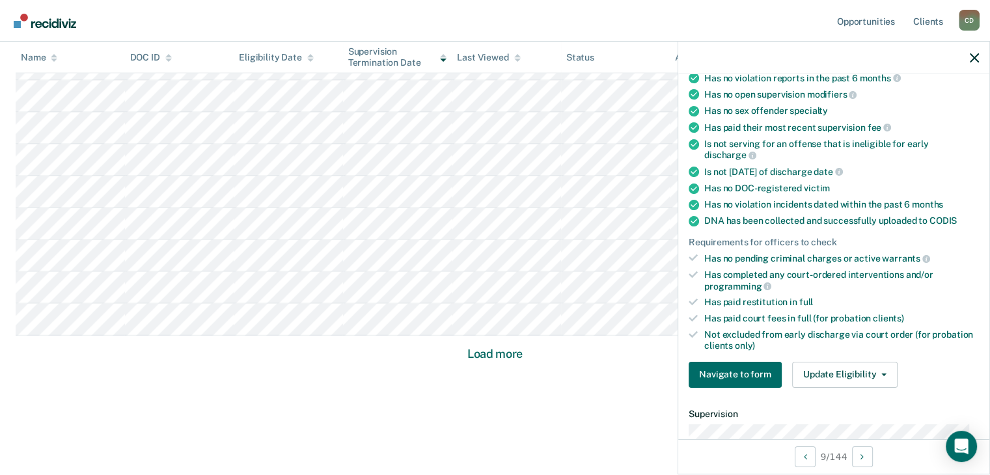
scroll to position [325, 0]
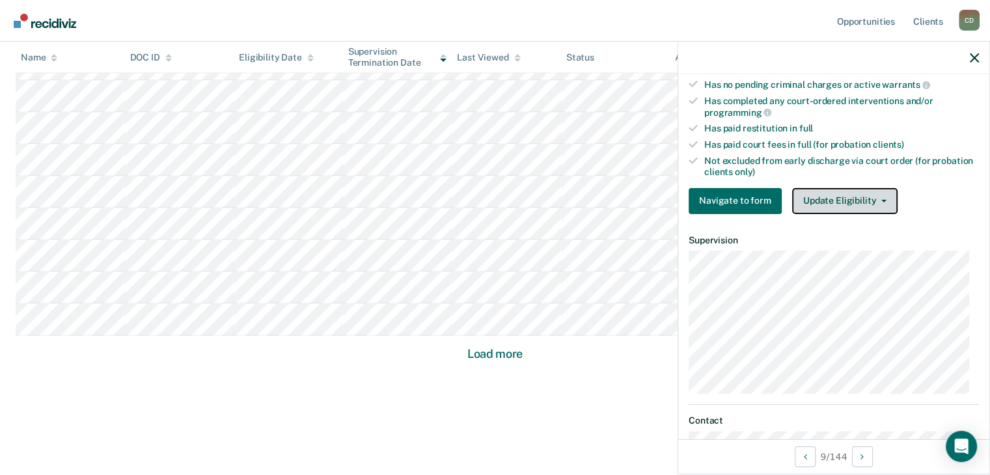
click at [841, 188] on button "Update Eligibility" at bounding box center [844, 201] width 105 height 26
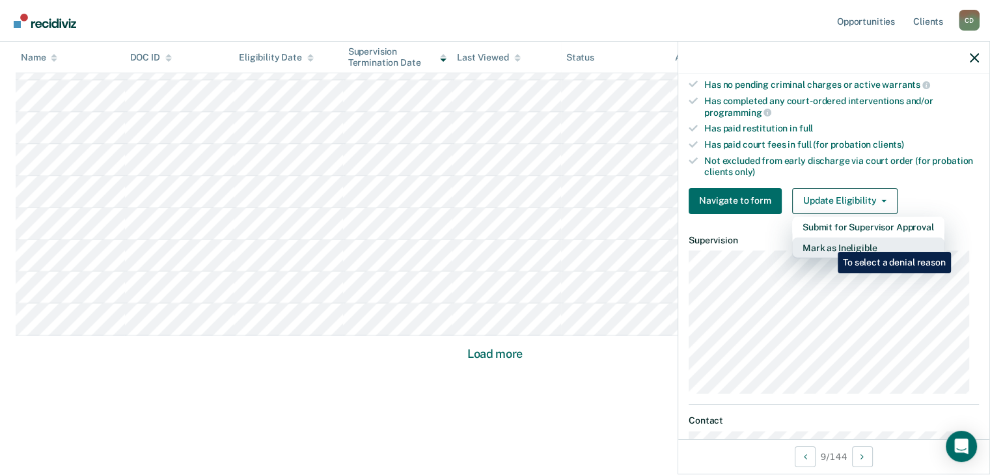
click at [828, 242] on button "Mark as Ineligible" at bounding box center [868, 248] width 152 height 21
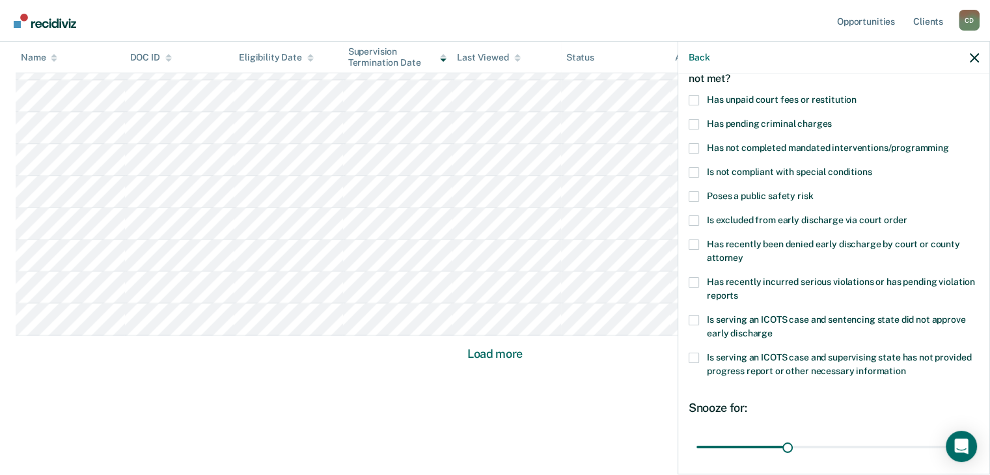
scroll to position [0, 0]
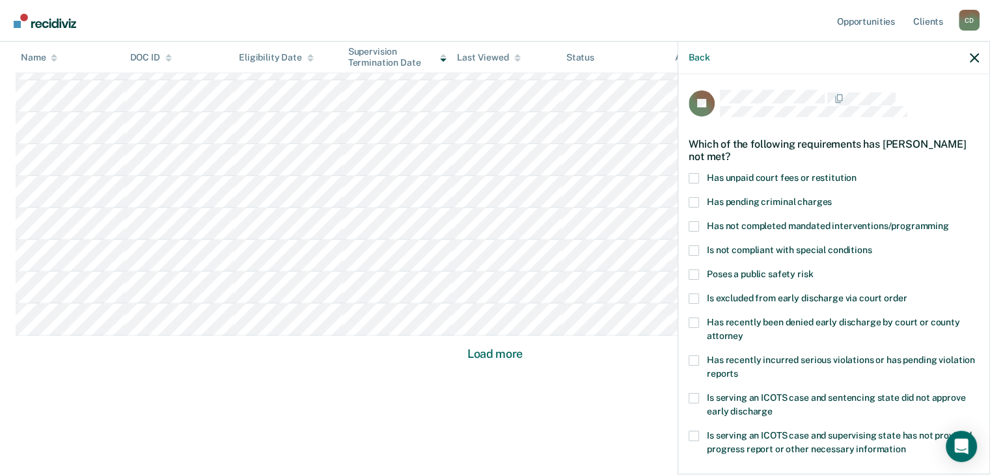
click at [692, 175] on span at bounding box center [694, 178] width 10 height 10
click at [857, 173] on input "Has unpaid court fees or restitution" at bounding box center [857, 173] width 0 height 0
click at [695, 226] on span at bounding box center [694, 226] width 10 height 10
click at [949, 221] on input "Has not completed mandated interventions/programming" at bounding box center [949, 221] width 0 height 0
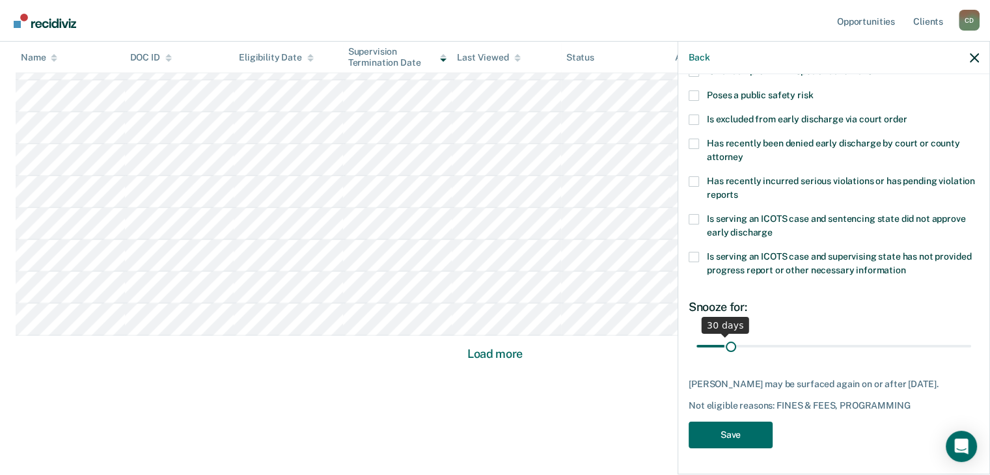
drag, startPoint x: 721, startPoint y: 334, endPoint x: 742, endPoint y: 333, distance: 20.8
click at [736, 335] on input "range" at bounding box center [834, 346] width 275 height 23
click at [745, 335] on input "range" at bounding box center [834, 346] width 275 height 23
drag, startPoint x: 745, startPoint y: 333, endPoint x: 768, endPoint y: 340, distance: 24.3
type input "90"
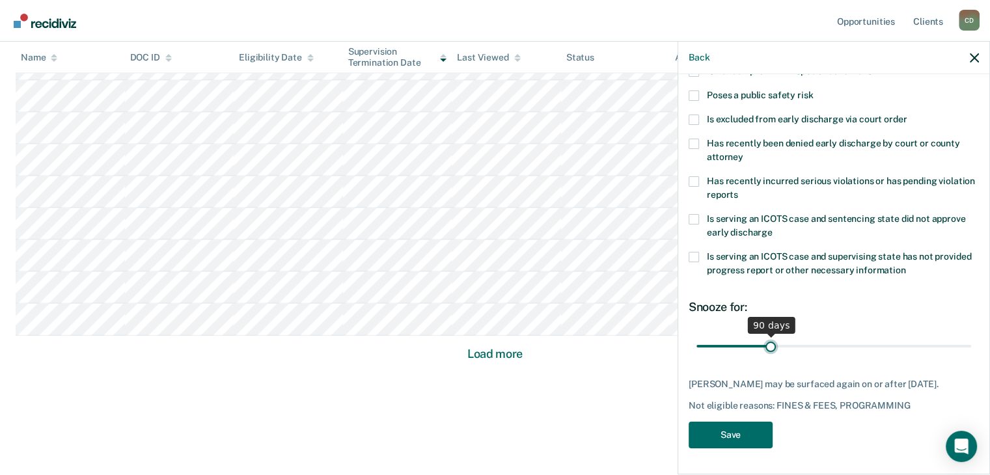
click at [768, 340] on input "range" at bounding box center [834, 346] width 275 height 23
click at [741, 431] on button "Save" at bounding box center [731, 435] width 84 height 27
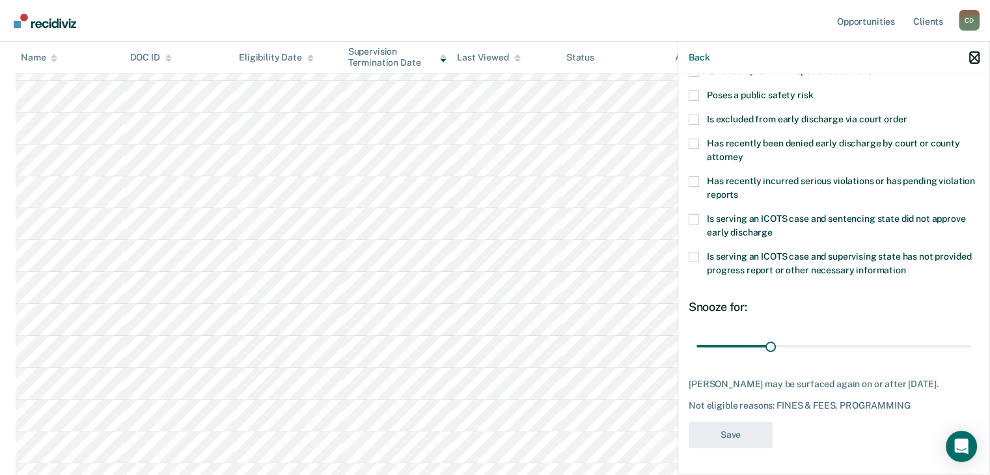
click at [971, 58] on icon "button" at bounding box center [974, 57] width 9 height 9
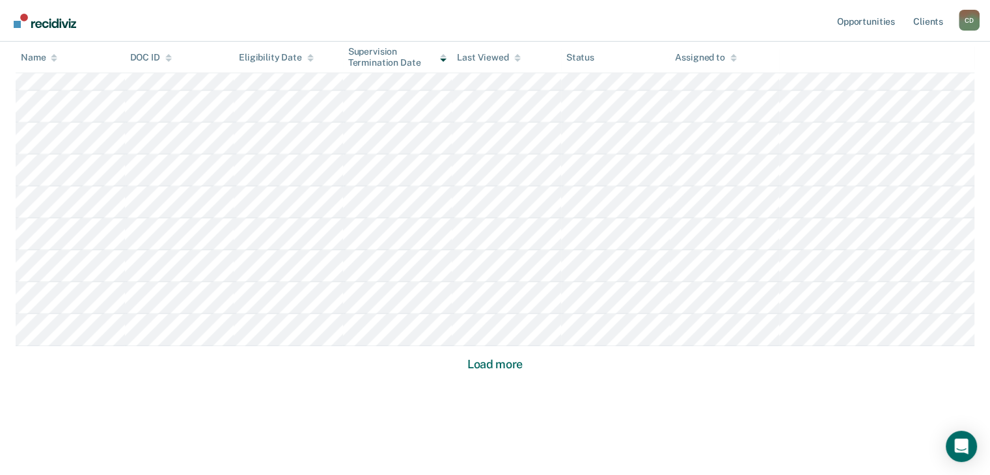
scroll to position [2780, 0]
click at [510, 357] on button "Load more" at bounding box center [494, 354] width 63 height 16
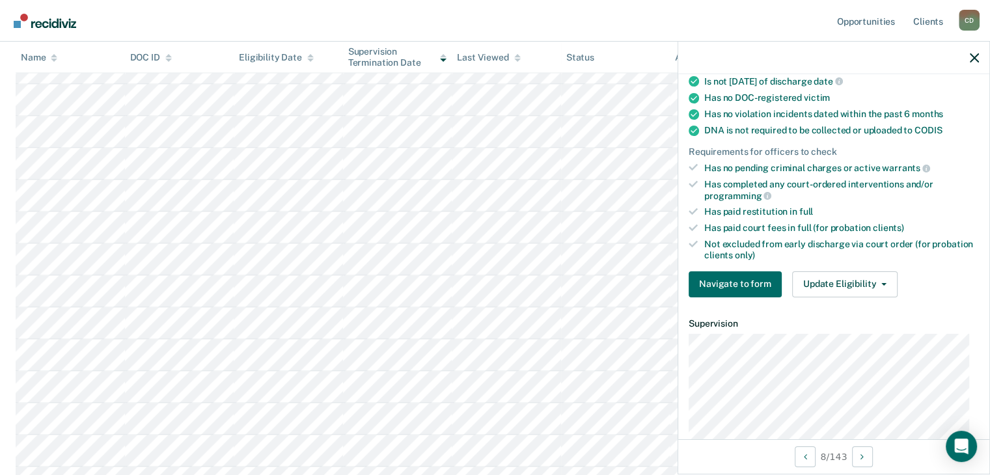
scroll to position [260, 0]
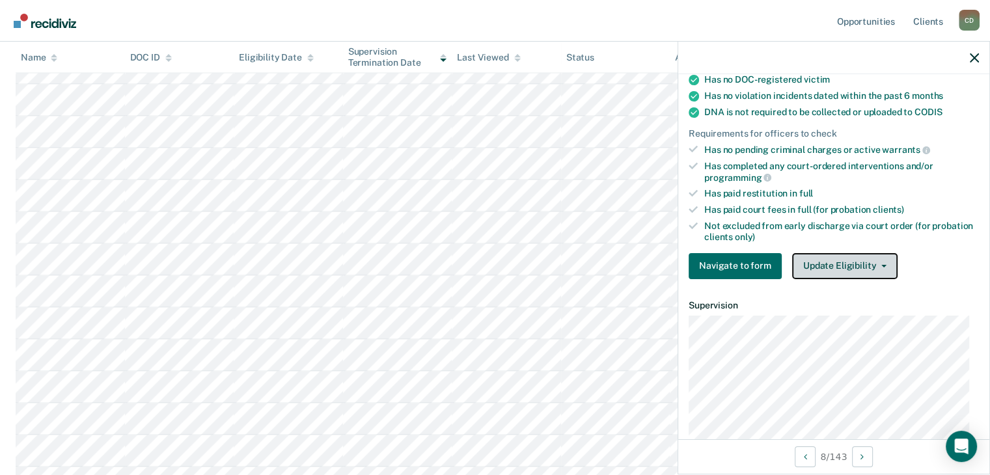
drag, startPoint x: 828, startPoint y: 261, endPoint x: 835, endPoint y: 282, distance: 21.8
click at [828, 261] on button "Update Eligibility" at bounding box center [844, 266] width 105 height 26
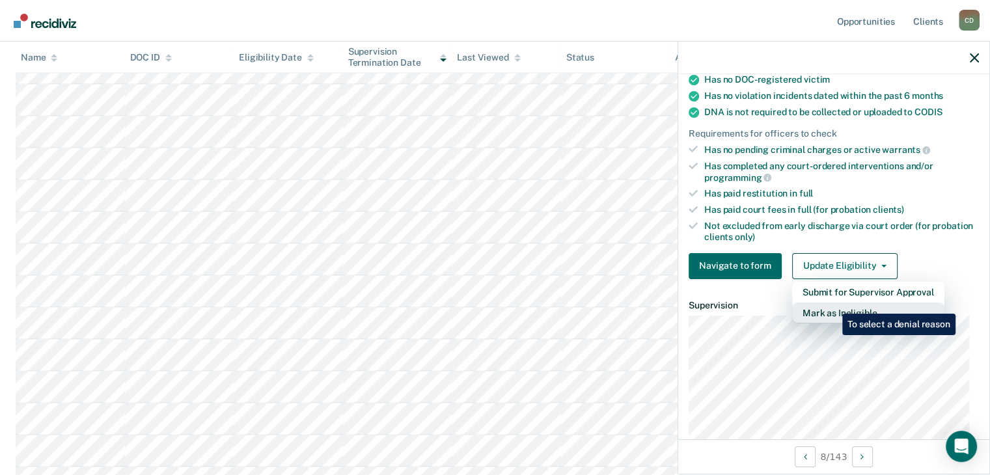
click at [833, 303] on button "Mark as Ineligible" at bounding box center [868, 313] width 152 height 21
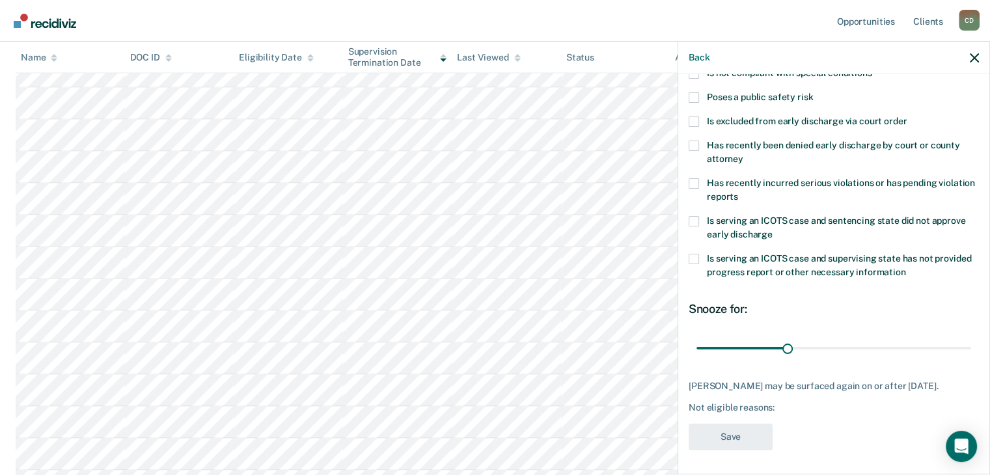
scroll to position [0, 0]
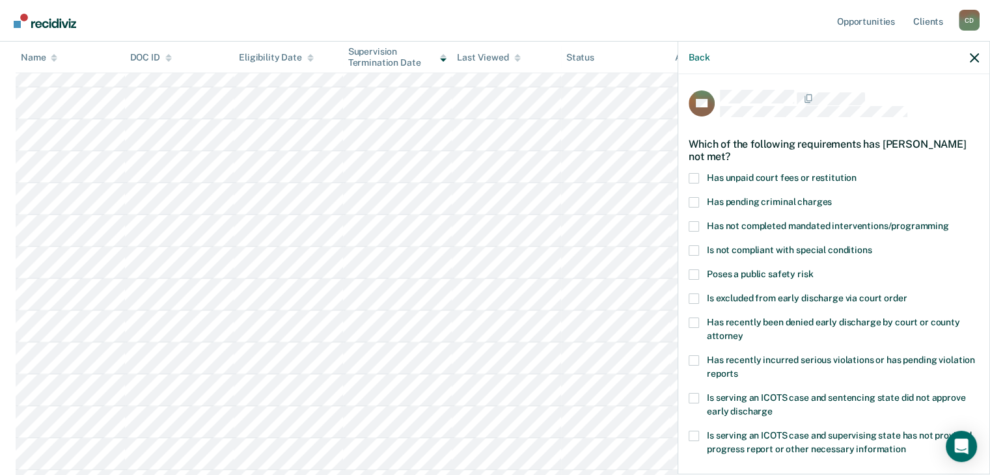
click at [695, 176] on span at bounding box center [694, 178] width 10 height 10
click at [857, 173] on input "Has unpaid court fees or restitution" at bounding box center [857, 173] width 0 height 0
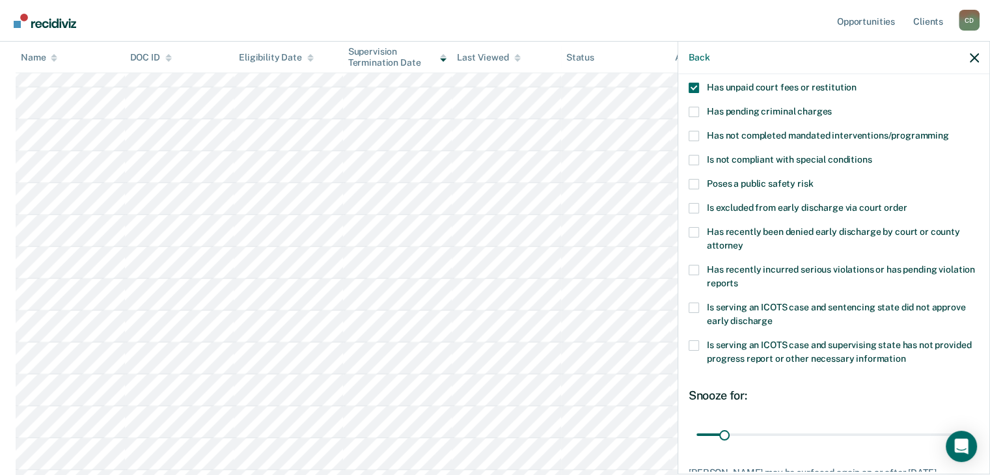
scroll to position [130, 0]
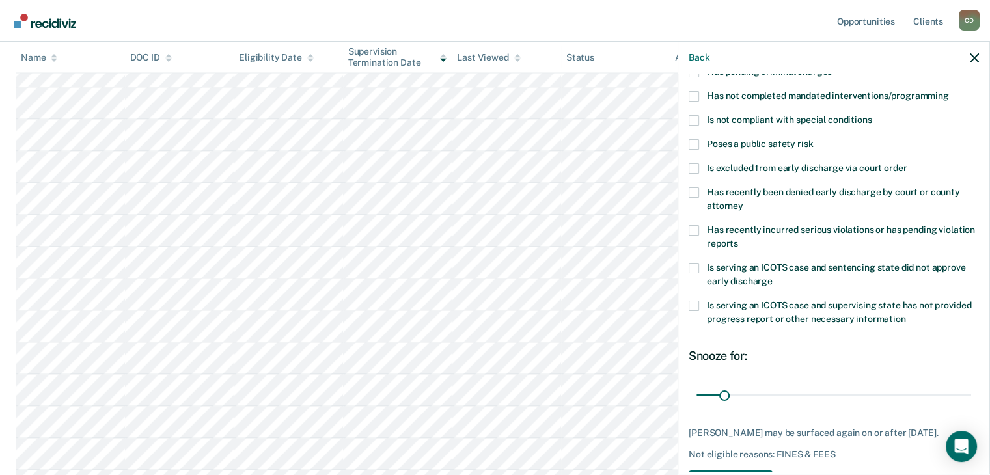
click at [691, 122] on span at bounding box center [694, 120] width 10 height 10
click at [872, 115] on input "Is not compliant with special conditions" at bounding box center [872, 115] width 0 height 0
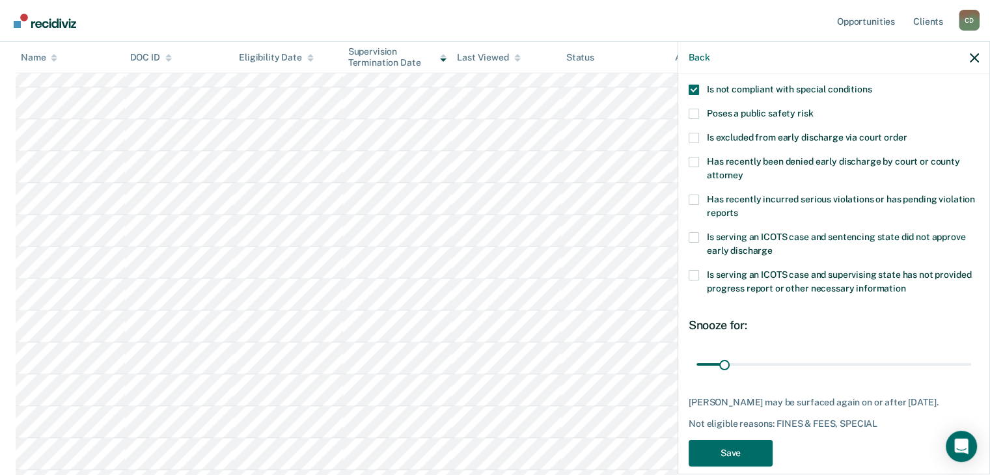
scroll to position [177, 0]
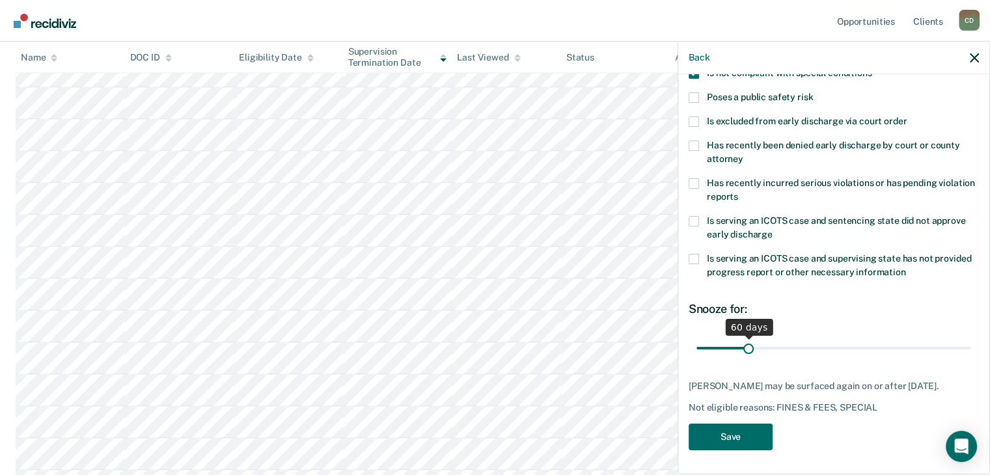
drag, startPoint x: 721, startPoint y: 345, endPoint x: 746, endPoint y: 345, distance: 24.7
type input "60"
click at [746, 345] on input "range" at bounding box center [834, 348] width 275 height 23
click at [743, 449] on button "Save" at bounding box center [731, 437] width 84 height 27
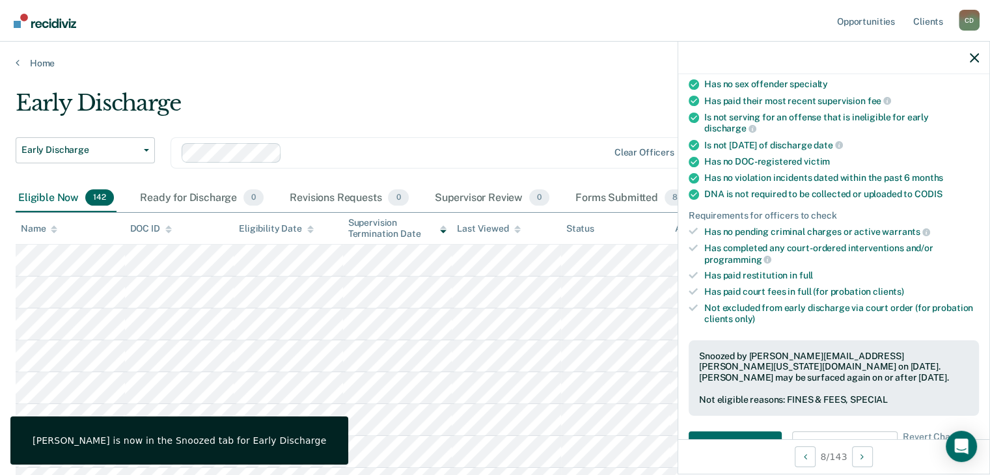
click at [976, 55] on icon "button" at bounding box center [974, 57] width 9 height 9
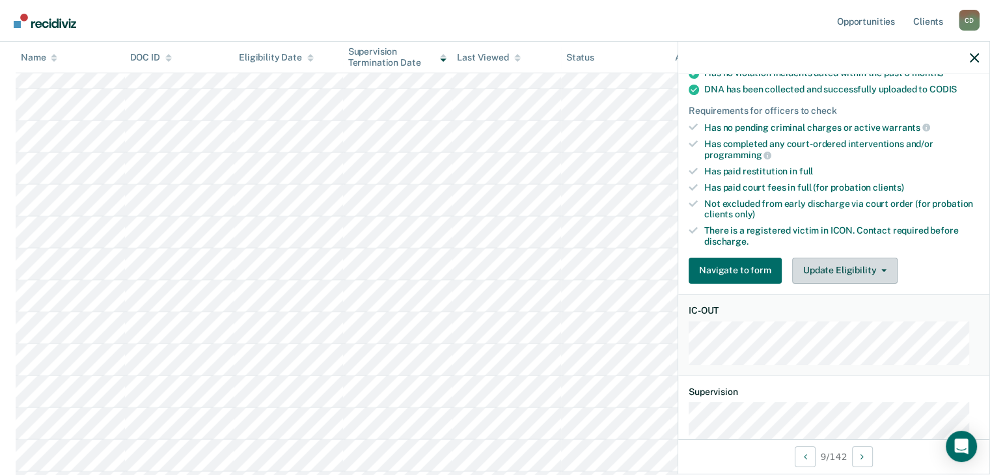
scroll to position [325, 0]
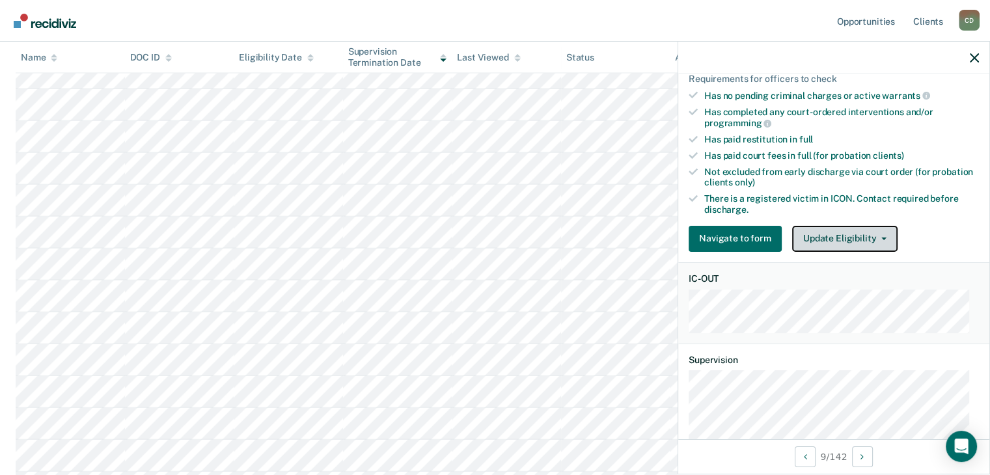
click at [846, 233] on button "Update Eligibility" at bounding box center [844, 239] width 105 height 26
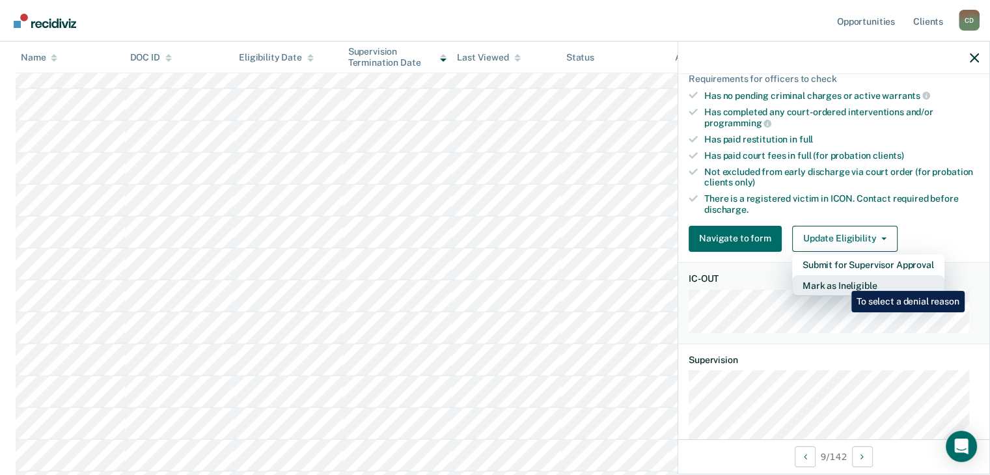
click at [842, 281] on button "Mark as Ineligible" at bounding box center [868, 285] width 152 height 21
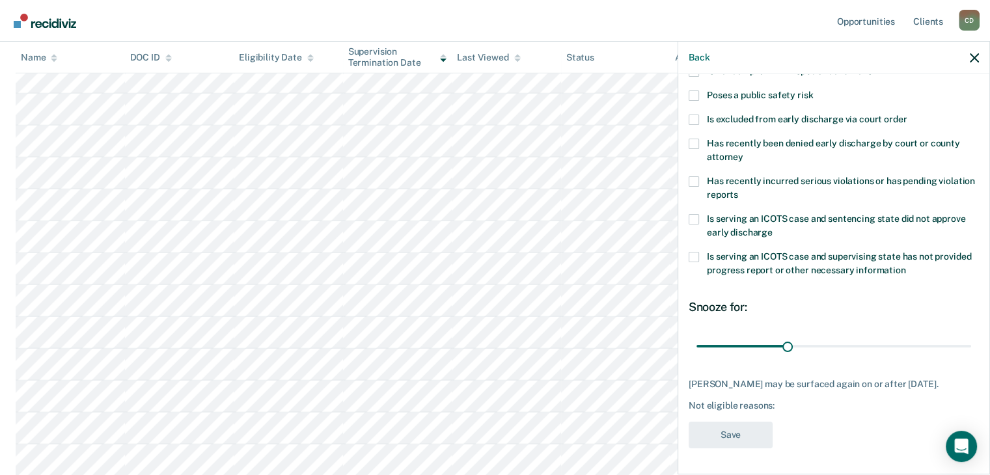
scroll to position [3190, 0]
click at [976, 55] on icon "button" at bounding box center [974, 57] width 9 height 9
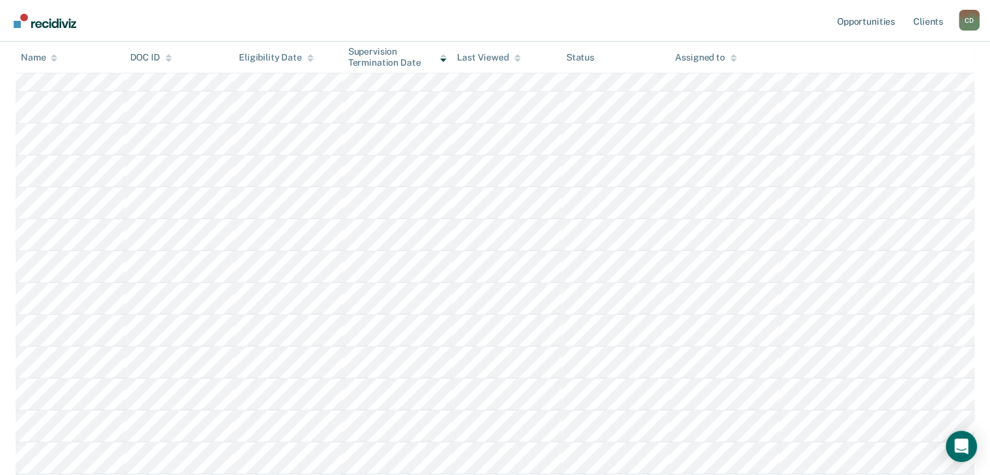
scroll to position [3710, 0]
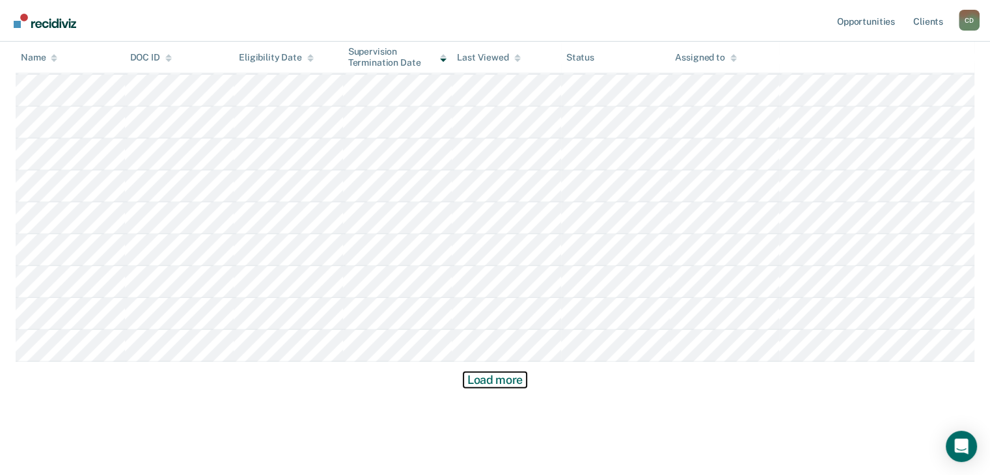
click at [479, 383] on button "Load more" at bounding box center [494, 380] width 63 height 16
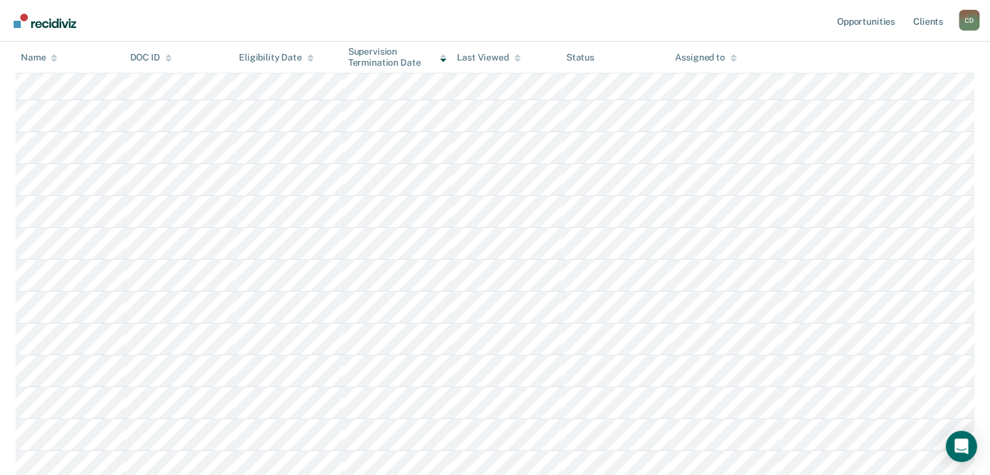
scroll to position [4392, 0]
